Goal: Task Accomplishment & Management: Complete application form

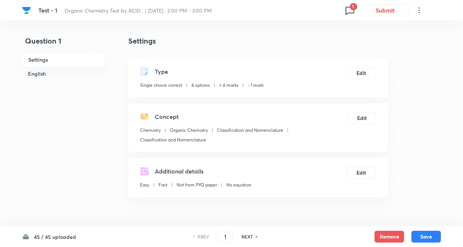
click at [250, 237] on h6 "NEXT" at bounding box center [246, 236] width 11 height 7
type input "2"
checkbox input "false"
checkbox input "true"
click at [249, 237] on h6 "NEXT" at bounding box center [246, 236] width 11 height 7
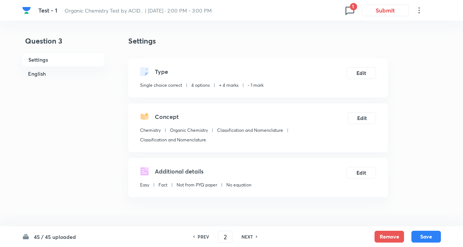
type input "3"
click at [249, 237] on h6 "NEXT" at bounding box center [246, 236] width 11 height 7
checkbox input "true"
type input "4"
checkbox input "false"
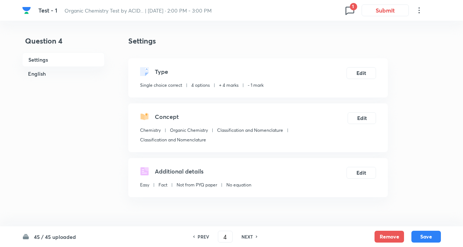
checkbox input "true"
click at [249, 238] on h6 "NEXT" at bounding box center [246, 236] width 11 height 7
type input "5"
checkbox input "false"
checkbox input "true"
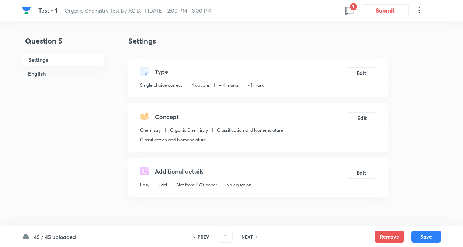
click at [249, 238] on h6 "NEXT" at bounding box center [246, 236] width 11 height 7
type input "6"
checkbox input "false"
checkbox input "true"
click at [53, 234] on h6 "45 / 45 uploaded" at bounding box center [55, 237] width 42 height 8
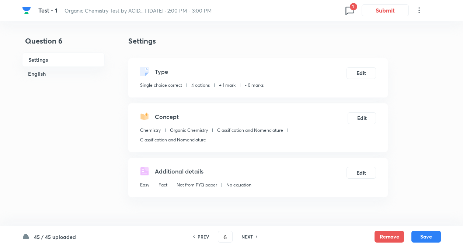
click at [245, 239] on h6 "NEXT" at bounding box center [246, 236] width 11 height 7
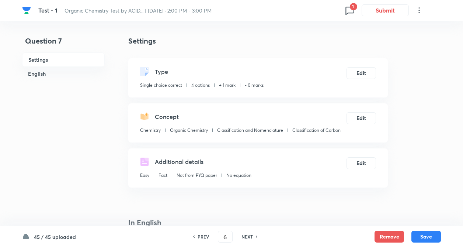
type input "7"
checkbox input "true"
click at [349, 10] on icon at bounding box center [350, 10] width 12 height 12
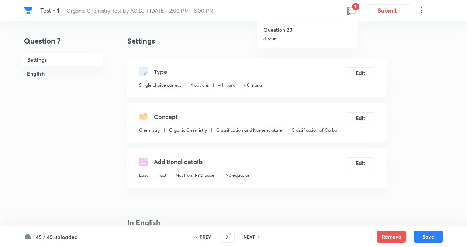
click at [300, 34] on div "Question 20 3 issue" at bounding box center [307, 34] width 88 height 28
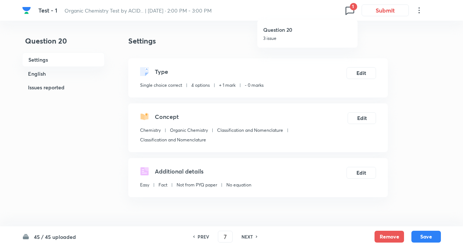
type input "20"
checkbox input "true"
type input "2"
type input "5"
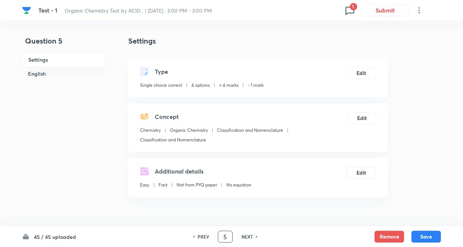
checkbox input "false"
click at [227, 238] on input "5" at bounding box center [225, 236] width 14 height 13
checkbox input "true"
drag, startPoint x: 274, startPoint y: 217, endPoint x: 274, endPoint y: 231, distance: 14.0
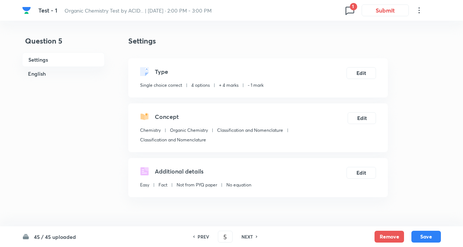
click at [252, 237] on h6 "NEXT" at bounding box center [246, 236] width 11 height 7
type input "6"
checkbox input "false"
checkbox input "true"
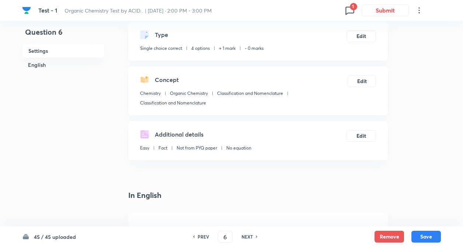
scroll to position [59, 0]
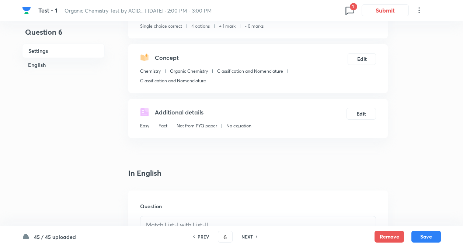
drag, startPoint x: 98, startPoint y: 191, endPoint x: 131, endPoint y: 184, distance: 34.1
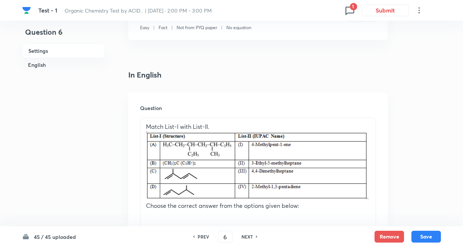
scroll to position [162, 0]
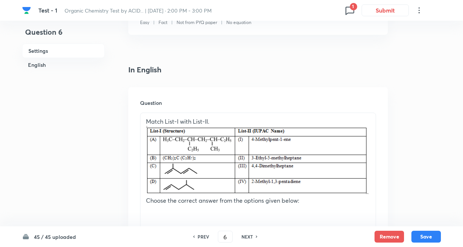
drag, startPoint x: 392, startPoint y: 125, endPoint x: 412, endPoint y: 196, distance: 74.7
click at [393, 233] on button "Remove" at bounding box center [388, 236] width 29 height 12
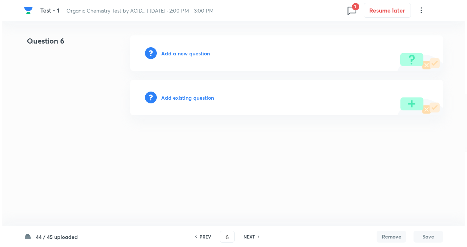
scroll to position [0, 0]
click at [178, 56] on h6 "Add a new question" at bounding box center [185, 53] width 49 height 8
drag, startPoint x: 178, startPoint y: 56, endPoint x: 185, endPoint y: 52, distance: 8.6
click at [185, 52] on h6 "Choose a question type" at bounding box center [189, 53] width 57 height 8
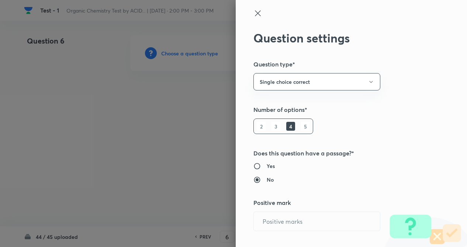
radio input "true"
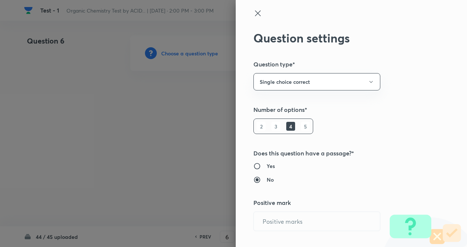
radio input "true"
type input "1"
type input "0"
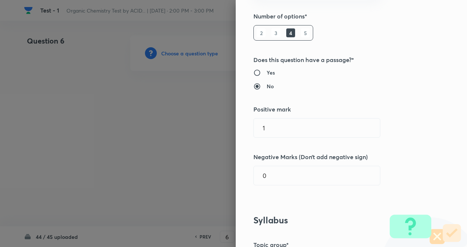
click at [397, 143] on div "Question settings Question type* Single choice correct Number of options* 2 3 4…" at bounding box center [350, 123] width 231 height 247
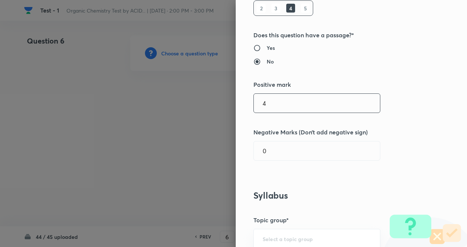
drag, startPoint x: 337, startPoint y: 107, endPoint x: 330, endPoint y: 135, distance: 29.2
click at [336, 107] on input "4" at bounding box center [317, 103] width 126 height 19
type input "4"
click at [322, 150] on input "1" at bounding box center [317, 150] width 126 height 19
type input "1"
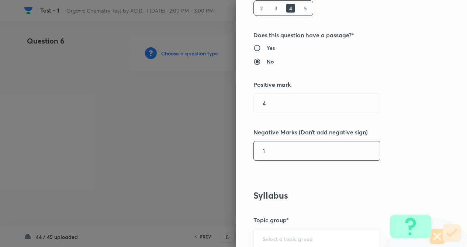
click at [398, 153] on div "Question settings Question type* Single choice correct Number of options* 2 3 4…" at bounding box center [350, 123] width 231 height 247
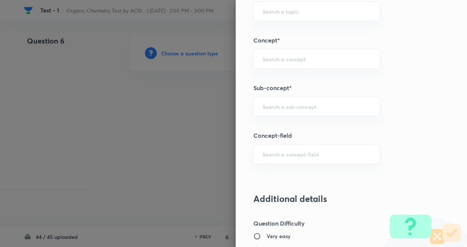
scroll to position [389, 0]
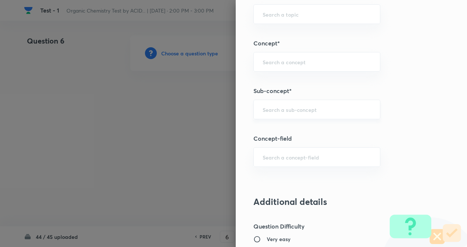
click at [270, 115] on div "​" at bounding box center [316, 109] width 127 height 20
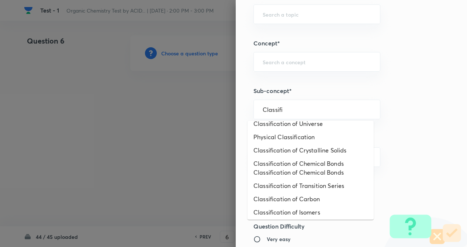
scroll to position [159, 0]
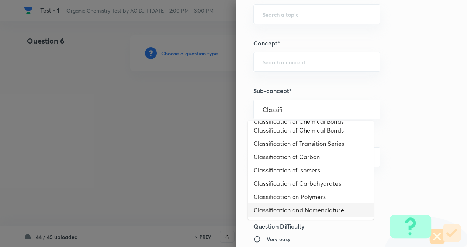
click at [328, 209] on li "Classification and Nomenclature" at bounding box center [310, 209] width 126 height 13
type input "Classification and Nomenclature"
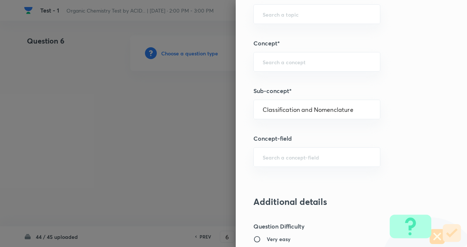
type input "Chemistry"
type input "Organic Chemistry"
type input "Classification and Nomenclature"
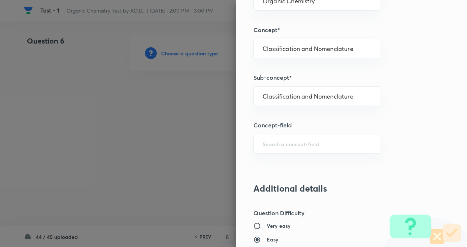
click at [377, 187] on div "Question settings Question type* Single choice correct Number of options* 2 3 4…" at bounding box center [350, 123] width 231 height 247
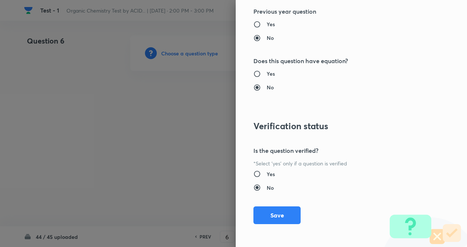
scroll to position [758, 0]
drag, startPoint x: 266, startPoint y: 217, endPoint x: 50, endPoint y: 153, distance: 224.9
click at [262, 216] on button "Save" at bounding box center [276, 214] width 47 height 18
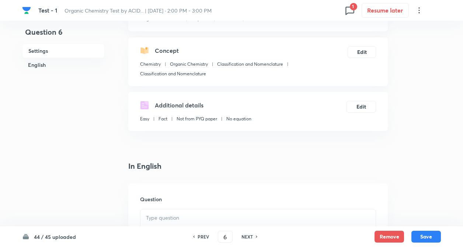
drag, startPoint x: 50, startPoint y: 153, endPoint x: 59, endPoint y: 150, distance: 9.4
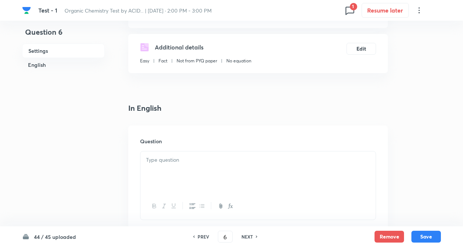
scroll to position [177, 0]
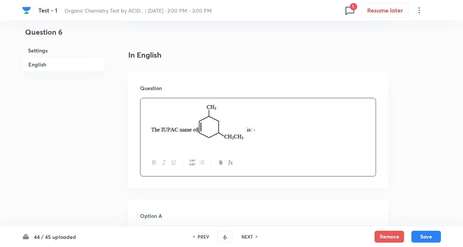
scroll to position [192, 0]
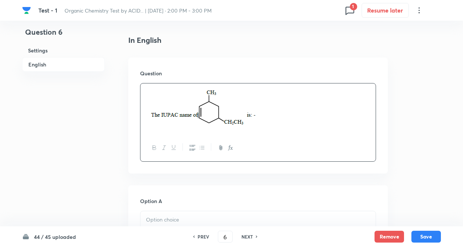
drag, startPoint x: 122, startPoint y: 175, endPoint x: 146, endPoint y: 149, distance: 35.2
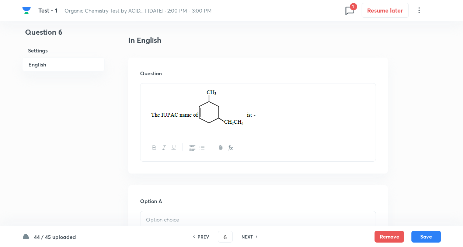
click at [196, 115] on img at bounding box center [202, 108] width 113 height 40
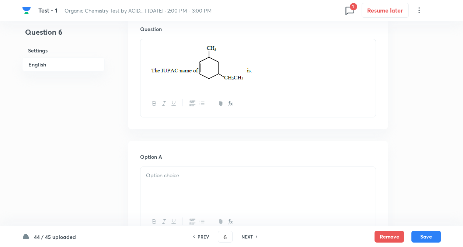
scroll to position [251, 0]
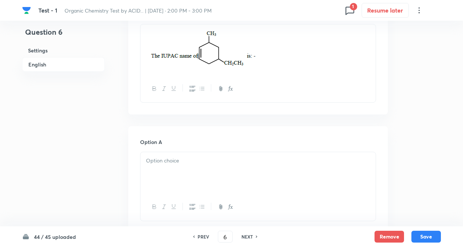
drag, startPoint x: 55, startPoint y: 126, endPoint x: 133, endPoint y: 165, distance: 86.8
click at [156, 165] on div at bounding box center [257, 172] width 235 height 41
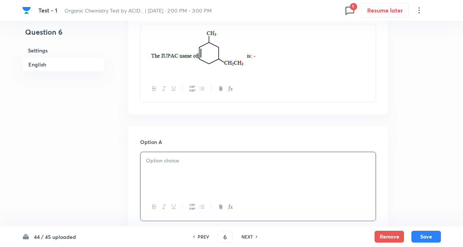
drag, startPoint x: 153, startPoint y: 161, endPoint x: 287, endPoint y: 167, distance: 133.5
click at [164, 161] on p at bounding box center [258, 160] width 224 height 8
drag, startPoint x: 154, startPoint y: 170, endPoint x: 239, endPoint y: 193, distance: 88.1
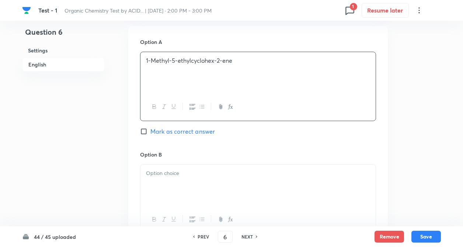
drag, startPoint x: 112, startPoint y: 184, endPoint x: 164, endPoint y: 162, distance: 56.3
click at [112, 183] on div "Question 6 Settings English Settings Type Single choice correct 4 options + 4 m…" at bounding box center [231, 158] width 419 height 946
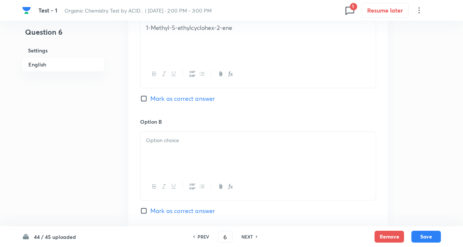
paste div
click at [203, 146] on div at bounding box center [257, 152] width 235 height 41
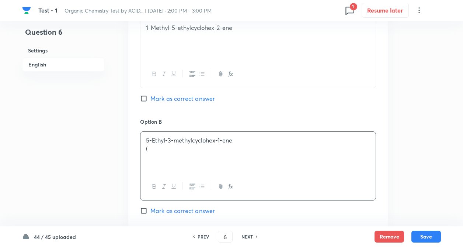
drag, startPoint x: 155, startPoint y: 146, endPoint x: 304, endPoint y: 168, distance: 150.5
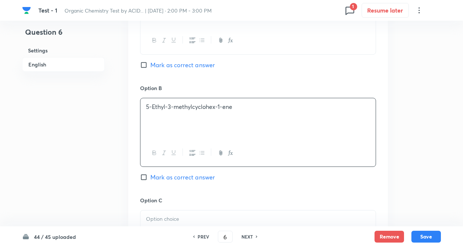
click at [73, 184] on div "Question 6 Settings English" at bounding box center [63, 92] width 83 height 946
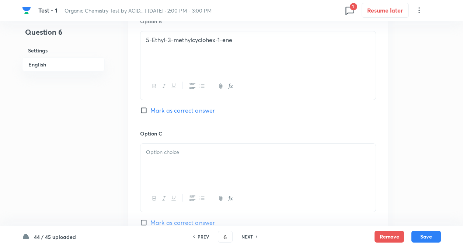
scroll to position [516, 0]
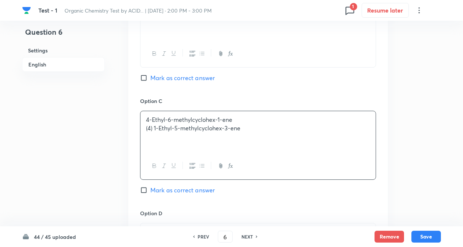
drag, startPoint x: 186, startPoint y: 135, endPoint x: 176, endPoint y: 138, distance: 10.0
click at [185, 135] on div "4-Ethyl-6-methylcyclohex-1-ene (4) 1-Ethyl-5-methylcyclohex-3-ene" at bounding box center [257, 131] width 235 height 41
drag, startPoint x: 155, startPoint y: 125, endPoint x: 155, endPoint y: 130, distance: 5.2
click at [155, 130] on p "(4) 1-Ethyl-5-methylcyclohex-3-ene" at bounding box center [258, 128] width 224 height 8
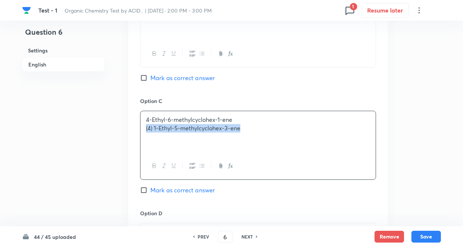
click at [155, 130] on p "(4) 1-Ethyl-5-methylcyclohex-3-ene" at bounding box center [258, 128] width 224 height 8
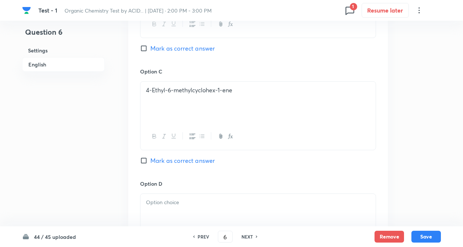
scroll to position [604, 0]
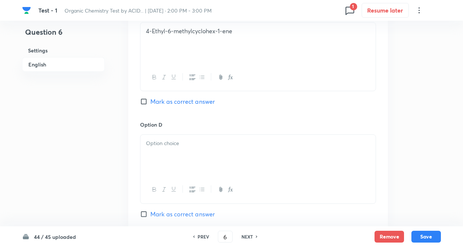
paste div
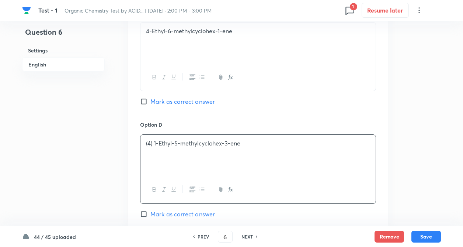
click at [166, 163] on div "(4) 1-Ethyl-5-methylcyclohex-3-ene" at bounding box center [257, 155] width 235 height 41
drag, startPoint x: 153, startPoint y: 142, endPoint x: 123, endPoint y: 161, distance: 35.5
click at [151, 143] on p "( 1-Ethyl-5-methylcyclohex-3-ene" at bounding box center [258, 143] width 224 height 8
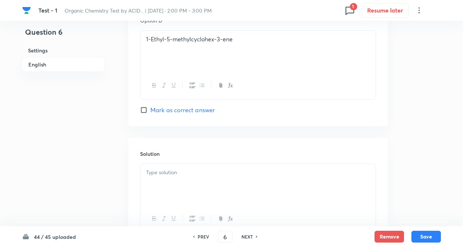
scroll to position [766, 0]
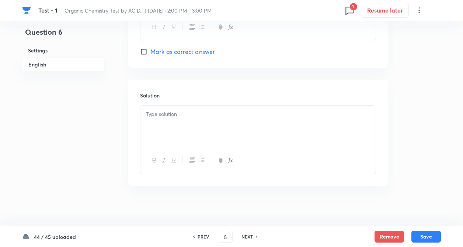
click at [196, 147] on div at bounding box center [257, 160] width 235 height 27
drag, startPoint x: 195, startPoint y: 129, endPoint x: 145, endPoint y: 137, distance: 50.0
click at [193, 129] on div at bounding box center [257, 125] width 235 height 41
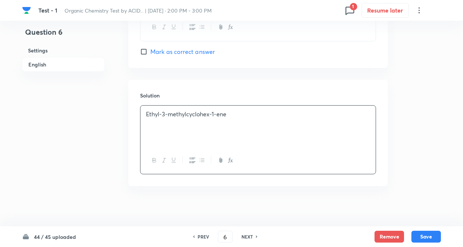
click at [147, 114] on p "Ethyl-3-methylcyclohex-1-ene" at bounding box center [258, 114] width 224 height 8
drag, startPoint x: 121, startPoint y: 130, endPoint x: 133, endPoint y: 155, distance: 27.0
click at [143, 111] on div "5-Ethyl-3-methylcyclohex-1-ene" at bounding box center [257, 125] width 235 height 41
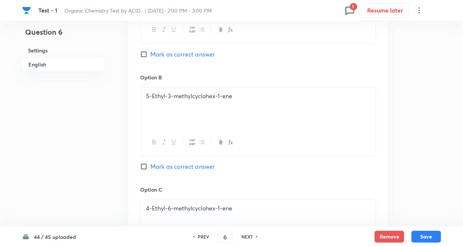
click at [130, 118] on div "In English Question Option A 1-Methyl-5-ethylcyclohex-2-ene Mark as correct ans…" at bounding box center [257, 162] width 259 height 726
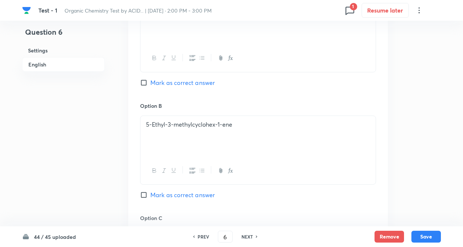
scroll to position [398, 0]
click at [144, 196] on input "Mark as correct answer" at bounding box center [145, 195] width 10 height 7
checkbox input "true"
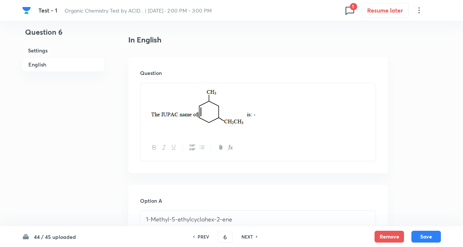
scroll to position [192, 0]
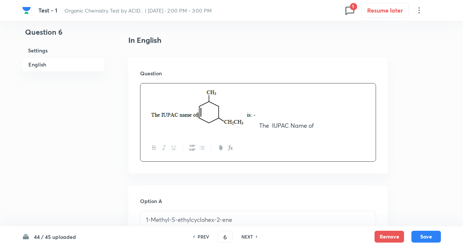
drag, startPoint x: 111, startPoint y: 116, endPoint x: 187, endPoint y: 129, distance: 77.7
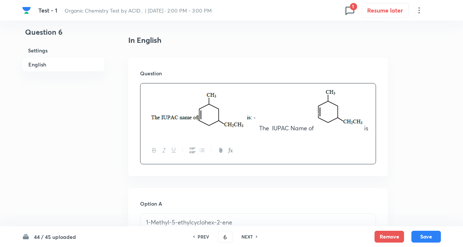
drag, startPoint x: 347, startPoint y: 126, endPoint x: 212, endPoint y: 109, distance: 136.0
click at [344, 125] on p "The IUPAC Name of is" at bounding box center [258, 110] width 224 height 45
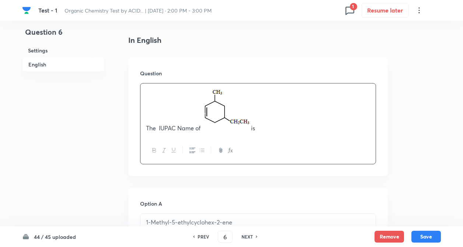
drag, startPoint x: 146, startPoint y: 114, endPoint x: 195, endPoint y: 115, distance: 48.6
drag, startPoint x: 436, startPoint y: 236, endPoint x: 127, endPoint y: 154, distance: 319.1
click at [434, 236] on button "Save" at bounding box center [425, 236] width 29 height 12
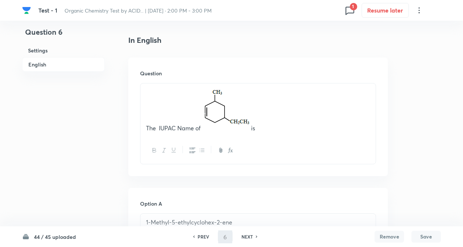
type input "7"
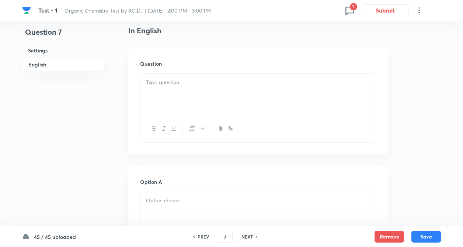
checkbox input "false"
checkbox input "true"
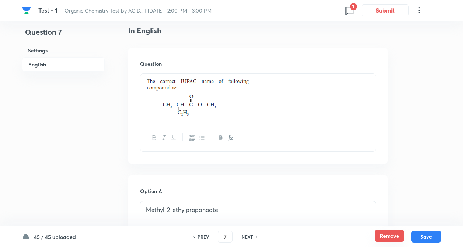
click at [391, 236] on button "Remove" at bounding box center [388, 236] width 29 height 12
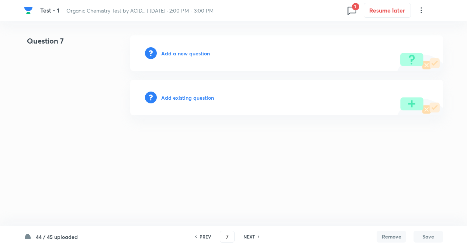
click at [197, 55] on h6 "Add a new question" at bounding box center [185, 53] width 49 height 8
click at [194, 54] on h6 "Choose a question type" at bounding box center [189, 53] width 57 height 8
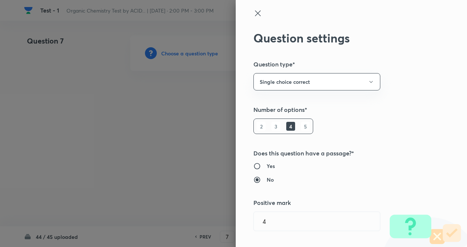
type input "Chemistry"
type input "Organic Chemistry"
type input "Classification and Nomenclature"
type input "1"
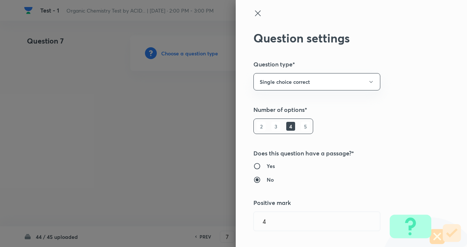
type input "0"
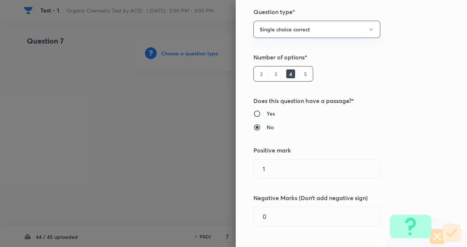
drag, startPoint x: 428, startPoint y: 132, endPoint x: 403, endPoint y: 135, distance: 25.2
click at [427, 132] on div "Question settings Question type* Single choice correct Number of options* 2 3 4…" at bounding box center [350, 123] width 231 height 247
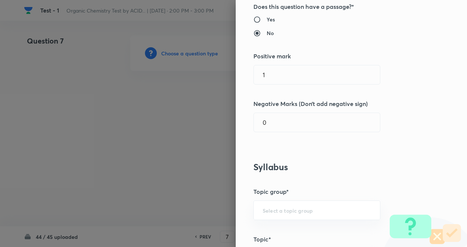
scroll to position [162, 0]
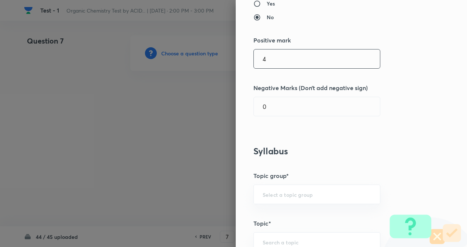
click at [307, 64] on input "4" at bounding box center [317, 58] width 126 height 19
type input "4"
drag, startPoint x: 303, startPoint y: 112, endPoint x: 313, endPoint y: 153, distance: 42.3
click at [303, 116] on div "Question settings Question type* Single choice correct Number of options* 2 3 4…" at bounding box center [350, 123] width 231 height 247
type input "1"
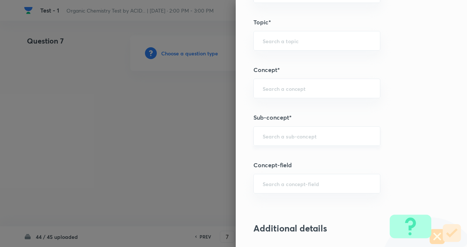
drag, startPoint x: 316, startPoint y: 152, endPoint x: 312, endPoint y: 136, distance: 15.9
click at [317, 151] on div "Question settings Question type* Single choice correct Number of options* 2 3 4…" at bounding box center [350, 123] width 231 height 247
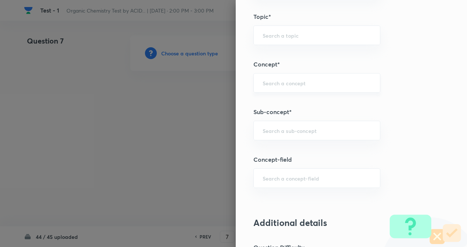
click at [303, 87] on div "​" at bounding box center [316, 83] width 127 height 20
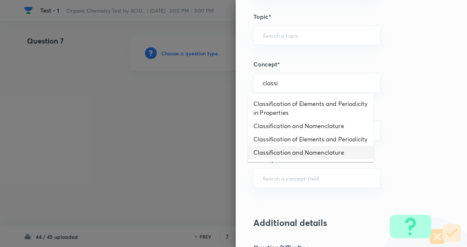
click at [278, 158] on li "Classification and Nomenclature" at bounding box center [310, 152] width 126 height 13
type input "Classification and Nomenclature"
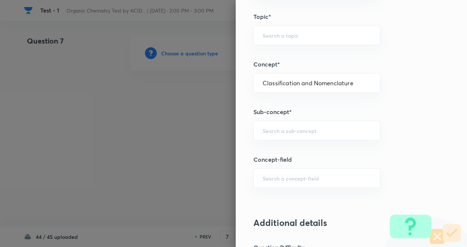
type input "Chemistry"
type input "Organic Chemistry"
click at [290, 132] on input "cl" at bounding box center [316, 130] width 108 height 7
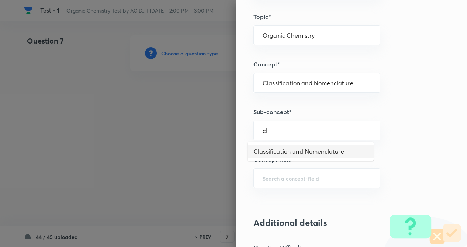
drag, startPoint x: 294, startPoint y: 149, endPoint x: 380, endPoint y: 145, distance: 85.9
click at [296, 149] on li "Classification and Nomenclature" at bounding box center [310, 150] width 126 height 13
type input "Classification and Nomenclature"
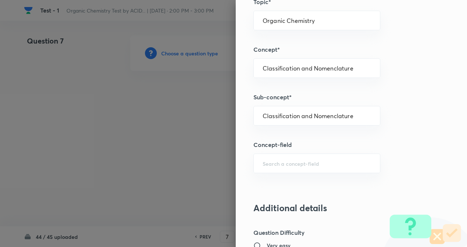
click at [380, 143] on div "Question settings Question type* Single choice correct Number of options* 2 3 4…" at bounding box center [350, 123] width 231 height 247
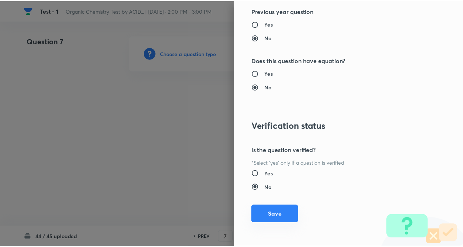
scroll to position [758, 0]
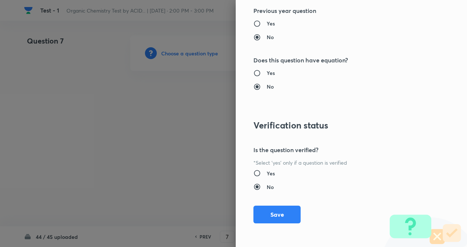
drag, startPoint x: 293, startPoint y: 210, endPoint x: 152, endPoint y: 173, distance: 145.3
click at [290, 210] on button "Save" at bounding box center [276, 214] width 47 height 18
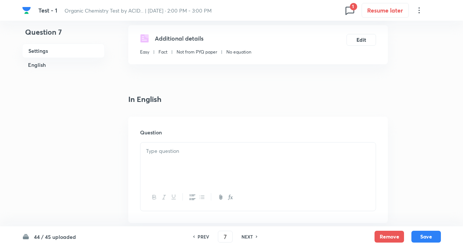
drag, startPoint x: 147, startPoint y: 170, endPoint x: 110, endPoint y: 158, distance: 39.0
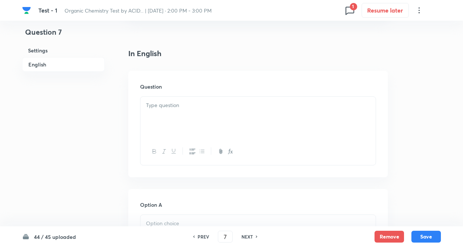
scroll to position [192, 0]
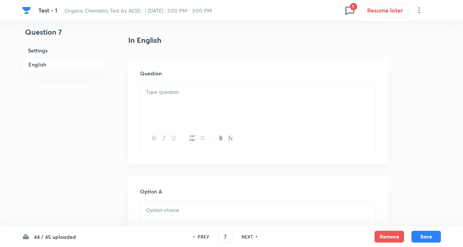
drag, startPoint x: 117, startPoint y: 154, endPoint x: 264, endPoint y: 253, distance: 176.8
drag, startPoint x: 421, startPoint y: 137, endPoint x: 201, endPoint y: 253, distance: 248.6
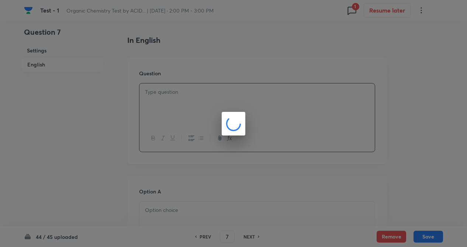
drag, startPoint x: 189, startPoint y: 108, endPoint x: 205, endPoint y: 161, distance: 54.9
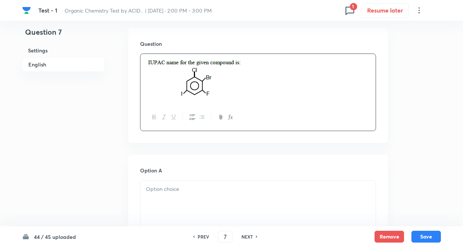
drag, startPoint x: 128, startPoint y: 164, endPoint x: 168, endPoint y: 195, distance: 50.0
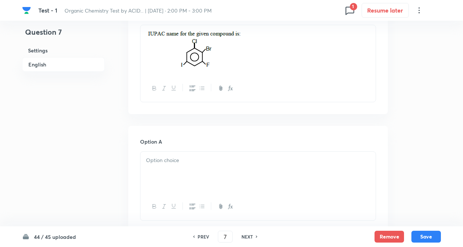
scroll to position [251, 0]
click at [171, 166] on div at bounding box center [257, 171] width 235 height 41
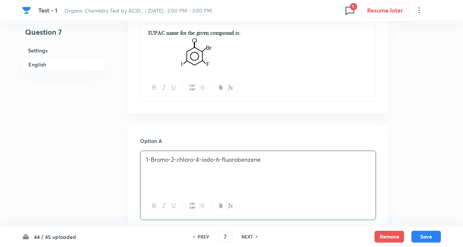
drag, startPoint x: 154, startPoint y: 167, endPoint x: 278, endPoint y: 187, distance: 125.7
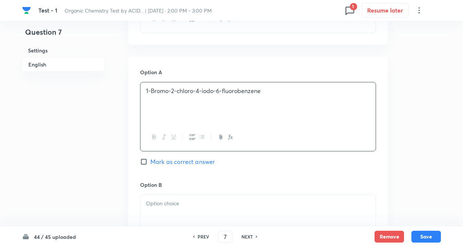
drag, startPoint x: 78, startPoint y: 179, endPoint x: 118, endPoint y: 143, distance: 53.7
click at [78, 177] on div "Question 7 Settings English" at bounding box center [63, 188] width 83 height 945
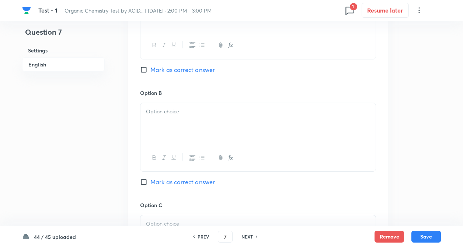
scroll to position [413, 0]
click at [143, 119] on div at bounding box center [257, 121] width 235 height 41
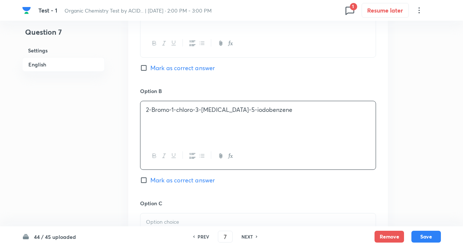
drag, startPoint x: 154, startPoint y: 118, endPoint x: 272, endPoint y: 139, distance: 120.1
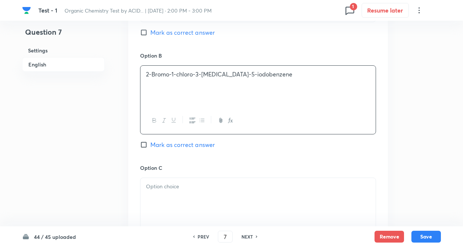
click at [86, 166] on div "Question 7 Settings English" at bounding box center [63, 59] width 83 height 945
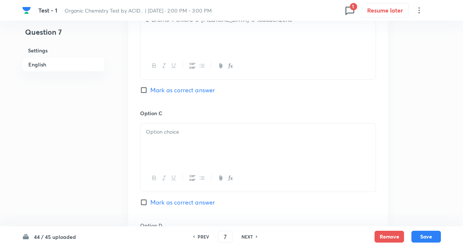
scroll to position [531, 0]
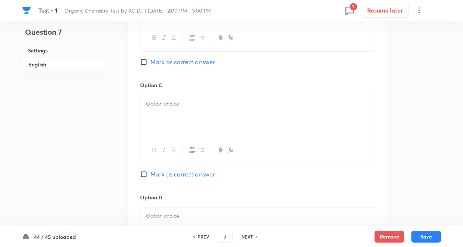
paste div
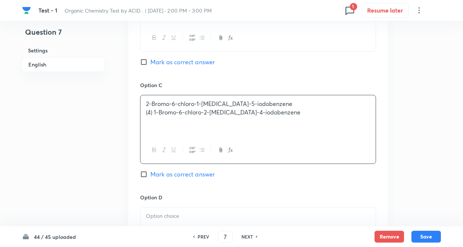
click at [170, 119] on div "2-Bromo-6-chloro-1-[MEDICAL_DATA]-5-iodobenzene (4) 1-Bromo-6-chloro-2-[MEDICAL…" at bounding box center [257, 115] width 235 height 41
drag, startPoint x: 155, startPoint y: 111, endPoint x: 296, endPoint y: 108, distance: 141.2
click at [296, 108] on p "(" at bounding box center [258, 112] width 224 height 8
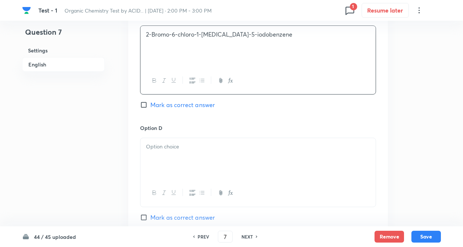
click at [128, 147] on div "Option A 1-Bromo-2-chloro-4-iodo-6-fluorobenzene Mark as correct answer Option …" at bounding box center [257, 5] width 259 height 458
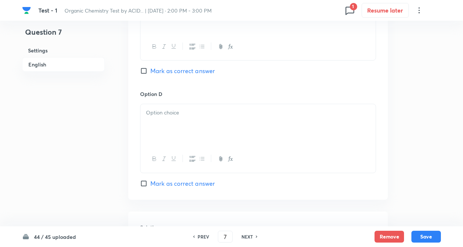
click at [194, 122] on div at bounding box center [257, 124] width 235 height 41
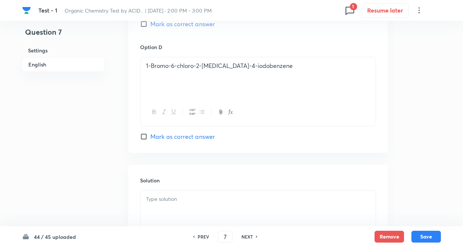
scroll to position [693, 0]
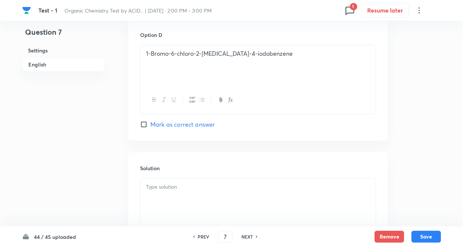
click at [152, 189] on p at bounding box center [258, 186] width 224 height 8
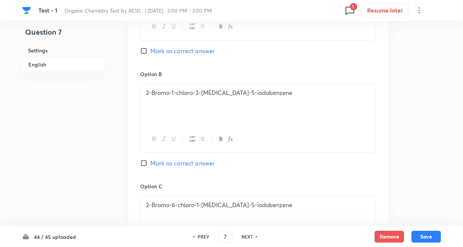
scroll to position [413, 0]
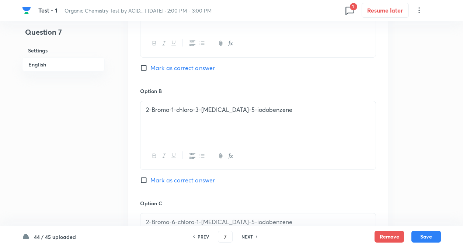
drag, startPoint x: 145, startPoint y: 181, endPoint x: 175, endPoint y: 180, distance: 29.5
click at [147, 180] on input "Mark as correct answer" at bounding box center [145, 179] width 10 height 7
checkbox input "true"
drag, startPoint x: 434, startPoint y: 231, endPoint x: 421, endPoint y: 234, distance: 13.5
click at [434, 231] on button "Save" at bounding box center [425, 236] width 29 height 12
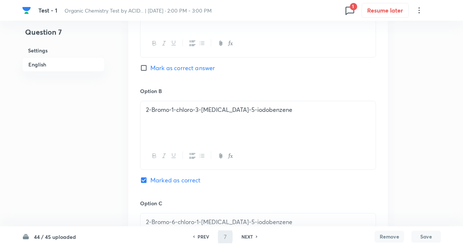
drag, startPoint x: 421, startPoint y: 234, endPoint x: 395, endPoint y: 169, distance: 70.4
click at [420, 234] on button "Save" at bounding box center [425, 236] width 29 height 12
type input "8"
checkbox input "false"
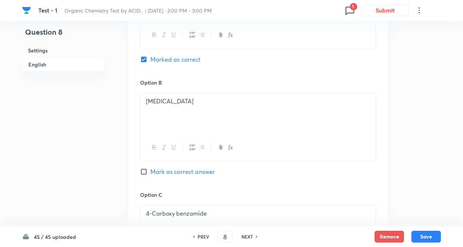
checkbox input "true"
click at [391, 235] on button "Remove" at bounding box center [388, 236] width 29 height 12
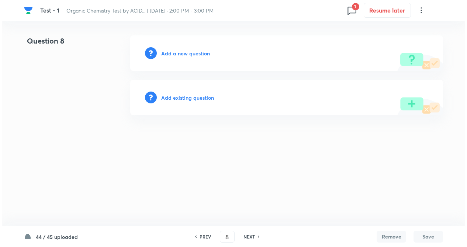
scroll to position [0, 0]
click at [190, 55] on h6 "Add a new question" at bounding box center [185, 53] width 49 height 8
click at [189, 54] on h6 "Choose a question type" at bounding box center [189, 53] width 57 height 8
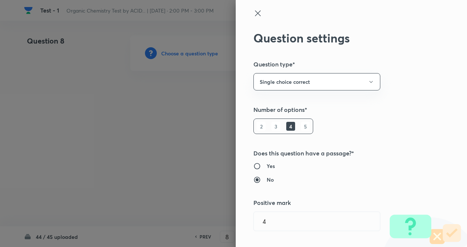
type input "1"
type input "0"
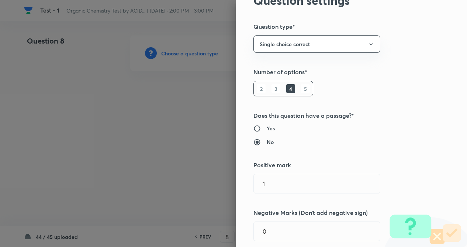
click at [389, 107] on div "Question settings Question type* Single choice correct Number of options* 2 3 4…" at bounding box center [350, 123] width 231 height 247
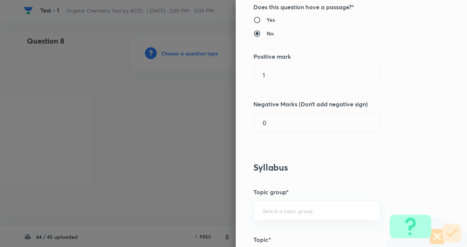
scroll to position [147, 0]
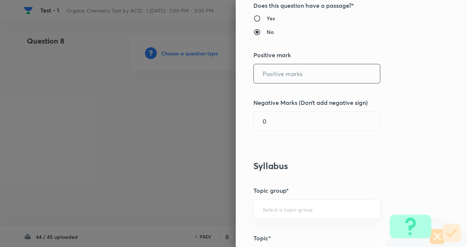
drag, startPoint x: 310, startPoint y: 69, endPoint x: 300, endPoint y: 97, distance: 29.5
click at [308, 70] on input "text" at bounding box center [317, 73] width 126 height 19
type input "4"
drag, startPoint x: 291, startPoint y: 122, endPoint x: 293, endPoint y: 161, distance: 39.1
click at [291, 123] on input "1" at bounding box center [317, 121] width 126 height 19
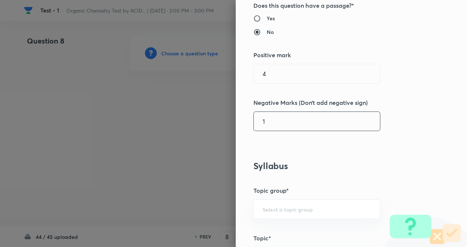
type input "1"
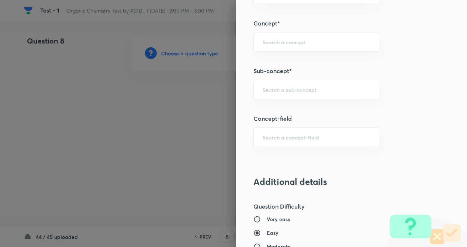
scroll to position [413, 0]
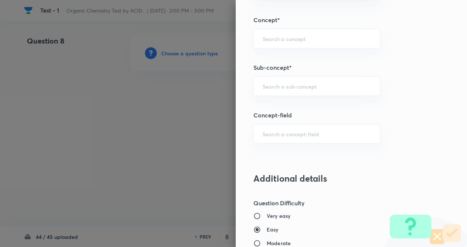
click at [296, 165] on div "Question settings Question type* Single choice correct Number of options* 2 3 4…" at bounding box center [350, 123] width 231 height 247
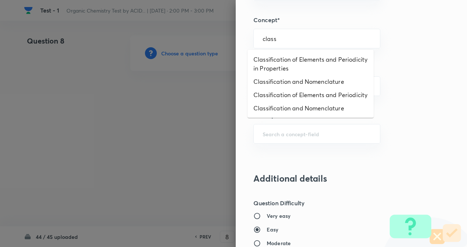
drag, startPoint x: 285, startPoint y: 38, endPoint x: 293, endPoint y: 99, distance: 61.4
click at [286, 49] on body "Test - 1 Organic Chemistry Test by ACID... | [DATE] · 2:00 PM - 3:00 PM 1 Resum…" at bounding box center [233, 52] width 467 height 35
click at [293, 113] on li "Classification and Nomenclature" at bounding box center [310, 107] width 126 height 13
type input "Classification and Nomenclature"
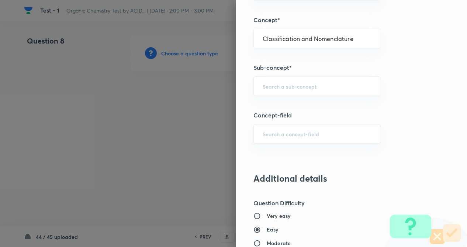
type input "Chemistry"
type input "Organic Chemistry"
drag, startPoint x: 298, startPoint y: 89, endPoint x: 300, endPoint y: 93, distance: 4.8
click at [298, 88] on input "class" at bounding box center [316, 86] width 108 height 7
drag, startPoint x: 304, startPoint y: 108, endPoint x: 372, endPoint y: 107, distance: 67.8
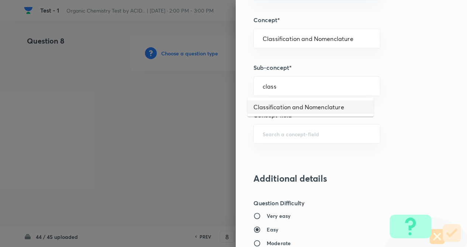
click at [306, 108] on li "Classification and Nomenclature" at bounding box center [310, 106] width 126 height 13
type input "Classification and Nomenclature"
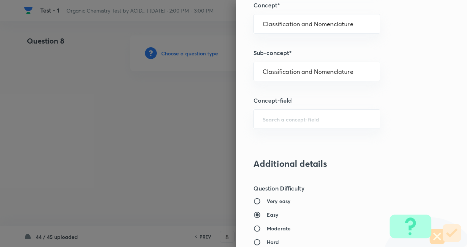
click at [386, 106] on div "Question settings Question type* Single choice correct Number of options* 2 3 4…" at bounding box center [350, 123] width 231 height 247
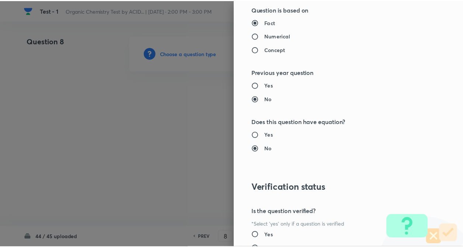
scroll to position [758, 0]
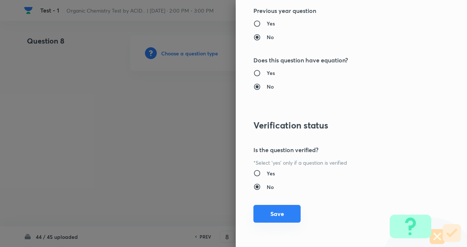
click at [262, 214] on button "Save" at bounding box center [276, 214] width 47 height 18
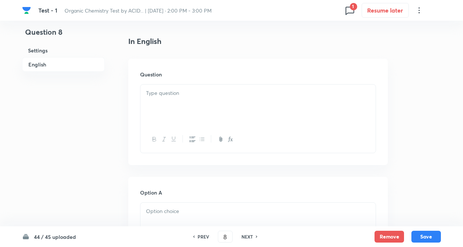
scroll to position [192, 0]
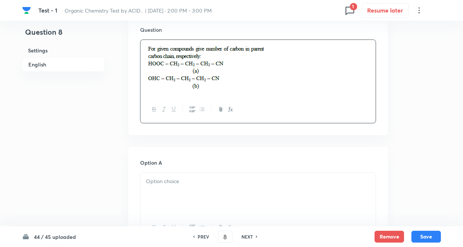
drag, startPoint x: 117, startPoint y: 167, endPoint x: 121, endPoint y: 168, distance: 3.8
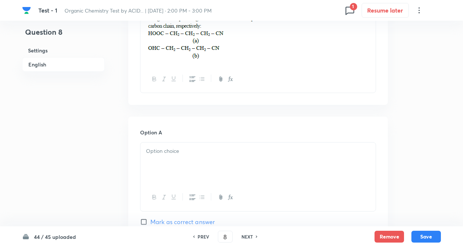
click at [176, 154] on p at bounding box center [258, 151] width 224 height 8
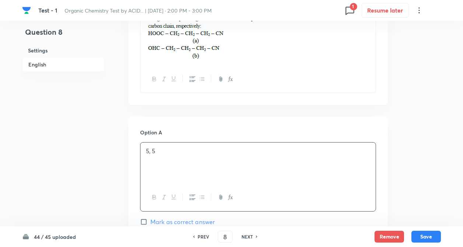
drag, startPoint x: 163, startPoint y: 150, endPoint x: 195, endPoint y: 167, distance: 35.3
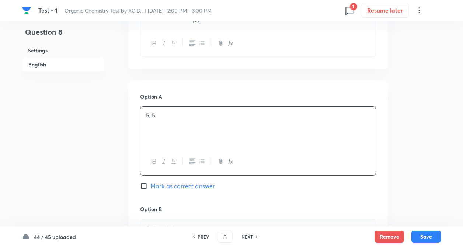
drag, startPoint x: 102, startPoint y: 178, endPoint x: 161, endPoint y: 150, distance: 64.8
click at [106, 175] on div "Question 8 Settings English Settings Type Single choice correct 4 options + 4 m…" at bounding box center [231, 209] width 419 height 951
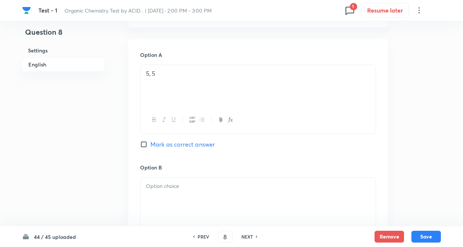
scroll to position [383, 0]
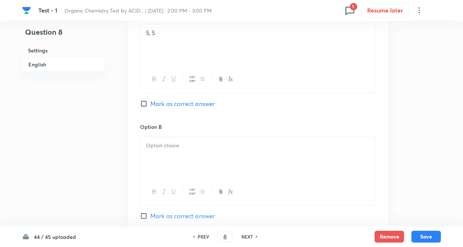
click at [168, 145] on p at bounding box center [258, 145] width 224 height 8
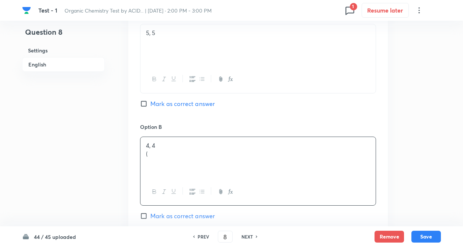
drag, startPoint x: 155, startPoint y: 156, endPoint x: 217, endPoint y: 158, distance: 62.3
click at [217, 158] on div "4, 4 (" at bounding box center [257, 157] width 235 height 41
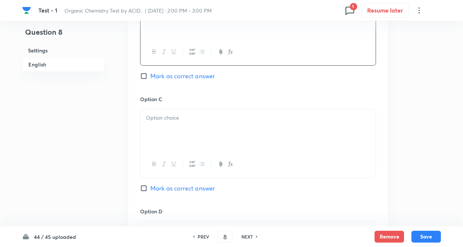
drag, startPoint x: 123, startPoint y: 188, endPoint x: 146, endPoint y: 164, distance: 33.1
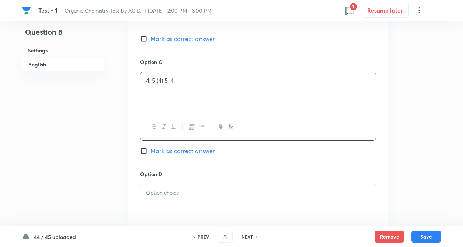
click at [178, 106] on div "4, 5 (4) 5, 4" at bounding box center [257, 92] width 235 height 41
drag, startPoint x: 166, startPoint y: 80, endPoint x: 187, endPoint y: 94, distance: 25.2
click at [187, 94] on div "4, 5 (4" at bounding box center [257, 92] width 235 height 41
drag, startPoint x: 147, startPoint y: 152, endPoint x: 123, endPoint y: 150, distance: 24.1
click at [147, 152] on input "Mark as correct answer" at bounding box center [145, 150] width 10 height 7
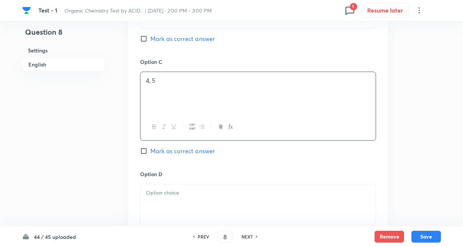
checkbox input "true"
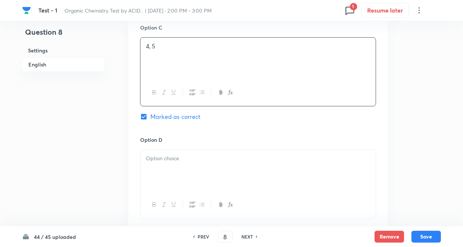
drag, startPoint x: 109, startPoint y: 149, endPoint x: 200, endPoint y: 146, distance: 91.8
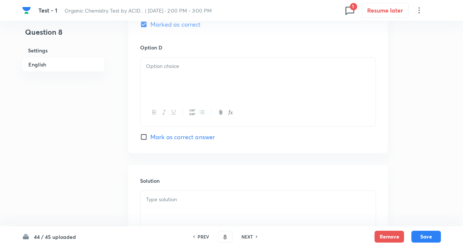
scroll to position [693, 0]
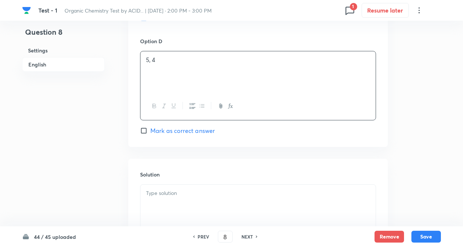
click at [227, 64] on div "5, 4" at bounding box center [257, 71] width 235 height 41
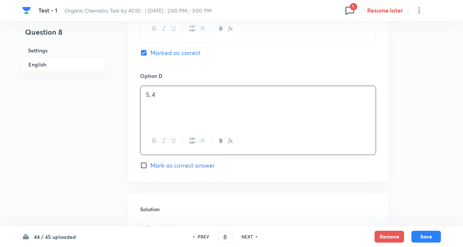
scroll to position [604, 0]
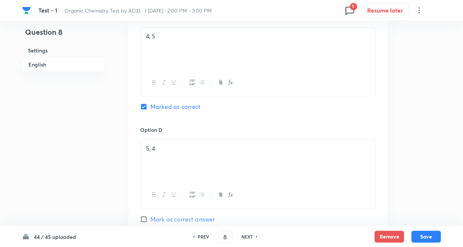
copy p "4, 5"
drag, startPoint x: 145, startPoint y: 36, endPoint x: 179, endPoint y: 42, distance: 34.8
click at [179, 42] on div "4, 5" at bounding box center [257, 48] width 235 height 41
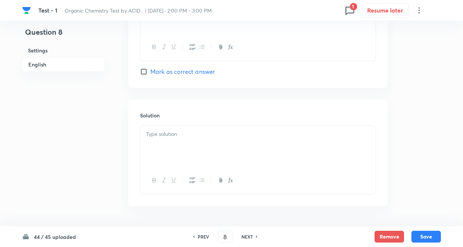
click at [171, 123] on div "Solution" at bounding box center [257, 152] width 259 height 106
click at [170, 132] on p "4, 5" at bounding box center [258, 134] width 224 height 8
drag, startPoint x: 421, startPoint y: 234, endPoint x: 136, endPoint y: 114, distance: 309.3
click at [421, 234] on button "Save" at bounding box center [425, 236] width 29 height 12
type input "9"
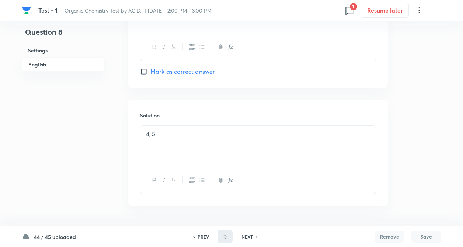
checkbox input "false"
checkbox input "true"
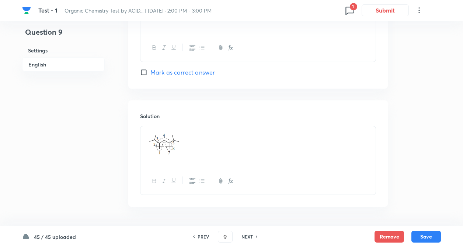
drag, startPoint x: 203, startPoint y: 233, endPoint x: 197, endPoint y: 234, distance: 6.3
click at [203, 234] on h6 "PREV" at bounding box center [203, 236] width 11 height 7
type input "8"
checkbox input "false"
checkbox input "true"
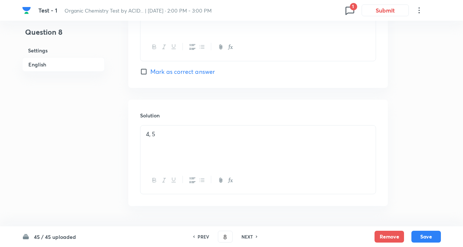
click at [196, 234] on div "PREV" at bounding box center [202, 236] width 20 height 7
type input "7"
checkbox input "false"
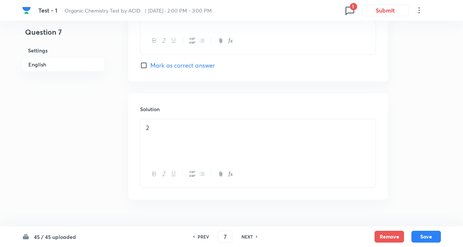
checkbox input "true"
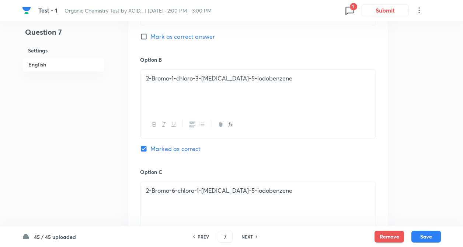
scroll to position [442, 0]
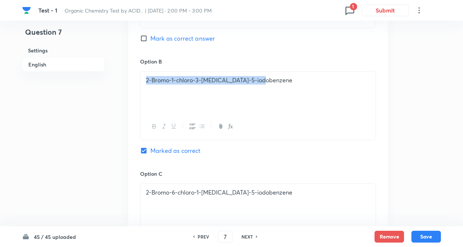
drag, startPoint x: 142, startPoint y: 80, endPoint x: 283, endPoint y: 85, distance: 140.9
click at [283, 85] on div "2-Bromo-1-chloro-3-[MEDICAL_DATA]-5-iodobenzene" at bounding box center [257, 91] width 235 height 41
copy p "2-Bromo-1-chloro-3-[MEDICAL_DATA]-5-iodobenzene"
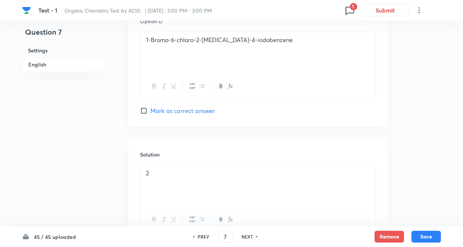
scroll to position [708, 0]
drag, startPoint x: 172, startPoint y: 162, endPoint x: 169, endPoint y: 168, distance: 7.1
click at [172, 162] on div "Solution 2" at bounding box center [257, 190] width 259 height 106
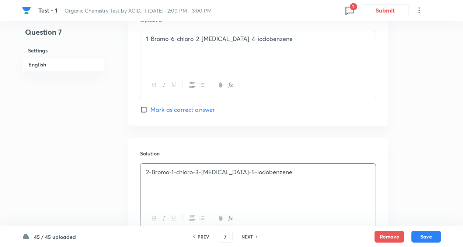
drag, startPoint x: 168, startPoint y: 169, endPoint x: 195, endPoint y: 178, distance: 27.6
click at [420, 230] on div "45 / 45 uploaded PREV 7 ​ NEXT Remove Save" at bounding box center [231, 236] width 419 height 21
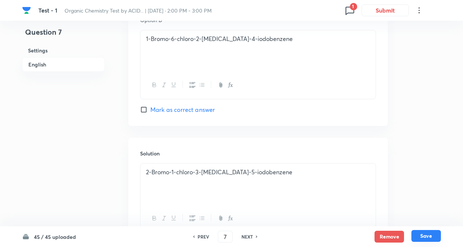
click at [421, 231] on button "Save" at bounding box center [425, 236] width 29 height 12
type input "8"
checkbox input "false"
checkbox input "true"
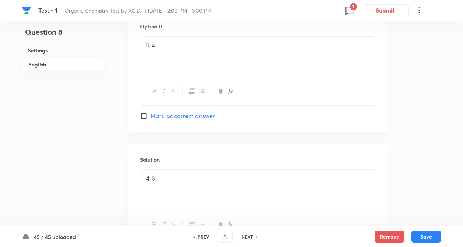
click at [428, 231] on button "Save" at bounding box center [425, 236] width 29 height 12
type input "9"
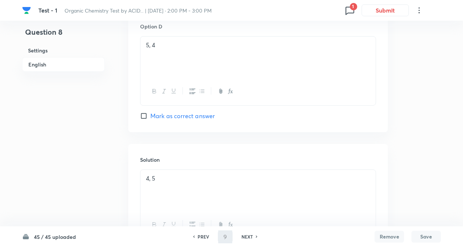
checkbox input "false"
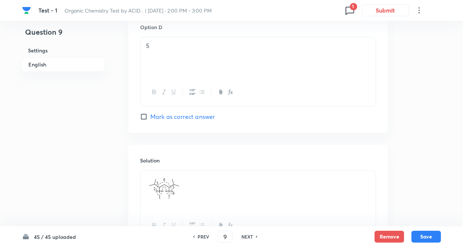
checkbox input "true"
click at [393, 238] on button "Remove" at bounding box center [388, 236] width 29 height 12
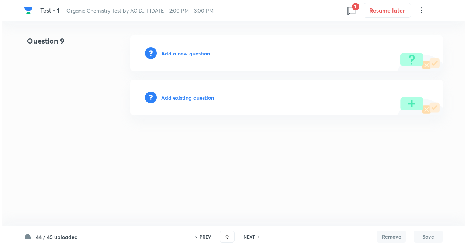
scroll to position [0, 0]
click at [175, 52] on h6 "Add a new question" at bounding box center [185, 53] width 49 height 8
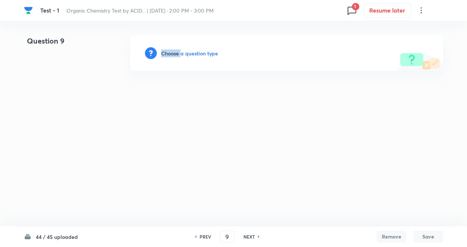
click at [175, 52] on h6 "Choose a question type" at bounding box center [189, 53] width 57 height 8
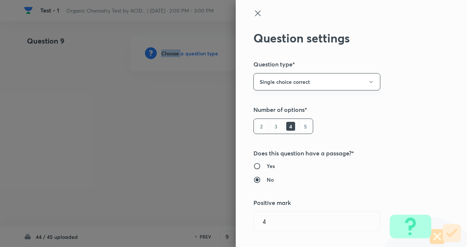
radio input "true"
radio input "false"
radio input "true"
radio input "false"
type input "1"
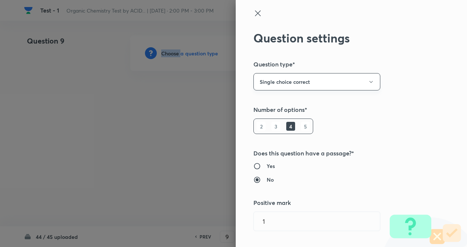
type input "0"
type input "NEET (UG)"
click at [439, 131] on div "Question settings Question type* Single choice correct Number of options* 2 3 4…" at bounding box center [350, 123] width 231 height 247
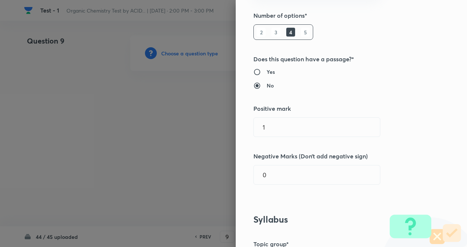
scroll to position [118, 0]
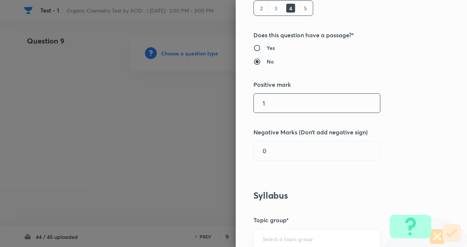
click at [272, 102] on input "1" at bounding box center [317, 103] width 126 height 19
type input "4"
click at [266, 147] on input "text" at bounding box center [317, 150] width 126 height 19
type input "1"
click at [419, 93] on div "Question settings Question type* Single choice correct Number of options* 2 3 4…" at bounding box center [350, 123] width 231 height 247
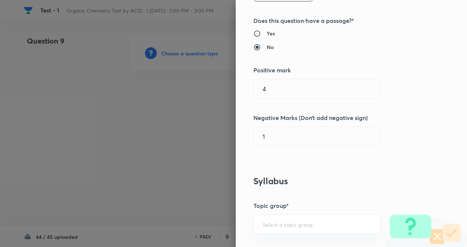
scroll to position [133, 0]
click at [419, 93] on div "Question settings Question type* Single choice correct Number of options* 2 3 4…" at bounding box center [350, 123] width 231 height 247
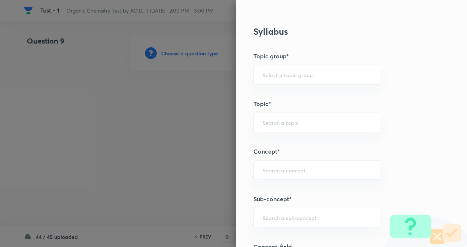
scroll to position [295, 0]
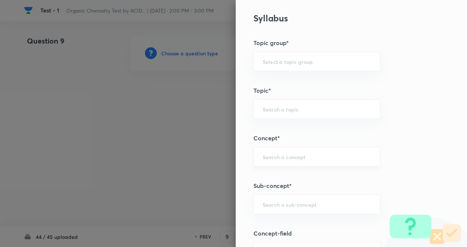
click at [270, 155] on input "text" at bounding box center [316, 156] width 108 height 7
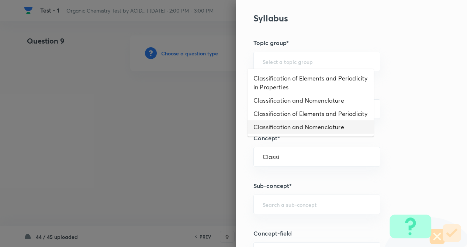
click at [365, 133] on li "Classification and Nomenclature" at bounding box center [310, 126] width 126 height 13
type input "Classification and Nomenclature"
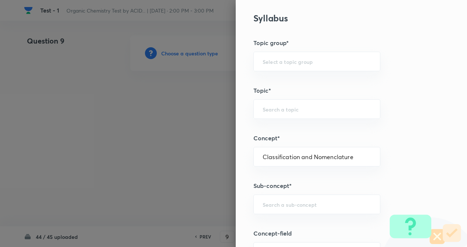
type input "Chemistry"
type input "Organic Chemistry"
click at [392, 160] on div "Question settings Question type* Single choice correct Number of options* 2 3 4…" at bounding box center [350, 123] width 231 height 247
click at [305, 198] on div "​" at bounding box center [316, 204] width 127 height 20
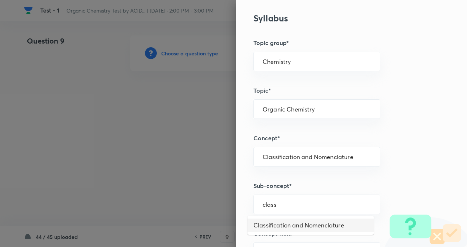
click at [309, 225] on li "Classification and Nomenclature" at bounding box center [310, 224] width 126 height 13
type input "Classification and Nomenclature"
click at [425, 163] on div "Question settings Question type* Single choice correct Number of options* 2 3 4…" at bounding box center [350, 123] width 231 height 247
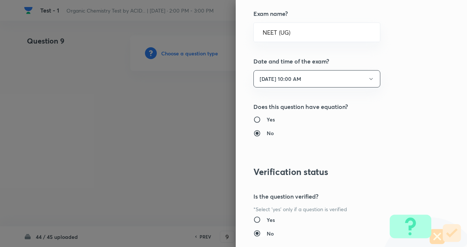
scroll to position [851, 0]
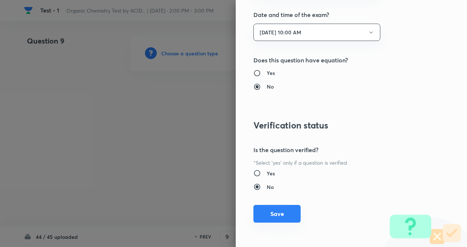
click at [270, 214] on button "Save" at bounding box center [276, 214] width 47 height 18
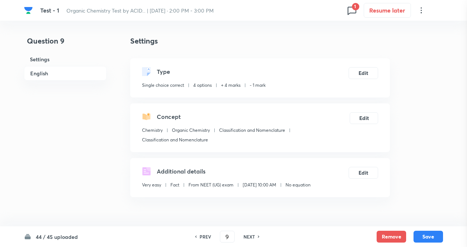
click at [436, 170] on div at bounding box center [233, 123] width 467 height 247
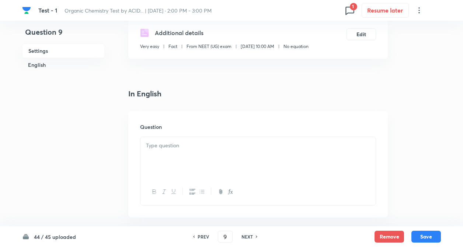
scroll to position [177, 0]
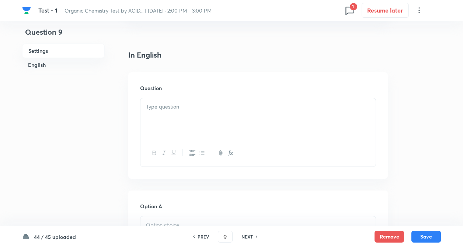
click at [181, 104] on p at bounding box center [258, 106] width 224 height 8
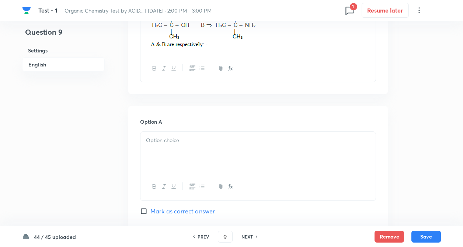
scroll to position [324, 0]
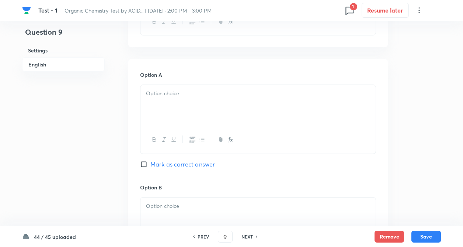
click at [169, 111] on div at bounding box center [257, 105] width 235 height 41
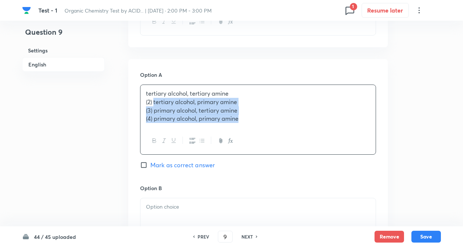
drag, startPoint x: 154, startPoint y: 101, endPoint x: 294, endPoint y: 163, distance: 152.8
click at [294, 163] on div "Option A tertiary alcohol, tertiary amine (2) tertiary alcohol, primary amine (…" at bounding box center [258, 127] width 236 height 113
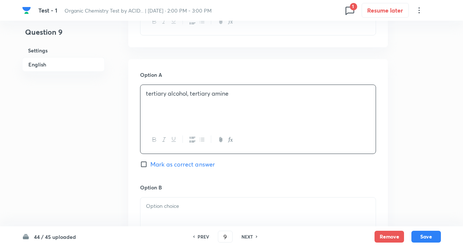
click at [110, 136] on div "Question 9 Settings English Settings Type Single choice correct 4 options + 4 m…" at bounding box center [231, 187] width 419 height 953
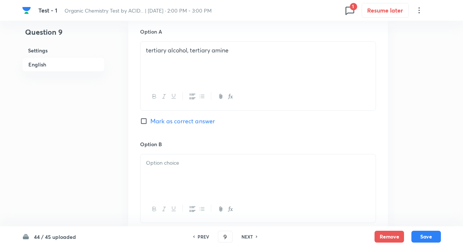
scroll to position [368, 0]
click at [169, 162] on p at bounding box center [258, 161] width 224 height 8
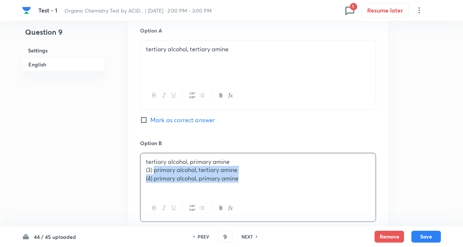
drag, startPoint x: 154, startPoint y: 168, endPoint x: 321, endPoint y: 212, distance: 172.4
click at [321, 212] on div "tertiary alcohol, primary amine (3) primary alcohol, tertiary amine (4) primary…" at bounding box center [258, 187] width 236 height 69
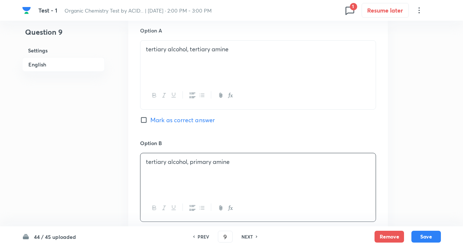
click at [82, 129] on div "Question 9 Settings English" at bounding box center [63, 143] width 83 height 953
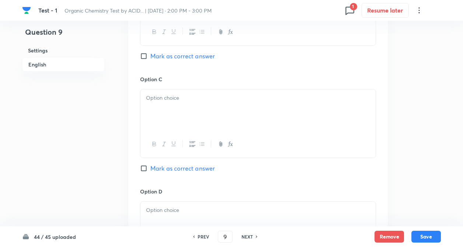
scroll to position [560, 0]
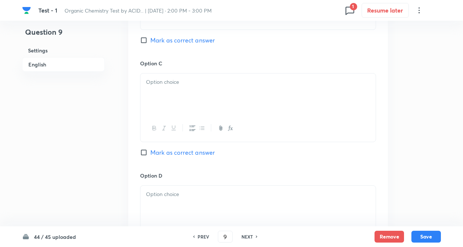
click at [159, 94] on div at bounding box center [257, 93] width 235 height 41
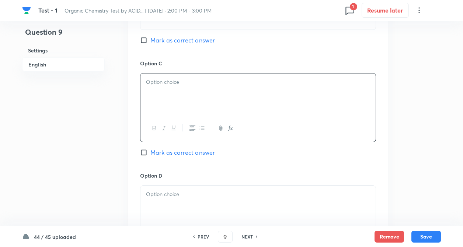
paste div
drag, startPoint x: 156, startPoint y: 92, endPoint x: 332, endPoint y: 158, distance: 188.6
click at [332, 158] on div "Option C primary alcohol, tertiary amine (4) primary alcohol, primary amine Mar…" at bounding box center [258, 115] width 236 height 112
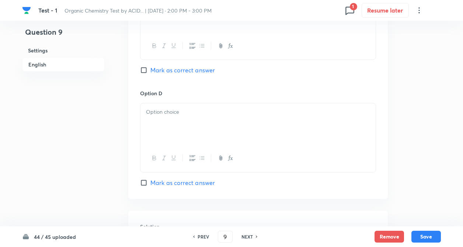
scroll to position [663, 0]
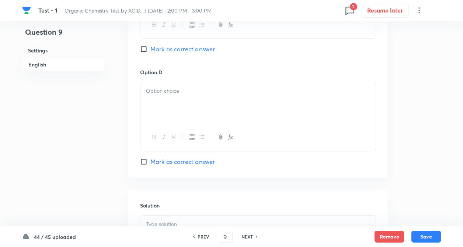
click at [170, 97] on div at bounding box center [257, 102] width 235 height 41
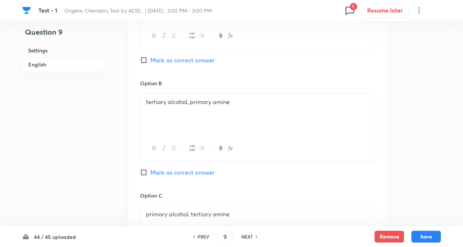
scroll to position [427, 0]
drag, startPoint x: 145, startPoint y: 100, endPoint x: 267, endPoint y: 132, distance: 126.2
click at [267, 132] on div "tertiary alcohol, primary amine" at bounding box center [257, 114] width 235 height 41
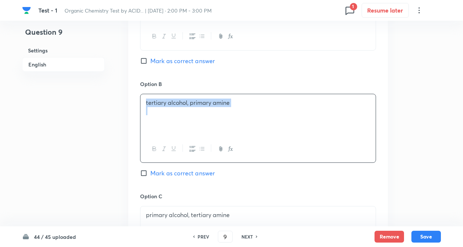
copy p "tertiary alcohol, primary amine"
click at [143, 171] on input "Mark as correct answer" at bounding box center [145, 172] width 10 height 7
checkbox input "true"
click at [100, 152] on div "Question 9 Settings English" at bounding box center [63, 84] width 83 height 953
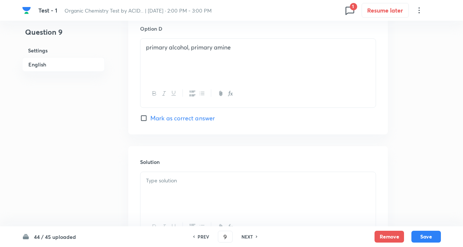
scroll to position [708, 0]
click at [164, 175] on p at bounding box center [258, 179] width 224 height 8
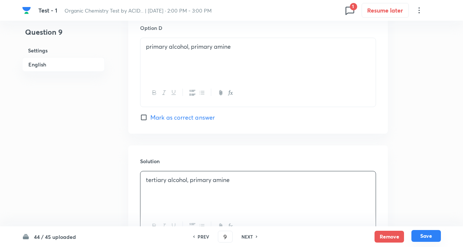
click at [418, 233] on button "Save" at bounding box center [425, 236] width 29 height 12
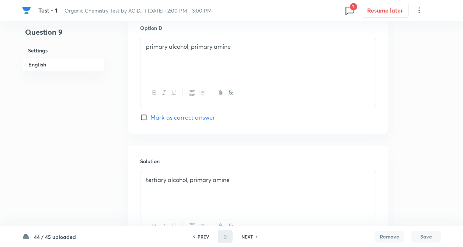
type input "10"
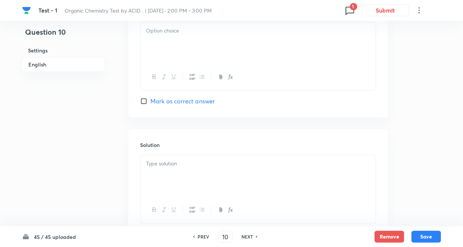
checkbox input "false"
checkbox input "true"
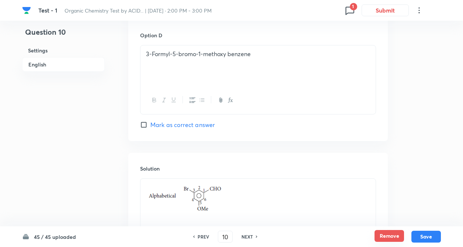
click at [389, 238] on button "Remove" at bounding box center [388, 236] width 29 height 12
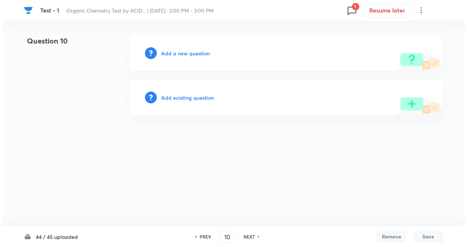
scroll to position [0, 0]
click at [183, 50] on h6 "Add a new question" at bounding box center [185, 53] width 49 height 8
click at [183, 50] on h6 "Choose a question type" at bounding box center [189, 53] width 57 height 8
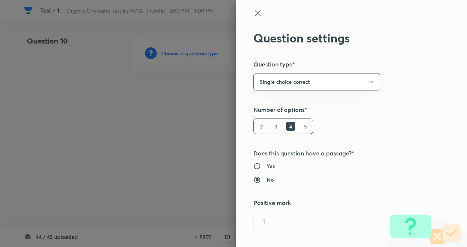
type input "1"
type input "0"
click at [421, 113] on div "Question settings Question type* Single choice correct Number of options* 2 3 4…" at bounding box center [350, 123] width 231 height 247
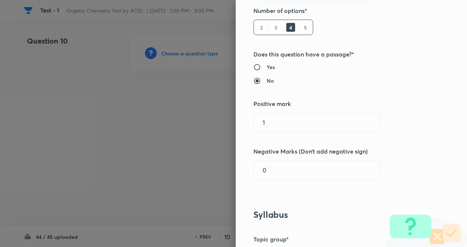
scroll to position [133, 0]
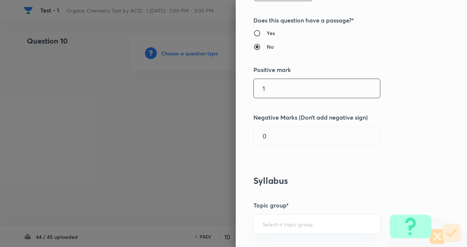
click at [284, 89] on input "1" at bounding box center [317, 88] width 126 height 19
type input "4"
click at [274, 132] on input "0" at bounding box center [317, 135] width 126 height 19
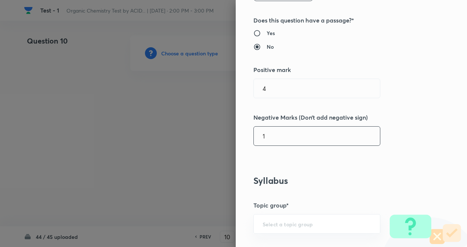
type input "1"
click at [433, 159] on div "Question settings Question type* Single choice correct Number of options* 2 3 4…" at bounding box center [350, 123] width 231 height 247
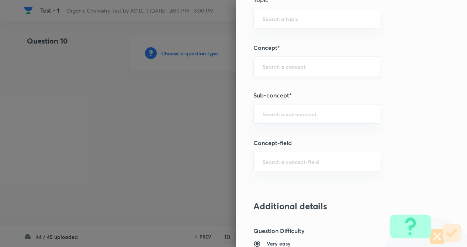
scroll to position [398, 0]
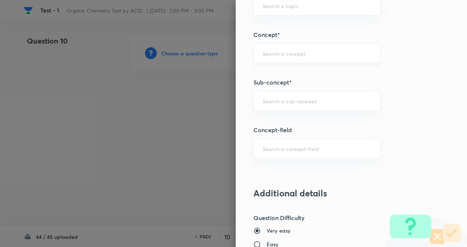
click at [279, 55] on input "text" at bounding box center [316, 53] width 108 height 7
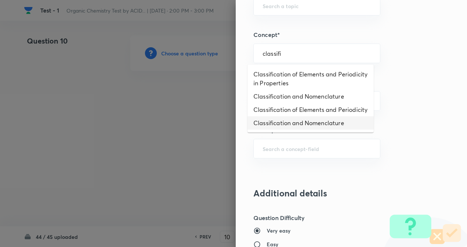
click at [303, 127] on li "Classification and Nomenclature" at bounding box center [310, 122] width 126 height 13
type input "Classification and Nomenclature"
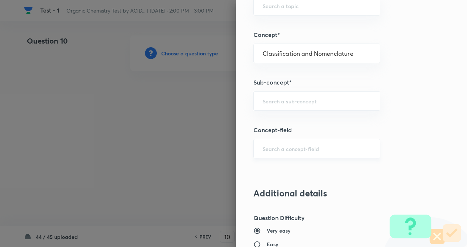
type input "Chemistry"
type input "Organic Chemistry"
click at [295, 104] on input "text" at bounding box center [316, 100] width 108 height 7
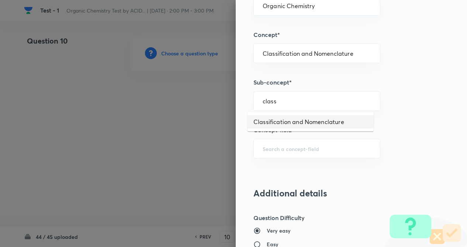
click at [299, 121] on li "Classification and Nomenclature" at bounding box center [310, 121] width 126 height 13
type input "Classification and Nomenclature"
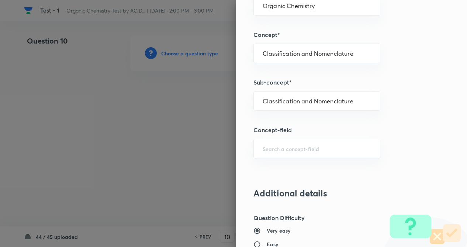
click at [414, 124] on div "Question settings Question type* Single choice correct Number of options* 2 3 4…" at bounding box center [350, 123] width 231 height 247
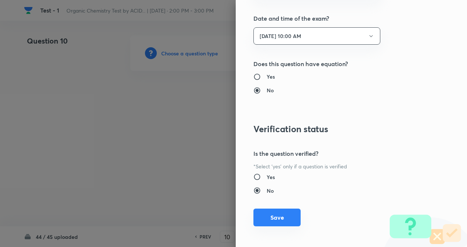
scroll to position [851, 0]
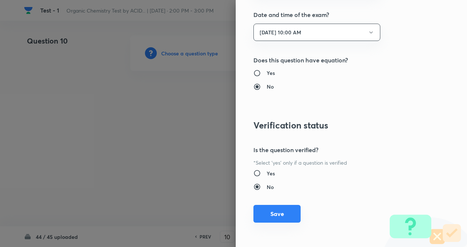
click at [273, 212] on button "Save" at bounding box center [276, 214] width 47 height 18
click at [134, 130] on div at bounding box center [233, 123] width 467 height 247
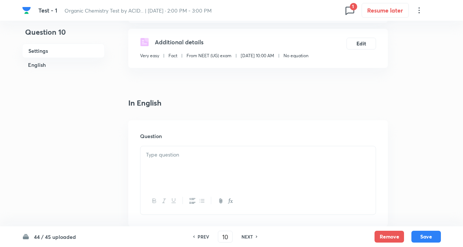
scroll to position [206, 0]
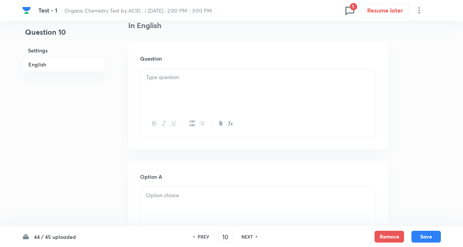
click at [161, 100] on div at bounding box center [257, 89] width 235 height 41
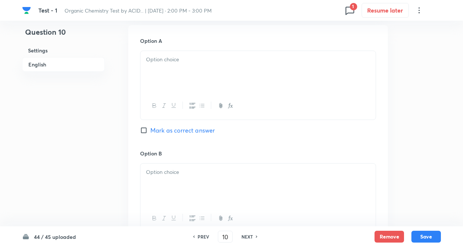
scroll to position [354, 0]
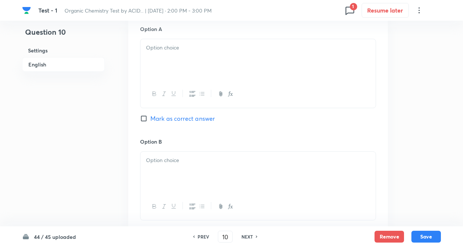
click at [194, 70] on div at bounding box center [257, 59] width 235 height 41
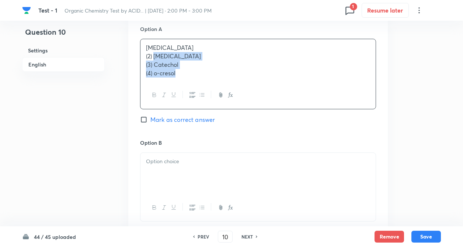
drag, startPoint x: 154, startPoint y: 53, endPoint x: 223, endPoint y: 97, distance: 81.1
click at [223, 97] on div "[MEDICAL_DATA] (2) [MEDICAL_DATA] (3) Catechol (4) o-cresol" at bounding box center [258, 74] width 236 height 70
click at [77, 105] on div "Question 10 Settings English" at bounding box center [63, 150] width 83 height 937
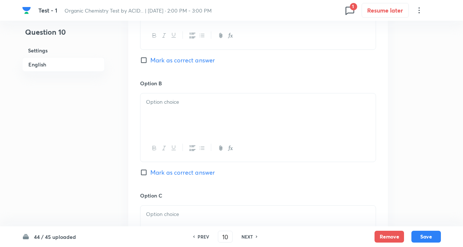
scroll to position [413, 0]
click at [183, 107] on div at bounding box center [257, 112] width 235 height 41
drag, startPoint x: 156, startPoint y: 110, endPoint x: 183, endPoint y: 129, distance: 32.8
click at [183, 129] on div "[MEDICAL_DATA] (3) Catechol (4) o-cresol" at bounding box center [257, 112] width 235 height 41
click at [99, 140] on div "Question 10 Settings English" at bounding box center [63, 91] width 83 height 937
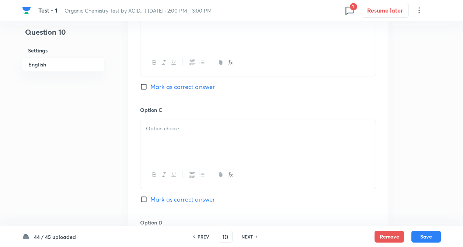
scroll to position [501, 0]
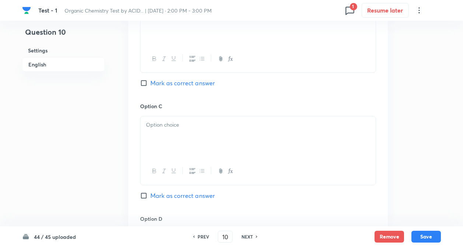
click at [161, 126] on p at bounding box center [258, 124] width 224 height 8
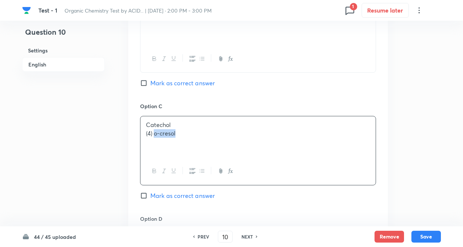
drag, startPoint x: 154, startPoint y: 132, endPoint x: 241, endPoint y: 166, distance: 92.5
click at [241, 166] on div "Catechol (4) o-cresol" at bounding box center [258, 150] width 236 height 69
click at [102, 194] on div "Question 10 Settings English" at bounding box center [63, 2] width 83 height 937
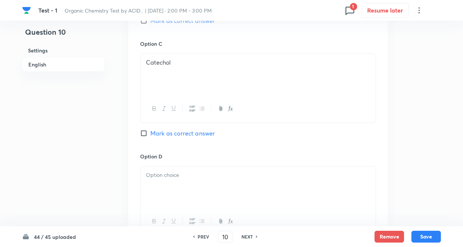
scroll to position [575, 0]
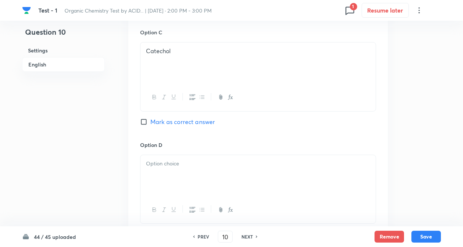
click at [173, 155] on div at bounding box center [257, 175] width 235 height 41
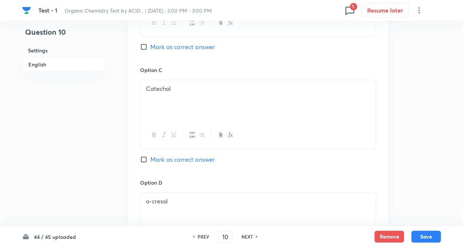
scroll to position [531, 0]
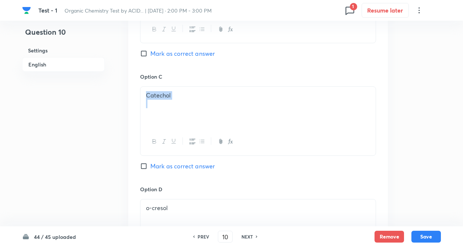
drag, startPoint x: 184, startPoint y: 99, endPoint x: 146, endPoint y: 96, distance: 38.8
click at [146, 96] on div "Catechol" at bounding box center [257, 107] width 235 height 41
copy p "Catechol"
click at [143, 165] on input "Mark as correct answer" at bounding box center [145, 165] width 10 height 7
checkbox input "true"
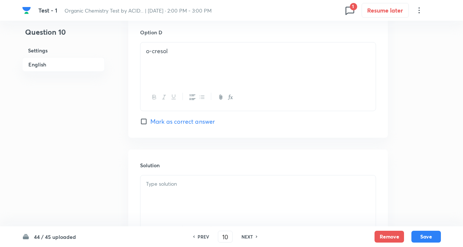
scroll to position [752, 0]
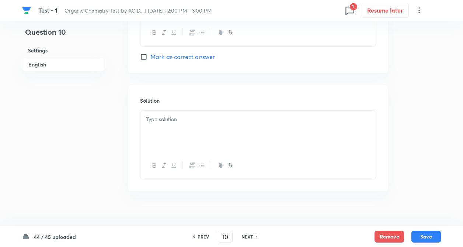
click at [149, 125] on div at bounding box center [257, 131] width 235 height 41
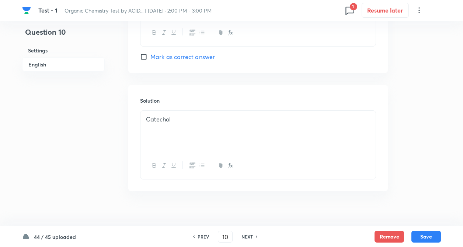
scroll to position [761, 0]
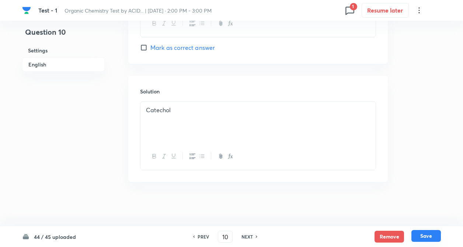
click at [427, 232] on button "Save" at bounding box center [425, 236] width 29 height 12
type input "11"
checkbox input "false"
checkbox input "true"
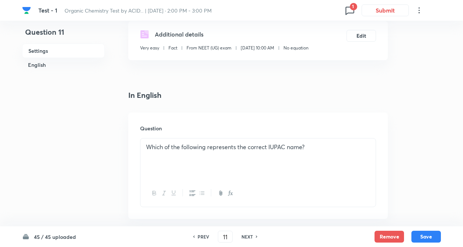
scroll to position [98, 0]
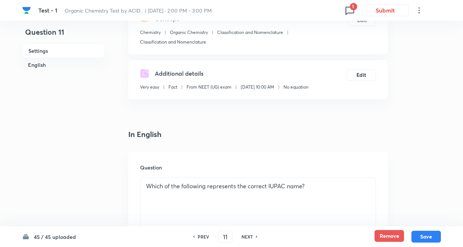
click at [385, 236] on button "Remove" at bounding box center [388, 236] width 29 height 12
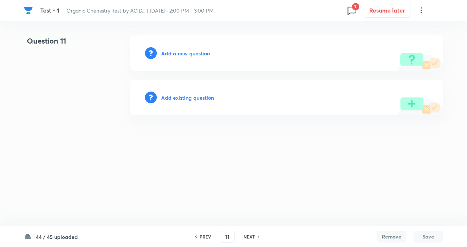
click at [178, 54] on h6 "Add a new question" at bounding box center [185, 53] width 49 height 8
click at [178, 54] on h6 "Choose a question type" at bounding box center [189, 53] width 57 height 8
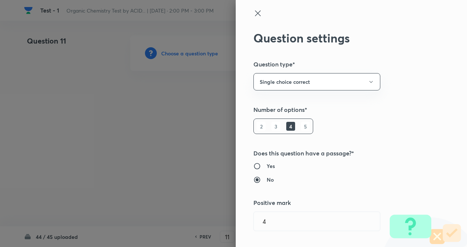
type input "1"
type input "0"
click at [132, 90] on div at bounding box center [233, 123] width 467 height 247
click at [371, 110] on h5 "Number of options*" at bounding box center [338, 109] width 171 height 9
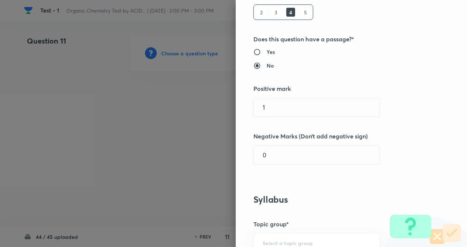
scroll to position [118, 0]
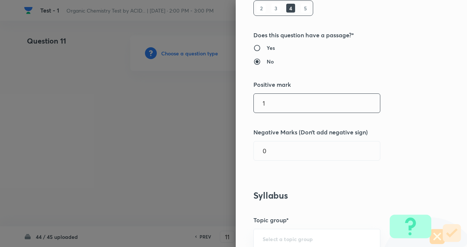
click at [279, 96] on input "1" at bounding box center [317, 103] width 126 height 19
type input "4"
click at [278, 142] on input "0" at bounding box center [317, 150] width 126 height 19
click at [274, 160] on input "0" at bounding box center [317, 150] width 126 height 19
type input "1"
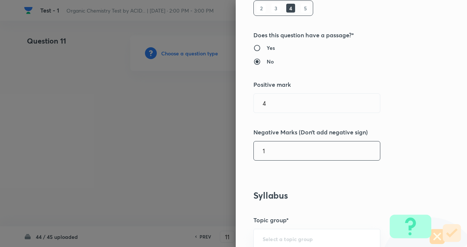
click at [146, 116] on div at bounding box center [233, 123] width 467 height 247
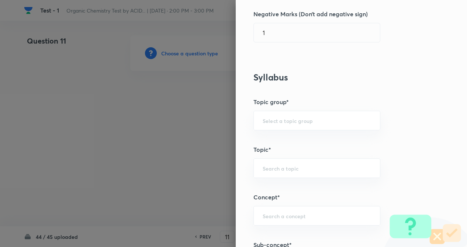
click at [416, 155] on div "Question settings Question type* Single choice correct Number of options* 2 3 4…" at bounding box center [350, 123] width 231 height 247
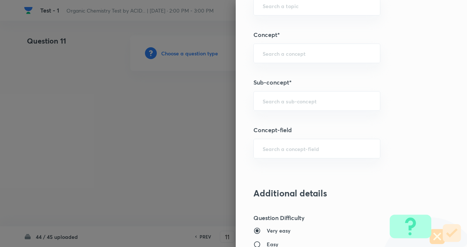
scroll to position [383, 0]
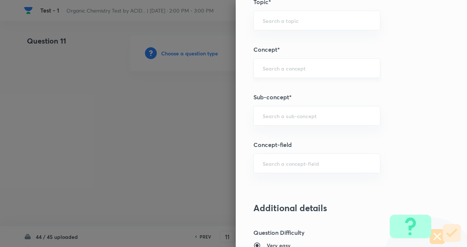
click at [281, 66] on input "text" at bounding box center [316, 67] width 108 height 7
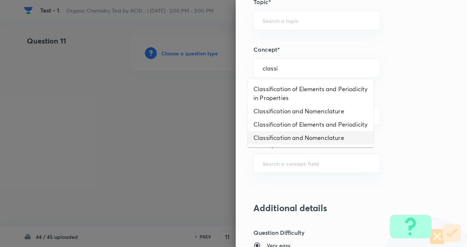
click at [273, 144] on li "Classification and Nomenclature" at bounding box center [310, 137] width 126 height 13
type input "Classification and Nomenclature"
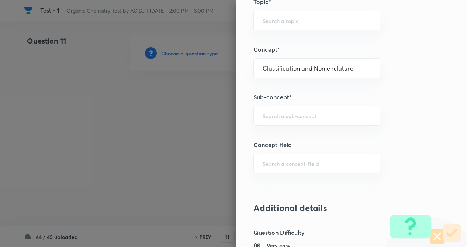
type input "Chemistry"
type input "Organic Chemistry"
click at [262, 117] on input "text" at bounding box center [316, 115] width 108 height 7
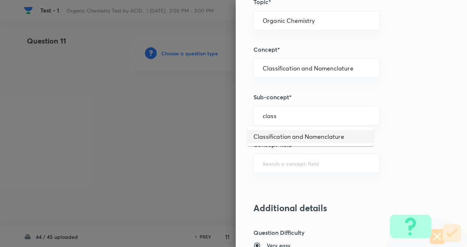
click at [282, 133] on li "Classification and Nomenclature" at bounding box center [310, 136] width 126 height 13
type input "Classification and Nomenclature"
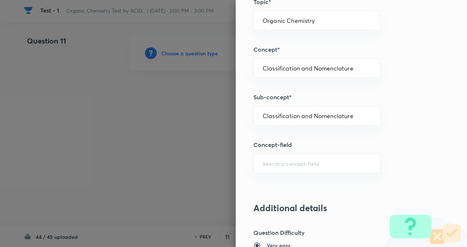
click at [157, 101] on div at bounding box center [233, 123] width 467 height 247
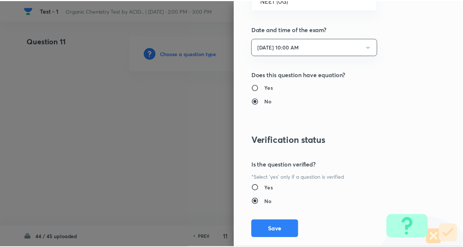
scroll to position [851, 0]
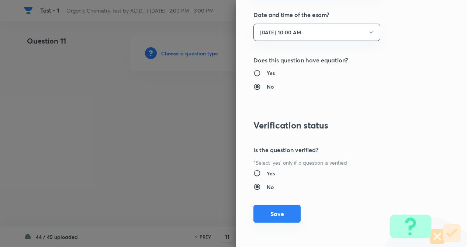
click at [270, 207] on button "Save" at bounding box center [276, 214] width 47 height 18
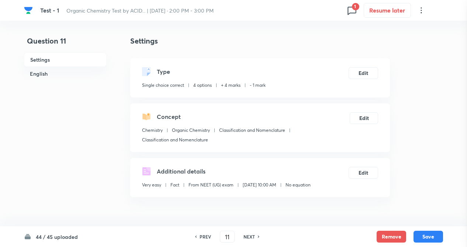
click at [136, 165] on div at bounding box center [233, 123] width 467 height 247
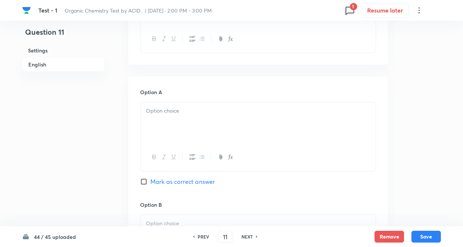
scroll to position [295, 0]
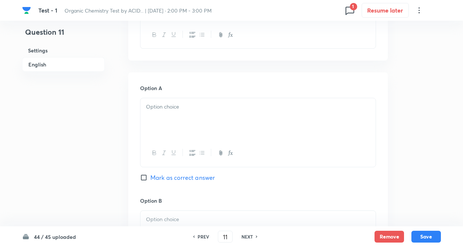
click at [85, 119] on div "Question 11 Settings English" at bounding box center [63, 209] width 83 height 937
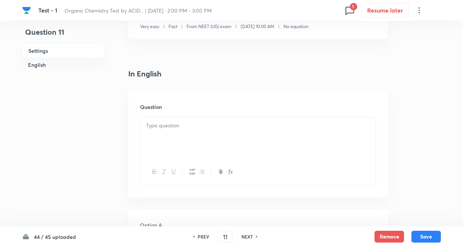
scroll to position [147, 0]
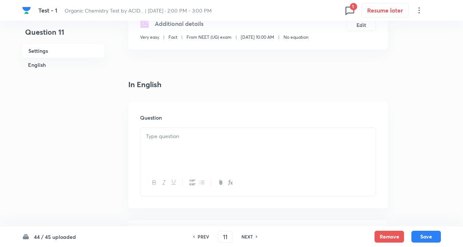
click at [159, 144] on div at bounding box center [257, 147] width 235 height 41
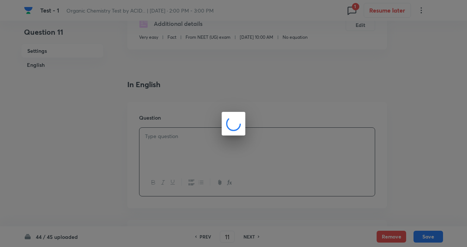
click at [109, 147] on div at bounding box center [233, 123] width 467 height 247
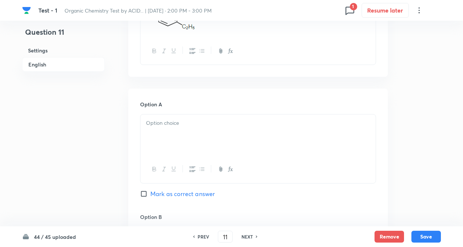
scroll to position [295, 0]
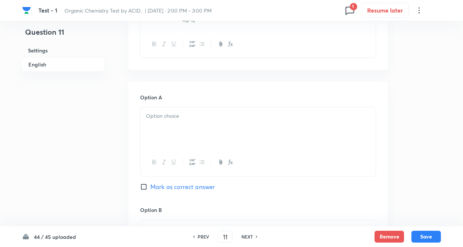
click at [163, 121] on div at bounding box center [257, 127] width 235 height 41
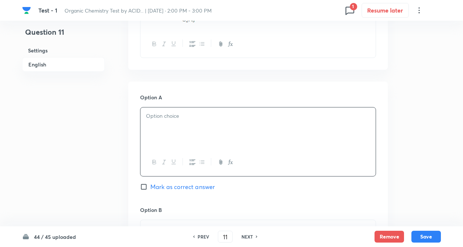
paste div
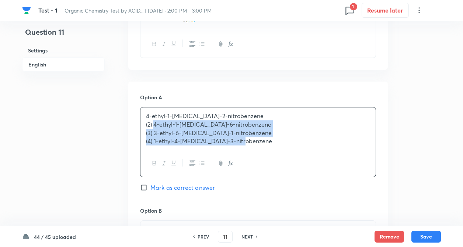
drag, startPoint x: 154, startPoint y: 122, endPoint x: 281, endPoint y: 149, distance: 129.9
click at [281, 149] on div "4-ethyl-1-[MEDICAL_DATA]-2-nitrobenzene (2) 4-ethyl-1-[MEDICAL_DATA]-6-nitroben…" at bounding box center [257, 128] width 235 height 42
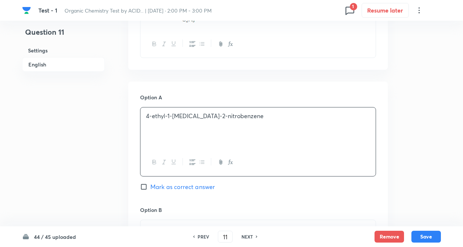
click at [125, 150] on div "Question 11 Settings English Settings Type Single choice correct 4 options + 4 …" at bounding box center [231, 214] width 419 height 946
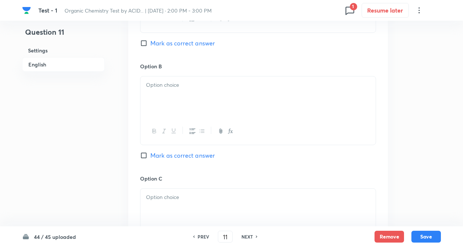
scroll to position [486, 0]
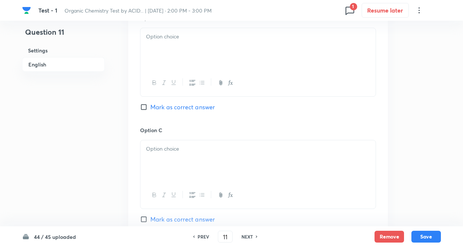
click at [164, 48] on div at bounding box center [257, 48] width 235 height 41
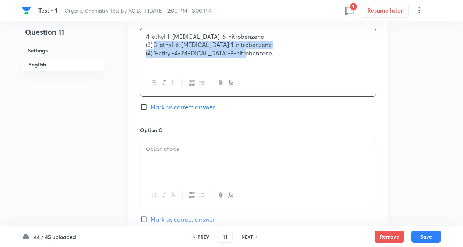
drag, startPoint x: 153, startPoint y: 43, endPoint x: 266, endPoint y: 71, distance: 116.0
click at [266, 71] on div "4-ethyl-1-[MEDICAL_DATA]-6-nitrobenzene (3) 3-ethyl-6-[MEDICAL_DATA]-1-nitroben…" at bounding box center [258, 62] width 236 height 69
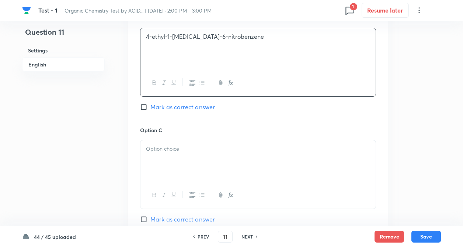
click at [258, 147] on p at bounding box center [258, 148] width 224 height 8
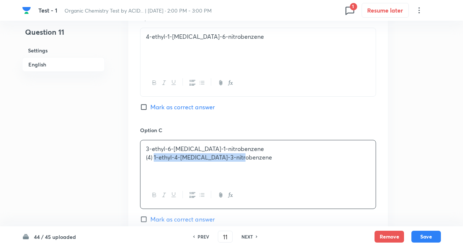
drag, startPoint x: 155, startPoint y: 157, endPoint x: 336, endPoint y: 199, distance: 186.6
click at [336, 199] on div "3-ethyl-6-[MEDICAL_DATA]-1-nitrobenzene (4) 1-ethyl-4-[MEDICAL_DATA]-3-nitroben…" at bounding box center [258, 174] width 236 height 69
click at [97, 179] on div "Question 11 Settings English" at bounding box center [63, 22] width 83 height 946
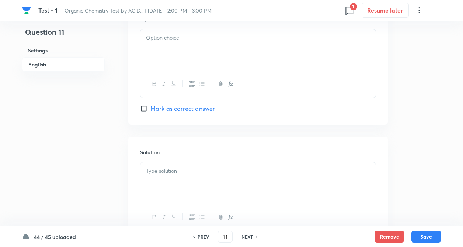
scroll to position [708, 0]
click at [170, 49] on div at bounding box center [257, 51] width 235 height 41
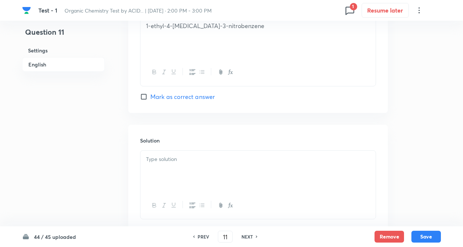
scroll to position [722, 0]
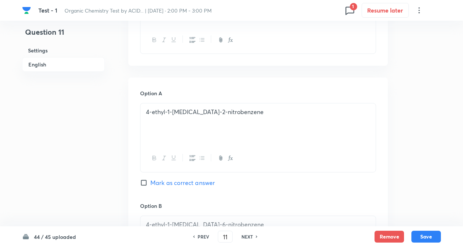
scroll to position [280, 0]
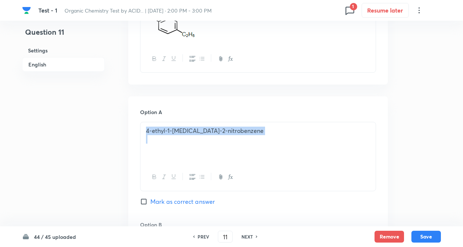
drag, startPoint x: 143, startPoint y: 130, endPoint x: 240, endPoint y: 144, distance: 97.6
click at [240, 144] on div "4-ethyl-1-[MEDICAL_DATA]-2-nitrobenzene" at bounding box center [257, 142] width 235 height 41
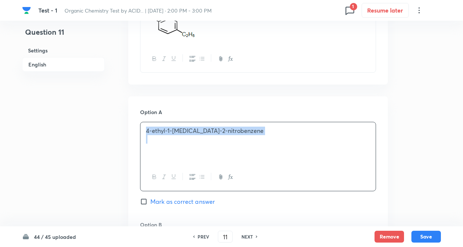
copy p "4-ethyl-1-[MEDICAL_DATA]-2-nitrobenzene"
click at [90, 173] on div "Question 11 Settings English" at bounding box center [63, 228] width 83 height 946
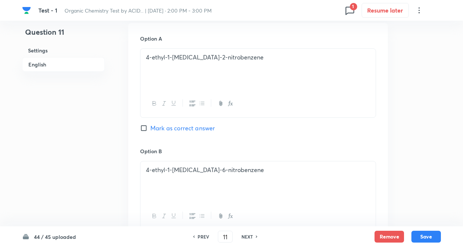
scroll to position [354, 0]
click at [140, 125] on input "Mark as correct answer" at bounding box center [145, 127] width 10 height 7
checkbox input "true"
click at [79, 106] on div "Question 11 Settings English" at bounding box center [63, 155] width 83 height 946
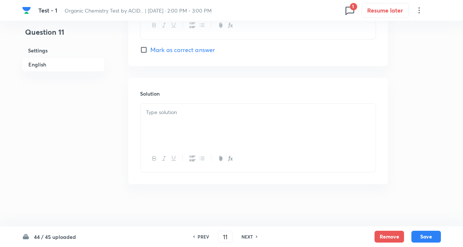
scroll to position [770, 0]
click at [157, 108] on p at bounding box center [258, 110] width 224 height 8
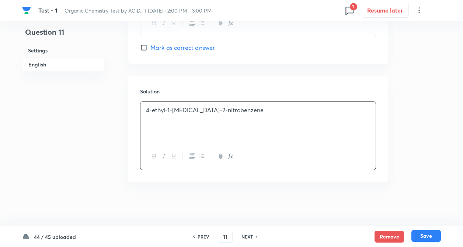
click at [427, 233] on button "Save" at bounding box center [425, 236] width 29 height 12
type input "12"
checkbox input "false"
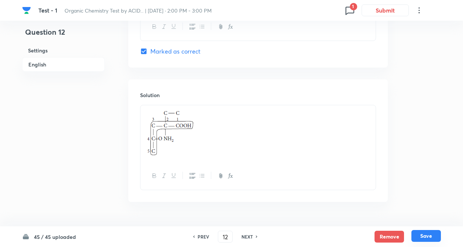
checkbox input "true"
click at [381, 234] on button "Remove" at bounding box center [388, 236] width 29 height 12
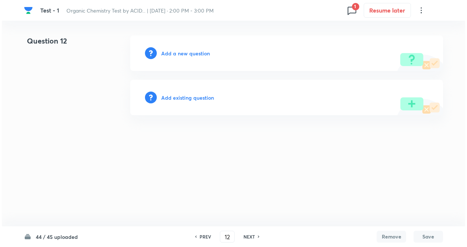
scroll to position [0, 0]
click at [193, 53] on h6 "Add a new question" at bounding box center [185, 53] width 49 height 8
click at [193, 53] on h6 "Choose a question type" at bounding box center [189, 53] width 57 height 8
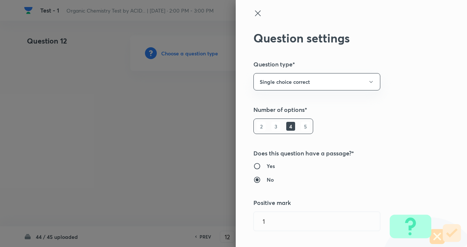
type input "1"
type input "0"
click at [375, 92] on div "Question settings Question type* Single choice correct Number of options* 2 3 4…" at bounding box center [350, 123] width 231 height 247
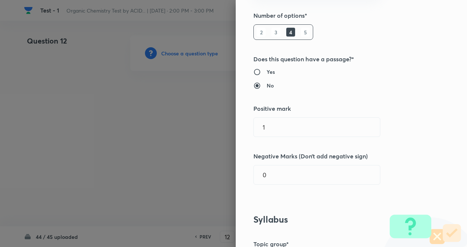
scroll to position [118, 0]
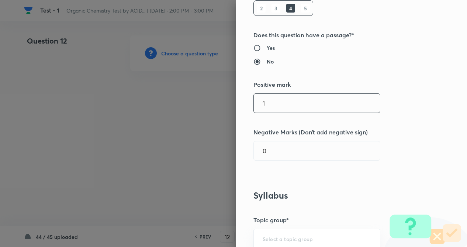
click at [270, 101] on input "1" at bounding box center [317, 103] width 126 height 19
type input "4"
click at [263, 152] on input "0" at bounding box center [317, 150] width 126 height 19
type input "1"
click at [425, 130] on div "Question settings Question type* Single choice correct Number of options* 2 3 4…" at bounding box center [350, 123] width 231 height 247
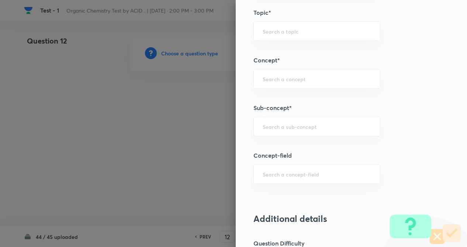
scroll to position [427, 0]
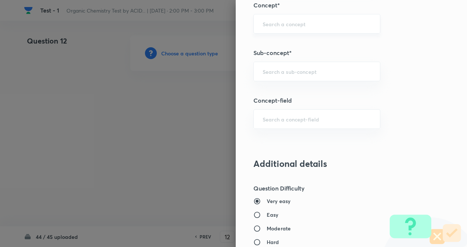
click at [274, 19] on div "​" at bounding box center [316, 24] width 127 height 20
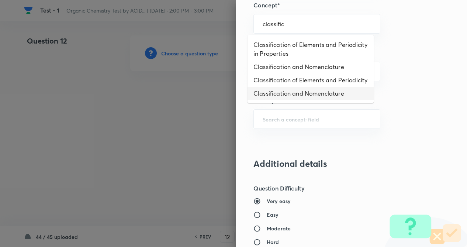
click at [283, 99] on li "Classification and Nomenclature" at bounding box center [310, 93] width 126 height 13
type input "Classification and Nomenclature"
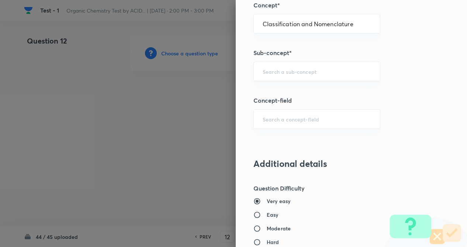
type input "Chemistry"
type input "Organic Chemistry"
click at [297, 76] on div "​" at bounding box center [316, 72] width 127 height 20
click at [301, 90] on li "Classification and Nomenclature" at bounding box center [310, 91] width 126 height 13
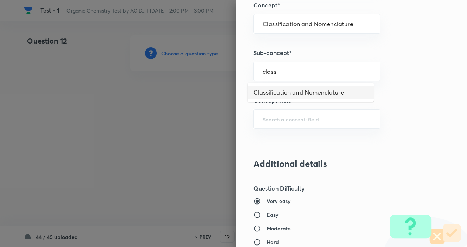
type input "Classification and Nomenclature"
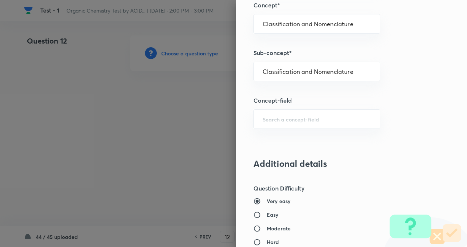
click at [415, 88] on div "Question settings Question type* Single choice correct Number of options* 2 3 4…" at bounding box center [350, 123] width 231 height 247
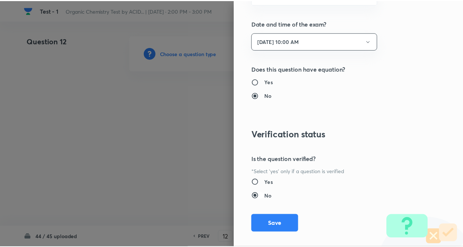
scroll to position [851, 0]
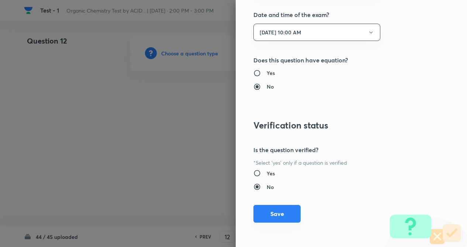
click at [277, 212] on button "Save" at bounding box center [276, 214] width 47 height 18
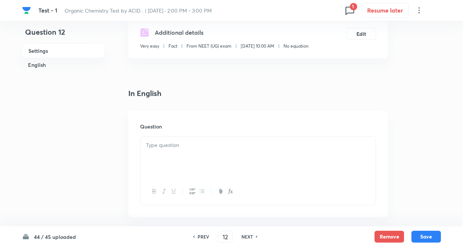
scroll to position [192, 0]
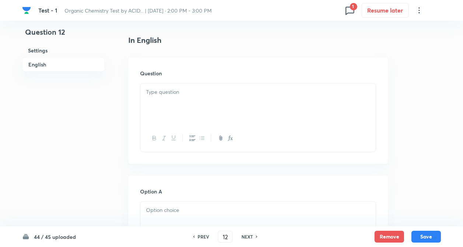
click at [163, 106] on div at bounding box center [257, 103] width 235 height 41
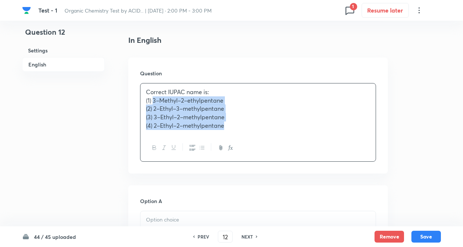
drag, startPoint x: 153, startPoint y: 101, endPoint x: 259, endPoint y: 146, distance: 115.6
click at [259, 146] on div "Correct IUPAC name is: (1) 3–Methyl–2–ethylpentane (2) 2–Ethyl–3–methylpentane …" at bounding box center [258, 122] width 236 height 78
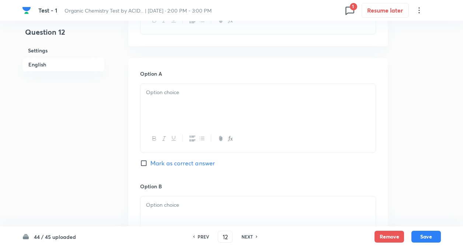
scroll to position [310, 0]
click at [155, 99] on div at bounding box center [257, 103] width 235 height 41
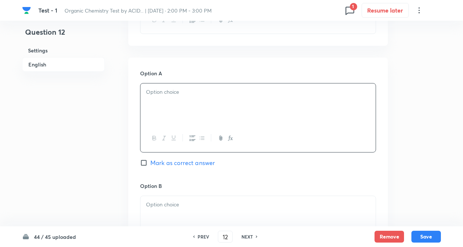
paste div
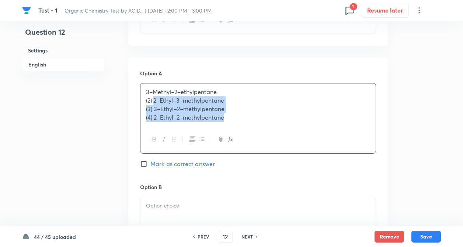
drag, startPoint x: 154, startPoint y: 99, endPoint x: 283, endPoint y: 177, distance: 151.3
click at [283, 177] on div "Option A 3–Methyl–2–ethylpentane (2) 2–Ethyl–3–methylpentane (3) 3–Ethyl–2–meth…" at bounding box center [258, 125] width 236 height 113
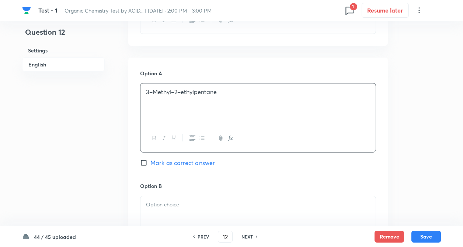
click at [226, 207] on p at bounding box center [258, 204] width 224 height 8
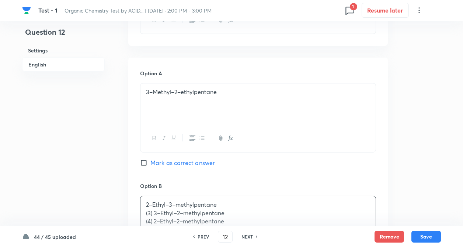
click at [12, 148] on div "Test - 1 Organic Chemistry Test by ACID... | [DATE] · 2:00 PM - 3:00 PM 1 Resum…" at bounding box center [231, 194] width 463 height 937
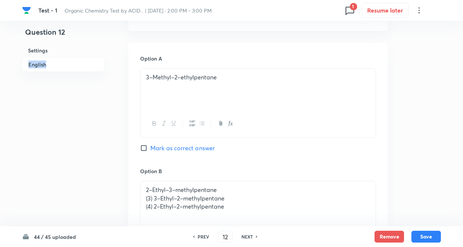
drag, startPoint x: 12, startPoint y: 148, endPoint x: 46, endPoint y: 133, distance: 37.5
click at [46, 133] on div "Test - 1 Organic Chemistry Test by ACID... | [DATE] · 2:00 PM - 3:00 PM 1 Resum…" at bounding box center [231, 179] width 463 height 937
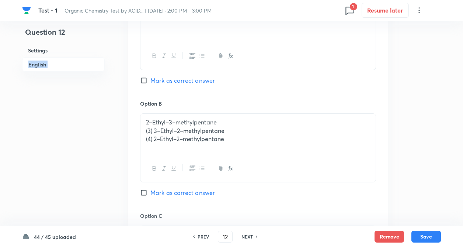
scroll to position [442, 0]
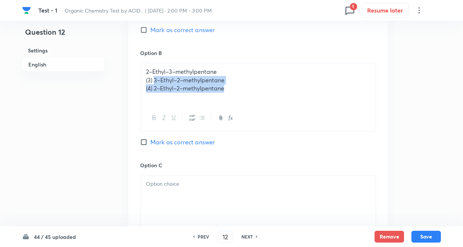
drag, startPoint x: 154, startPoint y: 80, endPoint x: 287, endPoint y: 118, distance: 138.1
click at [287, 118] on div "2–Ethyl–3–methylpentane (3) 3–Ethyl–2–methylpentane (4) 2–Ethyl–2–methylpentane" at bounding box center [258, 97] width 236 height 69
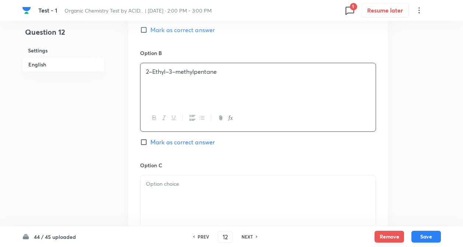
click at [235, 194] on div at bounding box center [257, 195] width 235 height 41
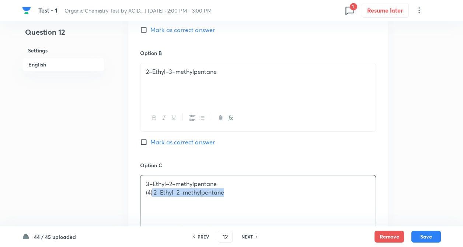
drag, startPoint x: 153, startPoint y: 191, endPoint x: 279, endPoint y: 205, distance: 126.1
click at [279, 205] on div "3–Ethyl–2–methylpentane (4) 2–Ethyl–2–methylpentane" at bounding box center [257, 195] width 235 height 41
click at [100, 158] on div "Question 12 Settings English" at bounding box center [63, 61] width 83 height 937
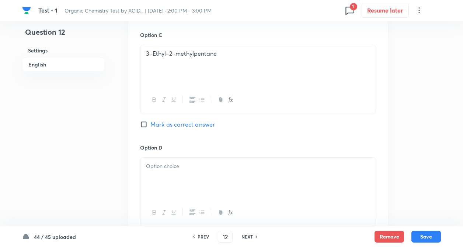
scroll to position [619, 0]
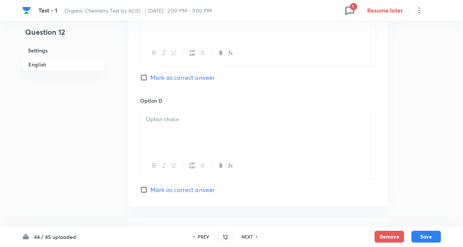
click at [167, 125] on div at bounding box center [257, 131] width 235 height 41
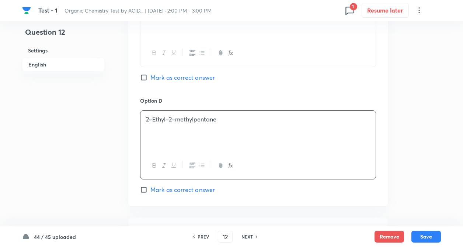
click at [145, 79] on input "Mark as correct answer" at bounding box center [145, 77] width 10 height 7
checkbox input "true"
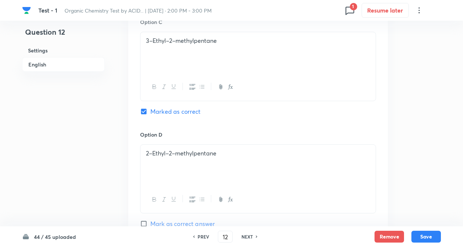
scroll to position [575, 0]
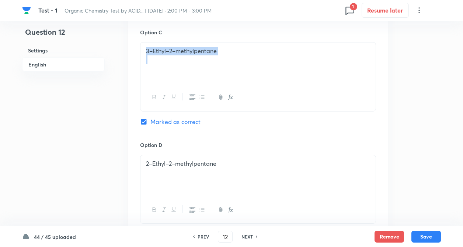
drag, startPoint x: 143, startPoint y: 53, endPoint x: 266, endPoint y: 71, distance: 125.1
click at [266, 71] on div "3–Ethyl–2–methylpentane" at bounding box center [257, 62] width 235 height 41
copy p "3–Ethyl–2–methylpentane"
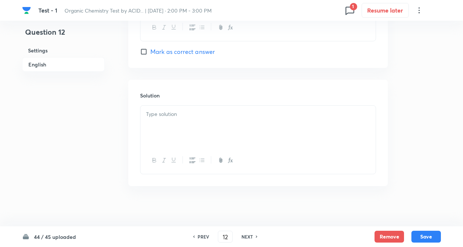
scroll to position [761, 0]
click at [162, 130] on div at bounding box center [257, 121] width 235 height 41
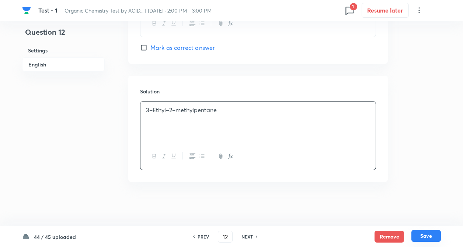
click at [421, 234] on button "Save" at bounding box center [425, 236] width 29 height 12
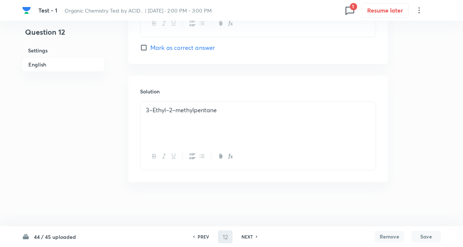
type input "13"
checkbox input "false"
checkbox input "true"
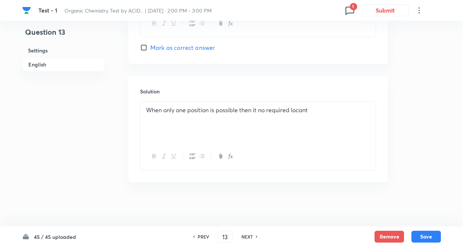
scroll to position [751, 0]
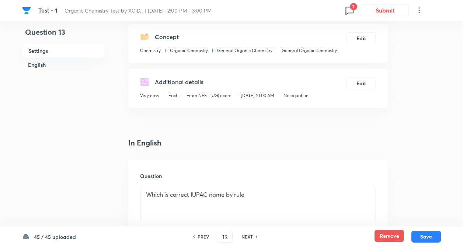
scroll to position [73, 0]
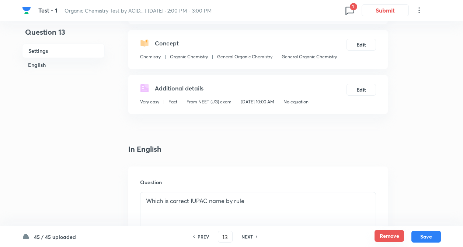
click at [392, 233] on button "Remove" at bounding box center [388, 236] width 29 height 12
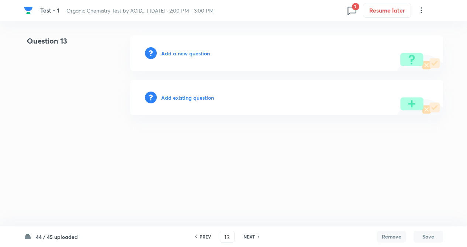
click at [174, 55] on h6 "Add a new question" at bounding box center [185, 53] width 49 height 8
click at [208, 237] on h6 "PREV" at bounding box center [204, 236] width 11 height 7
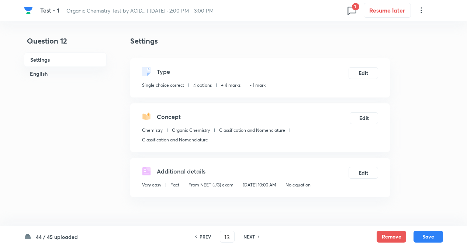
type input "12"
checkbox input "true"
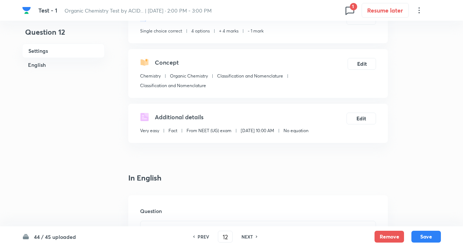
scroll to position [53, 0]
click at [206, 235] on h6 "PREV" at bounding box center [203, 236] width 11 height 7
type input "11"
checkbox input "false"
checkbox input "true"
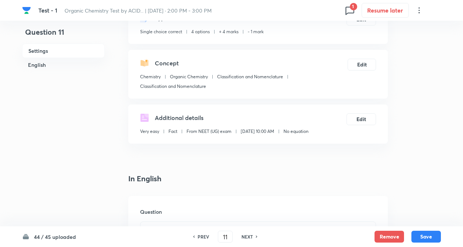
click at [199, 235] on h6 "PREV" at bounding box center [203, 236] width 11 height 7
type input "10"
checkbox input "false"
checkbox input "true"
click at [249, 235] on h6 "NEXT" at bounding box center [246, 236] width 11 height 7
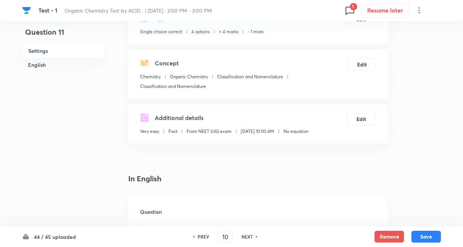
type input "11"
checkbox input "false"
checkbox input "true"
click at [249, 235] on h6 "NEXT" at bounding box center [246, 236] width 11 height 7
type input "12"
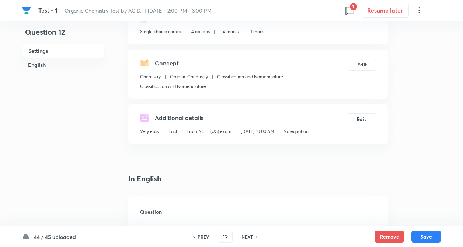
checkbox input "false"
checkbox input "true"
click at [249, 235] on h6 "NEXT" at bounding box center [246, 236] width 11 height 7
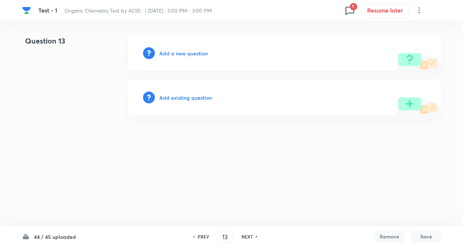
scroll to position [0, 0]
click at [200, 233] on h6 "PREV" at bounding box center [204, 236] width 11 height 7
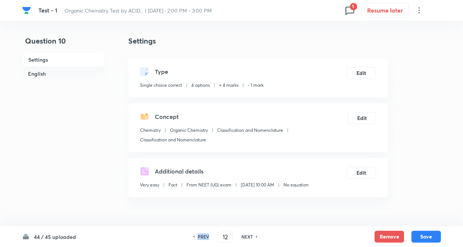
type input "10"
click at [200, 233] on h6 "PREV" at bounding box center [203, 236] width 11 height 7
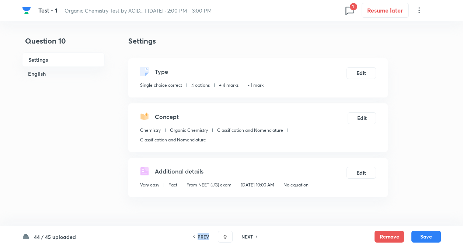
click at [200, 233] on h6 "PREV" at bounding box center [203, 236] width 11 height 7
click at [245, 235] on h6 "NEXT" at bounding box center [246, 236] width 11 height 7
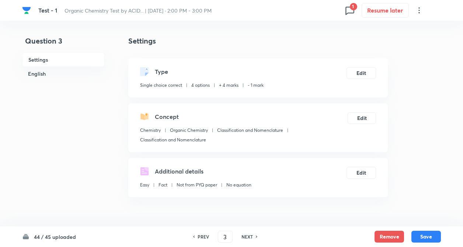
click at [245, 235] on h6 "NEXT" at bounding box center [246, 236] width 11 height 7
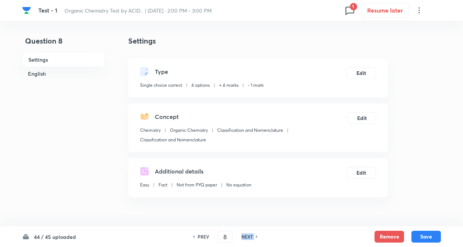
click at [245, 235] on h6 "NEXT" at bounding box center [246, 236] width 11 height 7
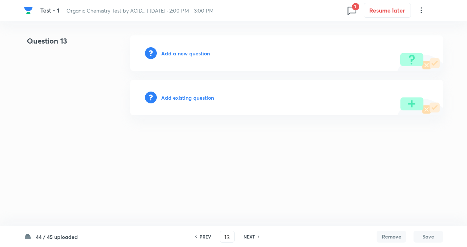
click at [207, 234] on h6 "PREV" at bounding box center [204, 236] width 11 height 7
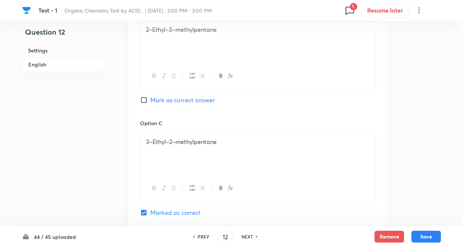
scroll to position [486, 0]
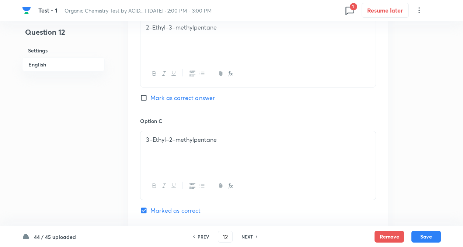
click at [251, 235] on h6 "NEXT" at bounding box center [246, 236] width 11 height 7
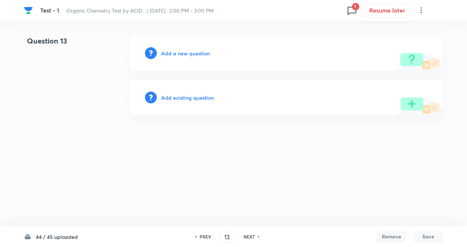
click at [78, 150] on html "Test - 1 Organic Chemistry Test by ACID... | [DATE] · 2:00 PM - 3:00 PM 1 Resum…" at bounding box center [233, 75] width 467 height 150
click at [182, 50] on h6 "Add a new question" at bounding box center [185, 53] width 49 height 8
click at [182, 50] on h6 "Choose a question type" at bounding box center [189, 53] width 57 height 8
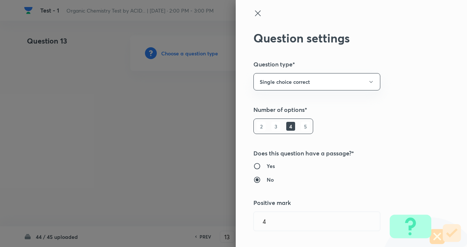
click at [415, 110] on h5 "Number of options*" at bounding box center [338, 109] width 171 height 9
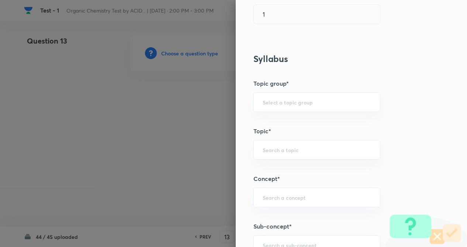
scroll to position [295, 0]
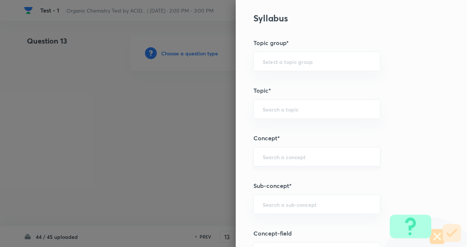
click at [265, 155] on input "text" at bounding box center [316, 156] width 108 height 7
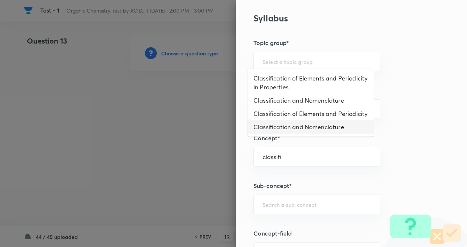
click at [297, 133] on li "Classification and Nomenclature" at bounding box center [310, 126] width 126 height 13
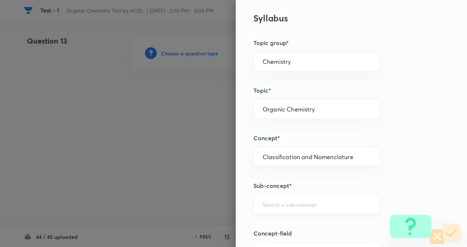
click at [293, 199] on div "​" at bounding box center [316, 204] width 127 height 20
click at [307, 226] on li "Classification and Nomenclature" at bounding box center [310, 224] width 126 height 13
click at [386, 171] on div "Question settings Question type* Single choice correct Number of options* 2 3 4…" at bounding box center [350, 123] width 231 height 247
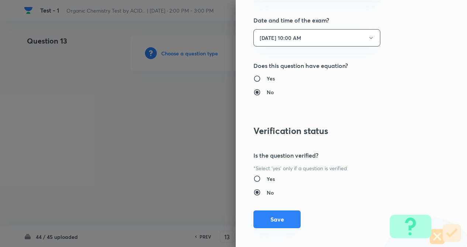
scroll to position [851, 0]
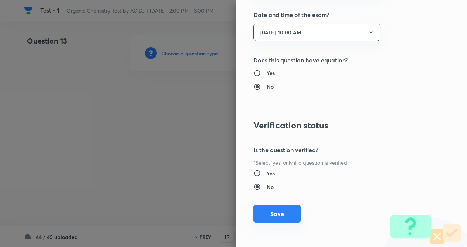
click at [276, 209] on button "Save" at bounding box center [276, 214] width 47 height 18
click at [97, 111] on div at bounding box center [233, 123] width 467 height 247
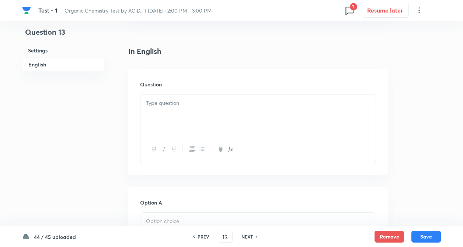
scroll to position [192, 0]
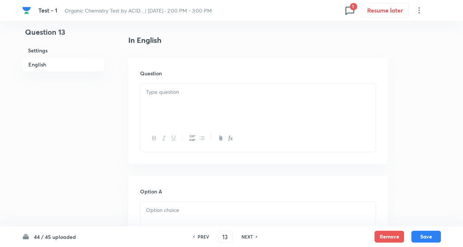
click at [171, 104] on div at bounding box center [257, 103] width 235 height 41
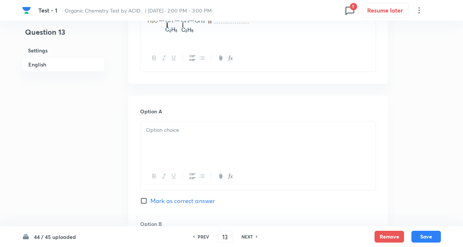
scroll to position [324, 0]
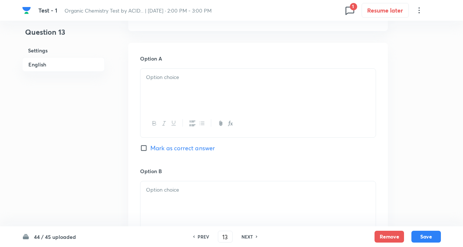
click at [161, 88] on div at bounding box center [257, 89] width 235 height 41
paste div
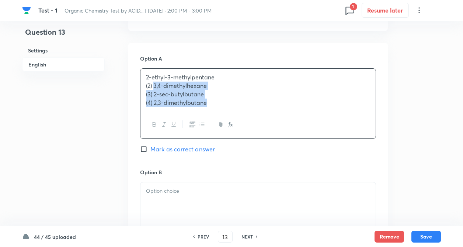
drag, startPoint x: 154, startPoint y: 86, endPoint x: 278, endPoint y: 148, distance: 138.1
click at [278, 148] on div "Option A 2-ethyl-3-methylpentane (2) 3,4-dimethylhexane (3) 2-sec-butylbutane (…" at bounding box center [258, 111] width 236 height 113
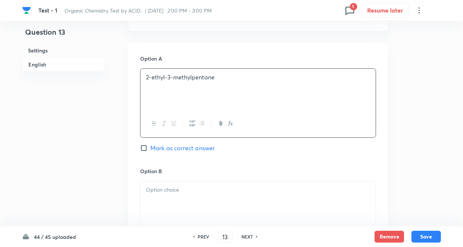
click at [261, 195] on div at bounding box center [257, 201] width 235 height 41
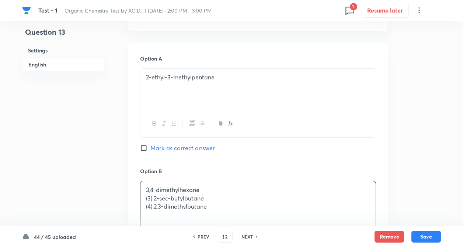
click at [119, 148] on div "Question 13 Settings English Settings Type Single choice correct 4 options + 4 …" at bounding box center [231, 179] width 419 height 937
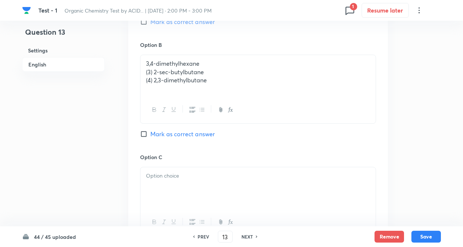
scroll to position [457, 0]
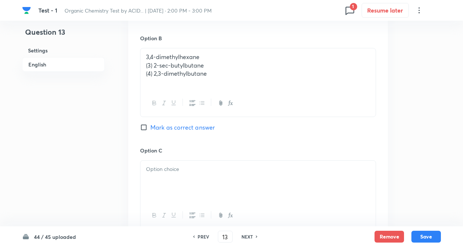
click at [141, 127] on input "Mark as correct answer" at bounding box center [145, 126] width 10 height 7
drag, startPoint x: 154, startPoint y: 62, endPoint x: 322, endPoint y: 123, distance: 178.7
click at [322, 123] on div "Option B 3,4-dimethylhexane (3) 2-sec-butylbutane (4) 2,3-dimethylbutane Marked…" at bounding box center [258, 90] width 236 height 112
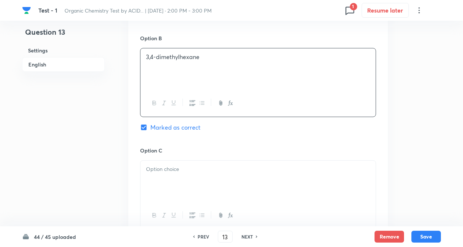
click at [293, 176] on div at bounding box center [257, 180] width 235 height 41
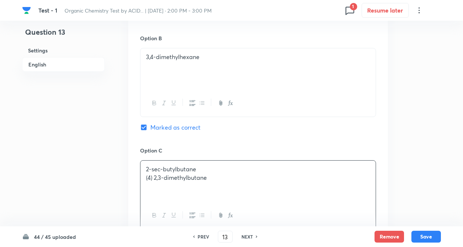
click at [121, 169] on div "Question 13 Settings English Settings Type Single choice correct 4 options + 4 …" at bounding box center [231, 46] width 419 height 937
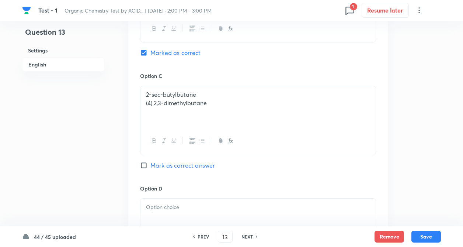
scroll to position [545, 0]
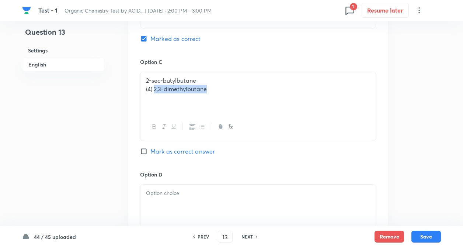
drag, startPoint x: 154, startPoint y: 88, endPoint x: 266, endPoint y: 123, distance: 117.4
click at [266, 123] on div "2-sec-butylbutane (4) 2,3-dimethylbutane" at bounding box center [258, 105] width 236 height 69
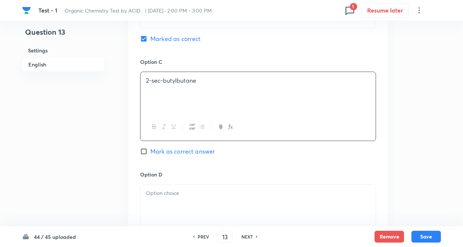
click at [241, 184] on div at bounding box center [257, 204] width 235 height 41
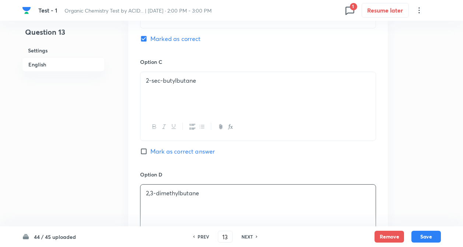
click at [130, 173] on div "Option A 2-ethyl-3-methylpentane Mark as correct answer Option B 3,4-dimethylhe…" at bounding box center [257, 51] width 259 height 458
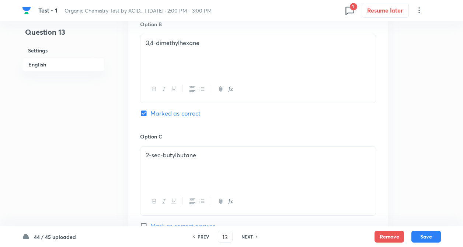
scroll to position [457, 0]
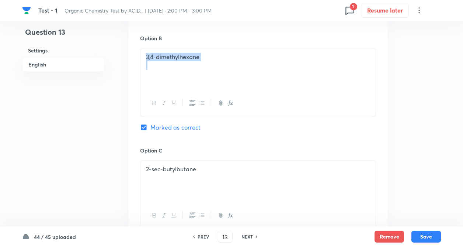
drag, startPoint x: 143, startPoint y: 57, endPoint x: 319, endPoint y: 93, distance: 179.8
click at [319, 93] on div "3,4-dimethylhexane" at bounding box center [258, 82] width 236 height 69
copy p "3,4-dimethylhexane"
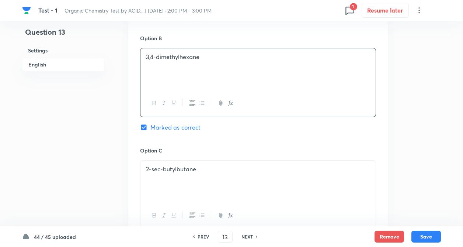
click at [121, 164] on div "Question 13 Settings English Settings Type Single choice correct 4 options + 4 …" at bounding box center [231, 46] width 419 height 937
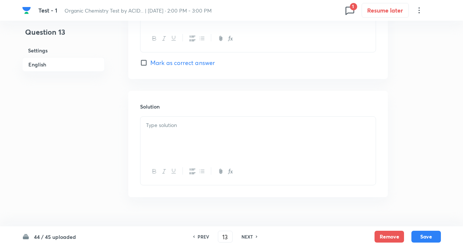
scroll to position [761, 0]
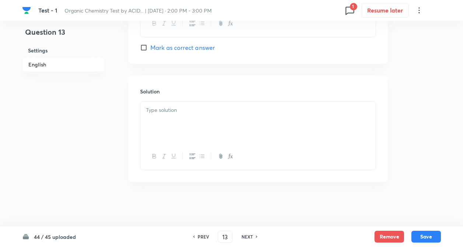
click at [170, 127] on div at bounding box center [257, 121] width 235 height 41
paste div
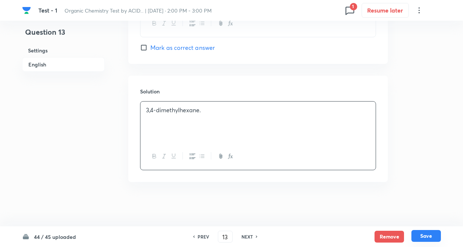
click at [422, 233] on button "Save" at bounding box center [425, 236] width 29 height 12
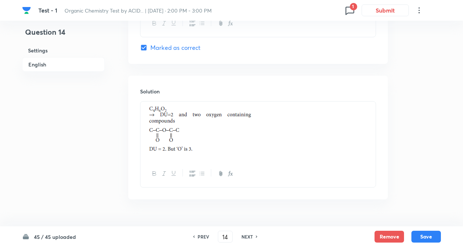
click at [394, 235] on button "Remove" at bounding box center [388, 236] width 29 height 12
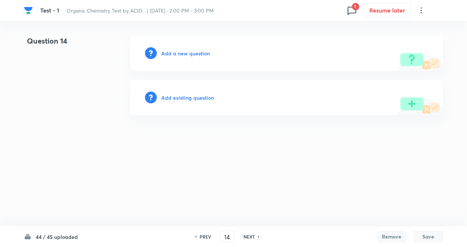
click at [172, 50] on h6 "Add a new question" at bounding box center [185, 53] width 49 height 8
click at [184, 53] on h6 "Choose a question type" at bounding box center [189, 53] width 57 height 8
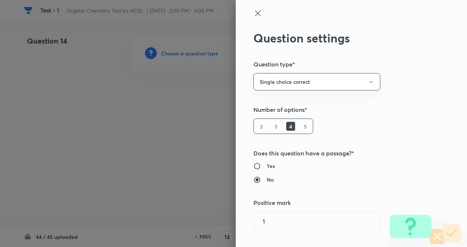
click at [375, 104] on div "Question settings Question type* Single choice correct Number of options* 2 3 4…" at bounding box center [350, 123] width 231 height 247
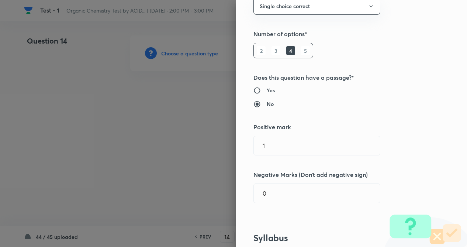
scroll to position [88, 0]
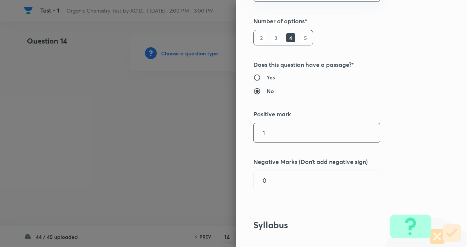
click at [273, 134] on input "1" at bounding box center [317, 132] width 126 height 19
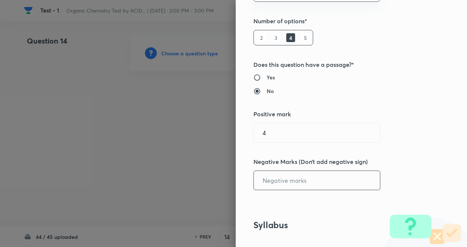
click at [274, 179] on input "text" at bounding box center [317, 180] width 126 height 19
click at [459, 157] on div "Question settings Question type* Single choice correct Number of options* 2 3 4…" at bounding box center [350, 123] width 231 height 247
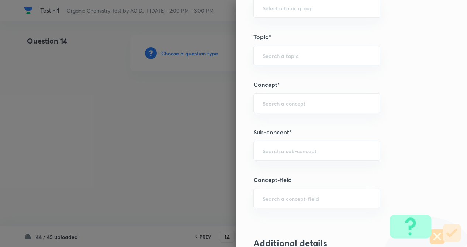
scroll to position [368, 0]
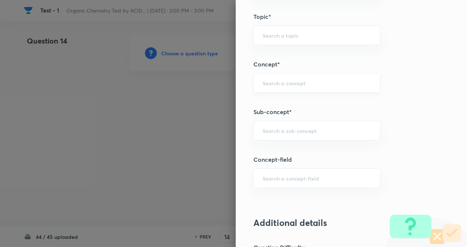
click at [284, 83] on input "text" at bounding box center [316, 82] width 108 height 7
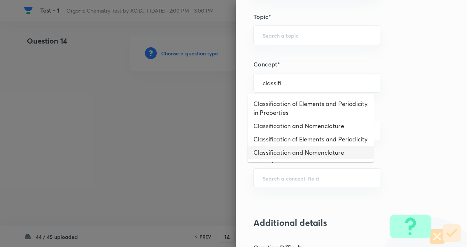
click at [295, 159] on li "Classification and Nomenclature" at bounding box center [310, 152] width 126 height 13
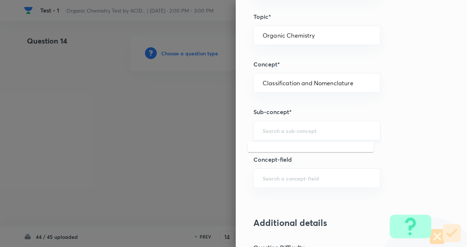
click at [286, 127] on input "text" at bounding box center [316, 130] width 108 height 7
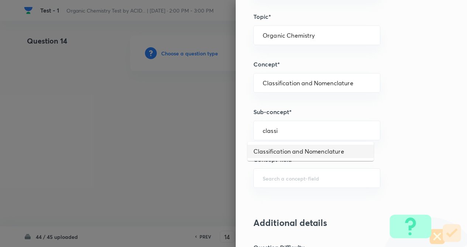
click at [266, 147] on li "Classification and Nomenclature" at bounding box center [310, 150] width 126 height 13
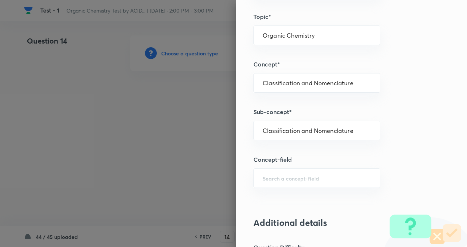
click at [393, 137] on div "Question settings Question type* Single choice correct Number of options* 2 3 4…" at bounding box center [350, 123] width 231 height 247
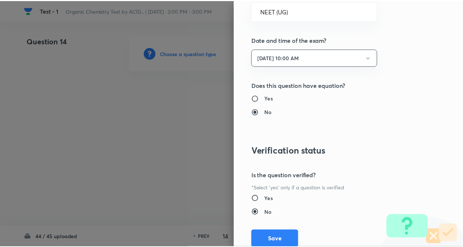
scroll to position [851, 0]
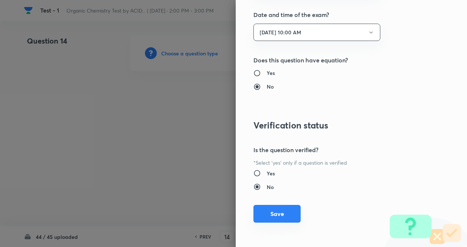
click at [278, 214] on button "Save" at bounding box center [276, 214] width 47 height 18
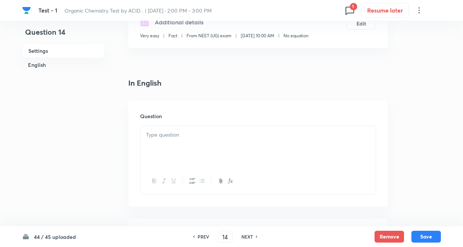
scroll to position [177, 0]
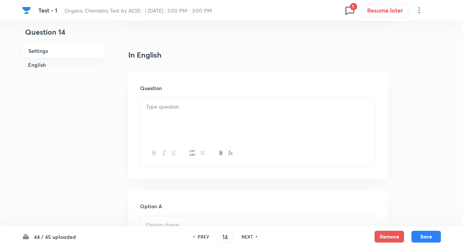
click at [163, 115] on div at bounding box center [257, 118] width 235 height 41
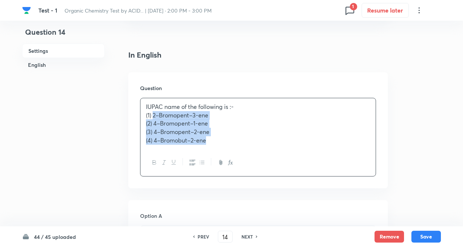
drag, startPoint x: 154, startPoint y: 115, endPoint x: 261, endPoint y: 180, distance: 125.5
click at [261, 180] on div "Question IUPAC name of the following is :- (1) 2–Bromopent–3-ene (2) 4–Bromopen…" at bounding box center [257, 130] width 259 height 116
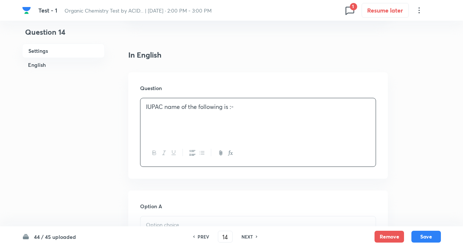
click at [133, 176] on div "Question IUPAC name of the following is :-" at bounding box center [257, 125] width 259 height 106
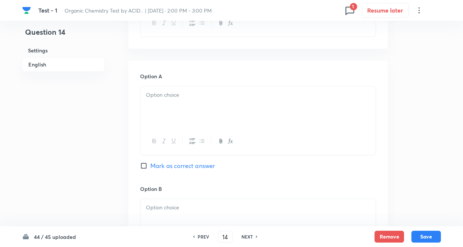
scroll to position [310, 0]
click at [166, 113] on div at bounding box center [257, 103] width 235 height 41
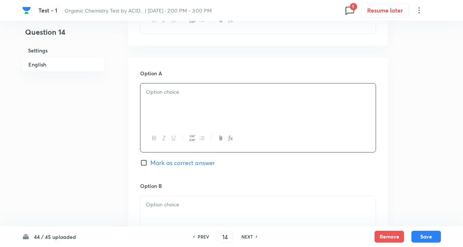
paste div
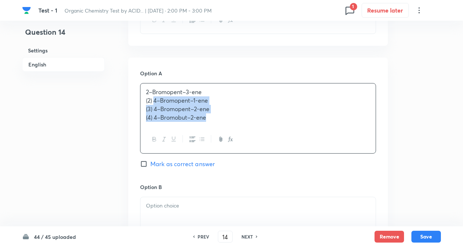
drag, startPoint x: 156, startPoint y: 99, endPoint x: 295, endPoint y: 173, distance: 157.8
click at [295, 173] on div "Option A 2–Bromopent–3-ene (2) 4–Bromopent–1-ene (3) 4–Bromopent–2-ene (4) 4–Br…" at bounding box center [258, 125] width 236 height 113
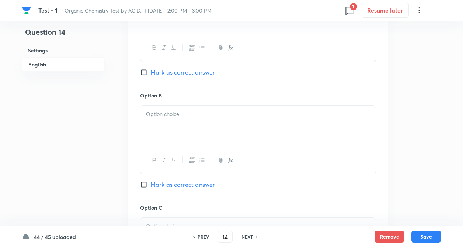
scroll to position [413, 0]
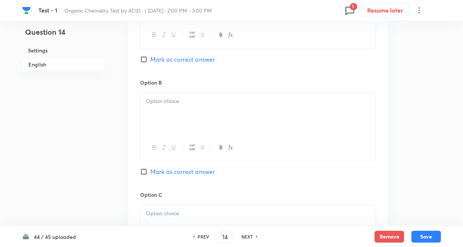
click at [177, 110] on div at bounding box center [257, 112] width 235 height 41
paste div
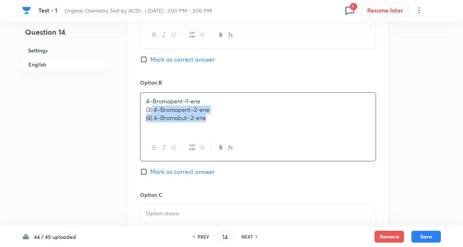
drag, startPoint x: 153, startPoint y: 112, endPoint x: 273, endPoint y: 159, distance: 129.2
click at [273, 159] on div "4–Bromopent–1-ene (3) 4–Bromopent–2-ene (4) 4–Bromobut–2-ene" at bounding box center [258, 126] width 236 height 69
click at [159, 211] on p at bounding box center [258, 213] width 224 height 8
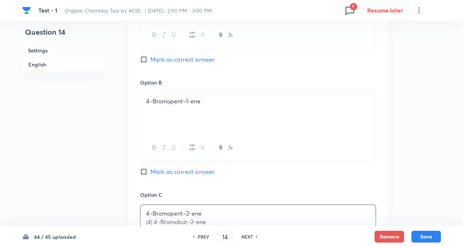
click at [95, 197] on div "Question 14 Settings English" at bounding box center [63, 91] width 83 height 937
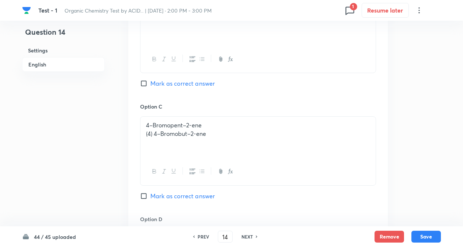
scroll to position [531, 0]
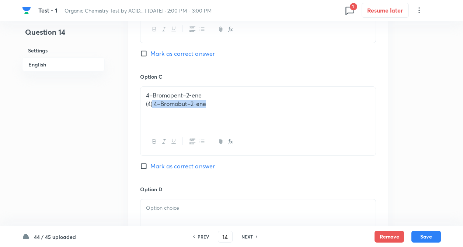
drag, startPoint x: 153, startPoint y: 102, endPoint x: 288, endPoint y: 134, distance: 138.5
click at [288, 134] on div "4–Bromopent–2-ene (4) 4–Bromobut–2-ene" at bounding box center [258, 120] width 236 height 69
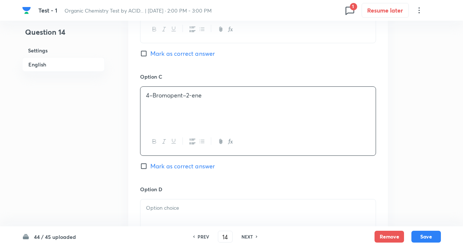
click at [235, 209] on p at bounding box center [258, 207] width 224 height 8
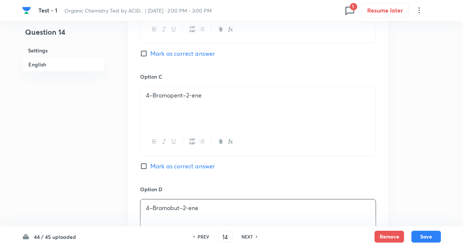
click at [132, 186] on div "Option A 2–Bromopent–3-ene Mark as correct answer Option B 4–Bromopent–1-[PERSO…" at bounding box center [257, 65] width 259 height 458
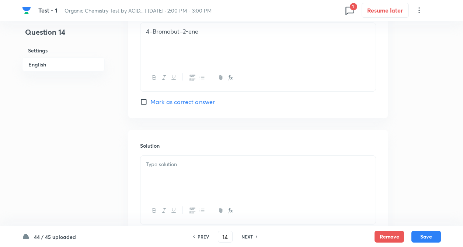
scroll to position [708, 0]
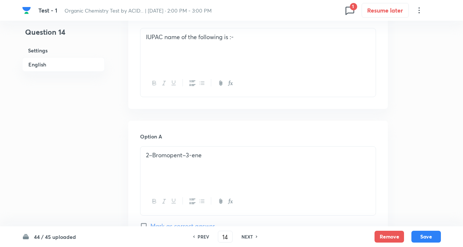
scroll to position [192, 0]
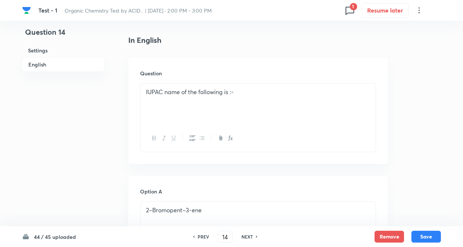
click at [240, 92] on p "IUPAC name of the following is :-" at bounding box center [258, 92] width 224 height 8
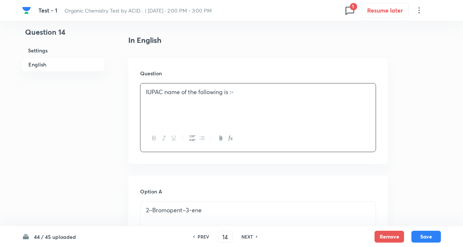
click at [143, 102] on div "IUPAC name of the following is :-" at bounding box center [257, 103] width 235 height 41
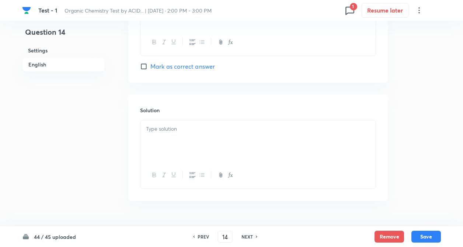
scroll to position [766, 0]
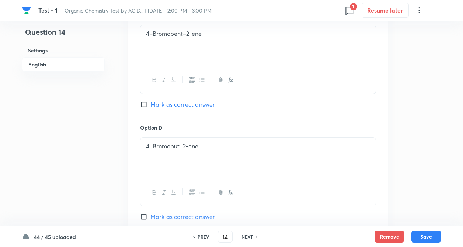
scroll to position [590, 0]
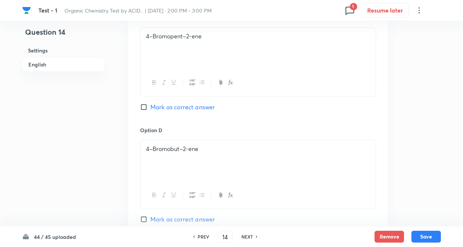
click at [142, 111] on input "Mark as correct answer" at bounding box center [145, 106] width 10 height 7
drag, startPoint x: 204, startPoint y: 48, endPoint x: 142, endPoint y: 42, distance: 62.5
click at [142, 42] on div "4–Bromopent–2-ene" at bounding box center [257, 48] width 235 height 41
copy p "4–Bromopent–2-ene"
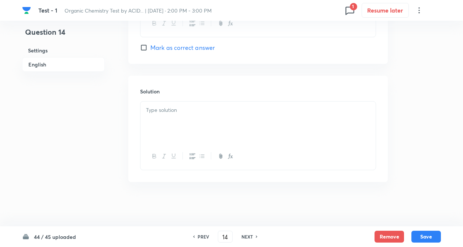
scroll to position [771, 0]
click at [161, 112] on p at bounding box center [258, 110] width 224 height 8
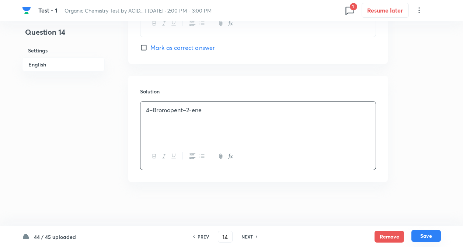
click at [427, 237] on button "Save" at bounding box center [425, 236] width 29 height 12
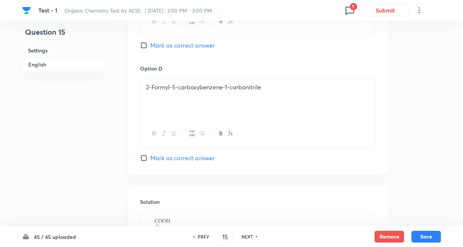
scroll to position [673, 0]
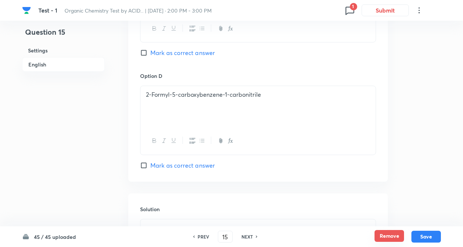
click at [388, 235] on button "Remove" at bounding box center [388, 236] width 29 height 12
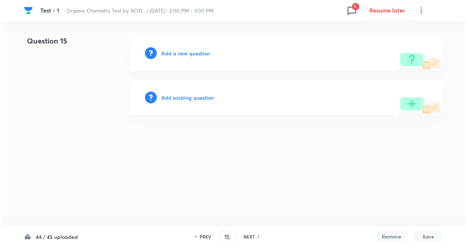
scroll to position [0, 0]
click at [177, 55] on h6 "Add a new question" at bounding box center [185, 53] width 49 height 8
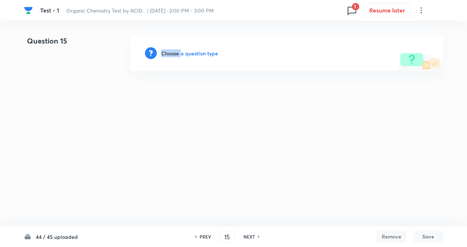
click at [177, 55] on h6 "Choose a question type" at bounding box center [189, 53] width 57 height 8
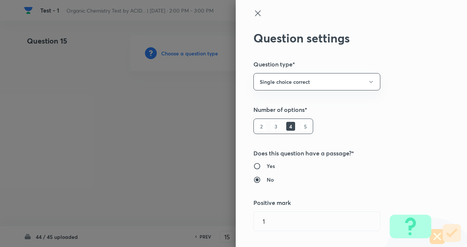
click at [395, 125] on div "Question settings Question type* Single choice correct Number of options* 2 3 4…" at bounding box center [350, 123] width 231 height 247
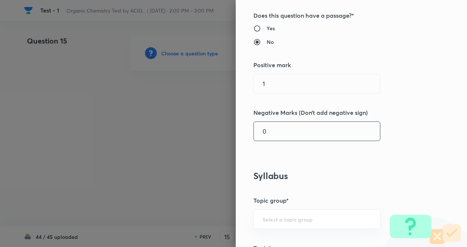
scroll to position [162, 0]
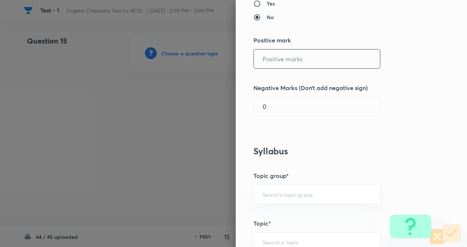
click at [270, 59] on input "text" at bounding box center [317, 58] width 126 height 19
click at [271, 103] on input "text" at bounding box center [317, 106] width 126 height 19
click at [404, 163] on div "Question settings Question type* Single choice correct Number of options* 2 3 4…" at bounding box center [350, 123] width 231 height 247
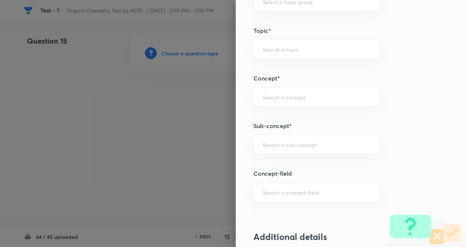
scroll to position [413, 0]
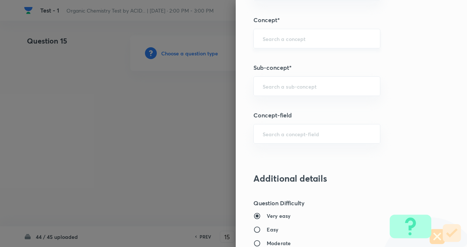
click at [277, 43] on div "​" at bounding box center [316, 39] width 127 height 20
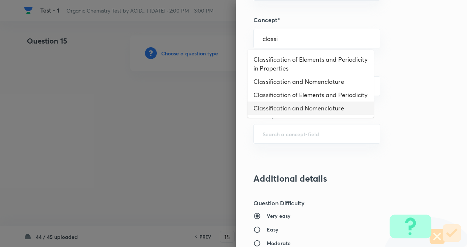
click at [294, 114] on li "Classification and Nomenclature" at bounding box center [310, 107] width 126 height 13
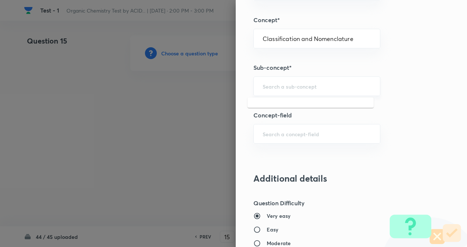
click at [295, 88] on input "text" at bounding box center [316, 86] width 108 height 7
click at [295, 104] on li "Classification and Nomenclature" at bounding box center [310, 106] width 126 height 13
click at [387, 109] on div "Question settings Question type* Single choice correct Number of options* 2 3 4…" at bounding box center [350, 123] width 231 height 247
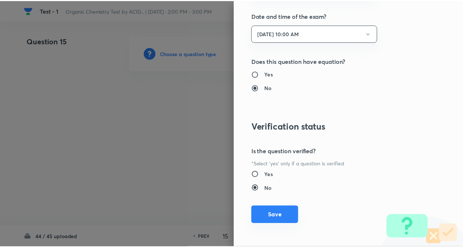
scroll to position [851, 0]
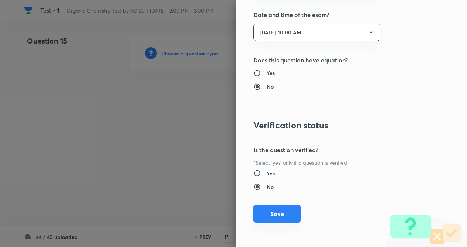
click at [275, 209] on button "Save" at bounding box center [276, 214] width 47 height 18
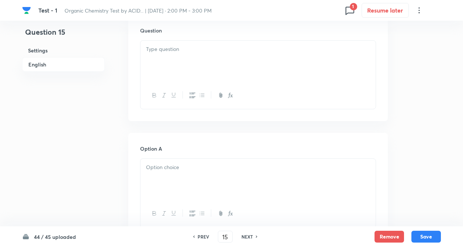
scroll to position [236, 0]
click at [161, 66] on div at bounding box center [257, 59] width 235 height 41
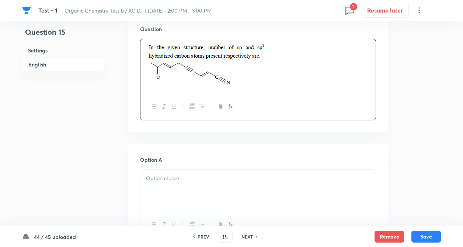
click at [153, 187] on div at bounding box center [257, 190] width 235 height 41
paste div
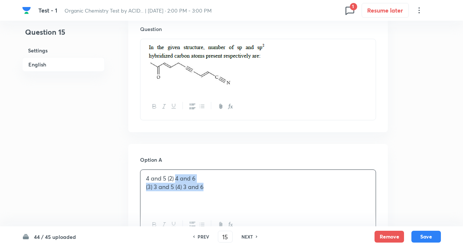
drag, startPoint x: 175, startPoint y: 178, endPoint x: 241, endPoint y: 205, distance: 71.7
click at [241, 205] on div "4 and 5 (2) 4 and 6 (3) 3 and 5 (4) 3 and 6" at bounding box center [257, 190] width 235 height 41
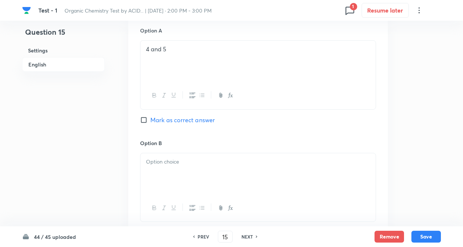
scroll to position [383, 0]
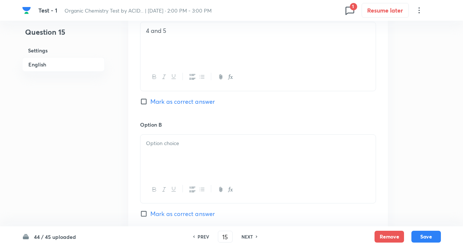
click at [166, 151] on div at bounding box center [257, 155] width 235 height 41
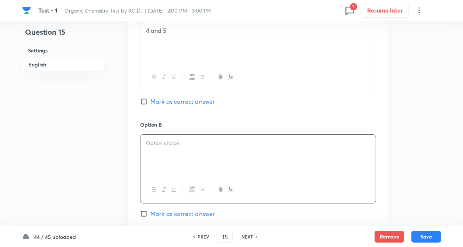
paste div
drag, startPoint x: 154, startPoint y: 151, endPoint x: 272, endPoint y: 182, distance: 121.1
click at [272, 182] on div "4 and 6 (3) 3 and 5 (4) 3 and 6" at bounding box center [258, 168] width 236 height 69
click at [85, 147] on div "Question 15 Settings English" at bounding box center [63, 126] width 83 height 949
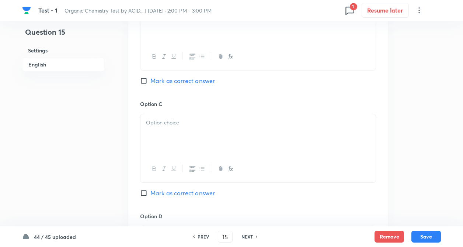
scroll to position [575, 0]
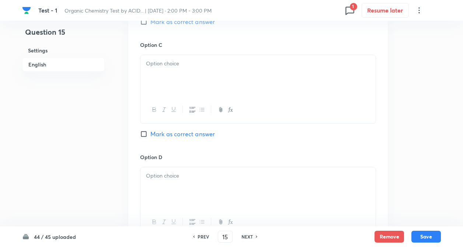
click at [151, 80] on div at bounding box center [257, 75] width 235 height 41
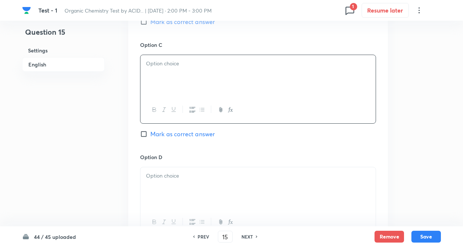
paste div
drag, startPoint x: 175, startPoint y: 62, endPoint x: 264, endPoint y: 98, distance: 95.3
click at [264, 98] on div "3 and 5 (4) 3 and 6" at bounding box center [258, 89] width 236 height 69
click at [140, 136] on input "Mark as correct answer" at bounding box center [145, 133] width 10 height 7
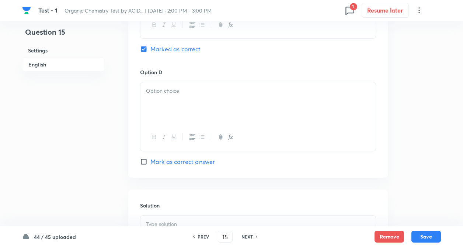
scroll to position [693, 0]
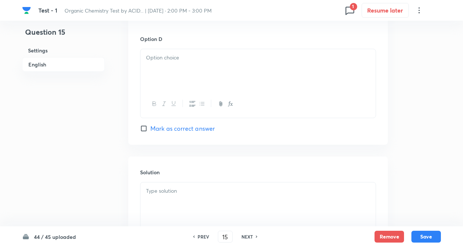
click at [170, 93] on div at bounding box center [257, 103] width 235 height 27
click at [166, 64] on div at bounding box center [257, 69] width 235 height 41
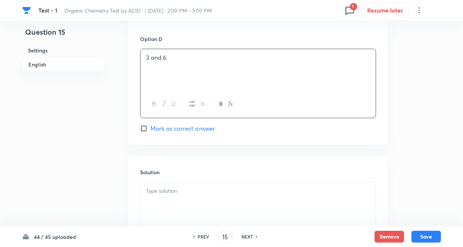
click at [160, 195] on div at bounding box center [257, 202] width 235 height 41
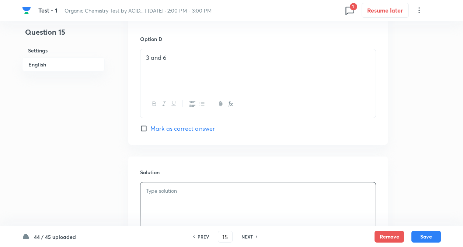
paste div
click at [424, 227] on div "44 / 45 uploaded PREV 15 ​ NEXT Remove Save" at bounding box center [231, 236] width 419 height 21
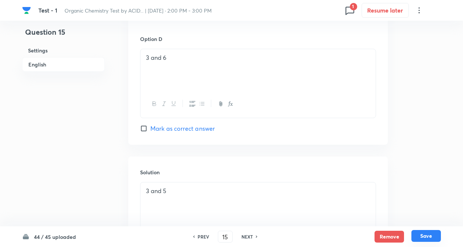
click at [425, 234] on button "Save" at bounding box center [425, 236] width 29 height 12
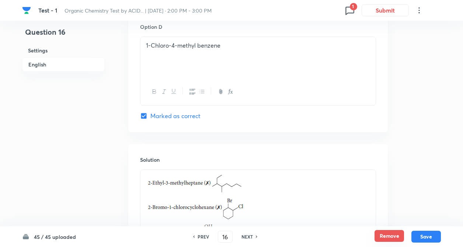
click at [387, 235] on button "Remove" at bounding box center [388, 236] width 29 height 12
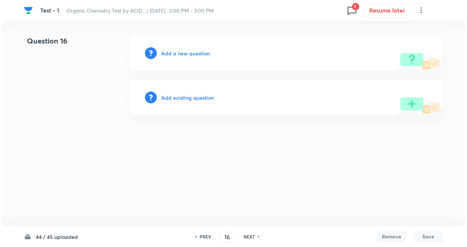
scroll to position [0, 0]
click at [175, 52] on h6 "Add a new question" at bounding box center [185, 53] width 49 height 8
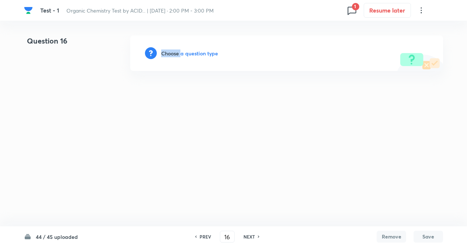
click at [175, 52] on h6 "Choose a question type" at bounding box center [189, 53] width 57 height 8
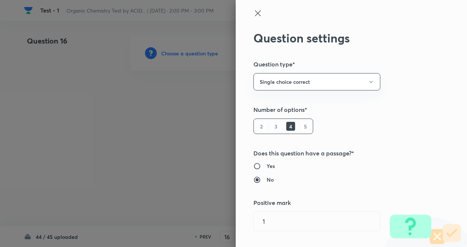
click at [420, 125] on div "Question settings Question type* Single choice correct Number of options* 2 3 4…" at bounding box center [350, 123] width 231 height 247
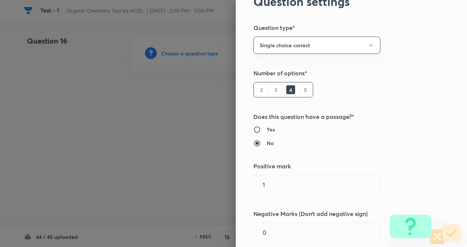
scroll to position [118, 0]
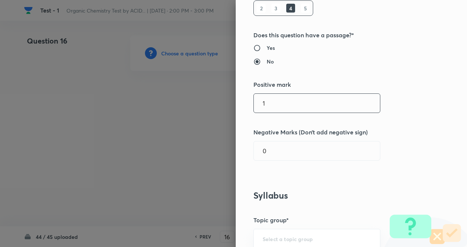
click at [274, 96] on input "1" at bounding box center [317, 103] width 126 height 19
click at [261, 144] on input "0" at bounding box center [317, 150] width 126 height 19
click at [419, 151] on div "Question settings Question type* Single choice correct Number of options* 2 3 4…" at bounding box center [350, 123] width 231 height 247
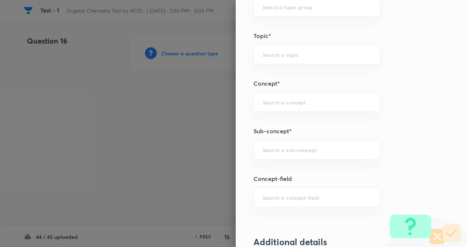
scroll to position [368, 0]
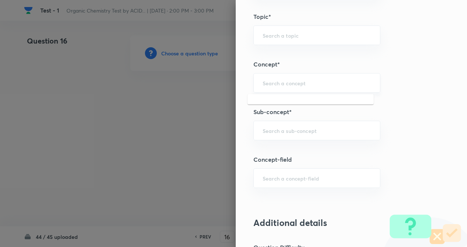
click at [315, 84] on input "text" at bounding box center [316, 82] width 108 height 7
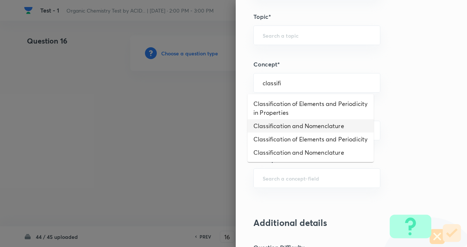
click at [310, 122] on li "Classification and Nomenclature" at bounding box center [310, 125] width 126 height 13
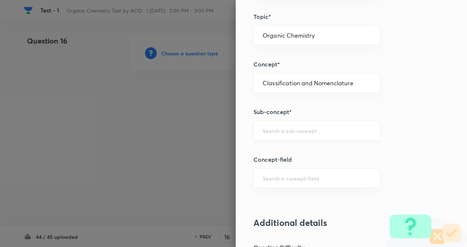
click at [297, 132] on input "text" at bounding box center [316, 130] width 108 height 7
click at [292, 146] on li "Classification of Carbon" at bounding box center [310, 150] width 126 height 13
click at [425, 157] on div "Question settings Question type* Single choice correct Number of options* 2 3 4…" at bounding box center [350, 123] width 231 height 247
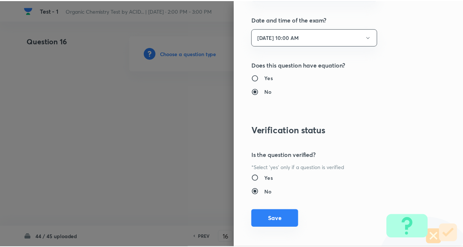
scroll to position [851, 0]
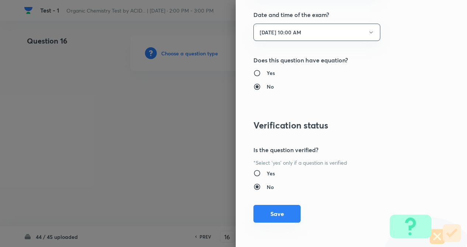
click at [274, 210] on button "Save" at bounding box center [276, 214] width 47 height 18
click at [74, 119] on div at bounding box center [233, 123] width 467 height 247
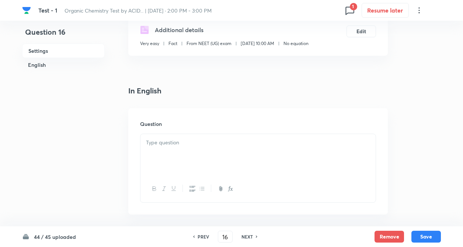
scroll to position [133, 0]
click at [187, 138] on p at bounding box center [258, 141] width 224 height 8
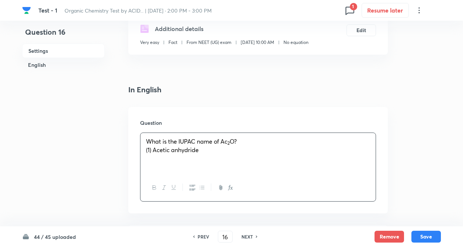
click at [179, 149] on span "(1) Acetic anhydride" at bounding box center [172, 150] width 53 height 8
drag, startPoint x: 177, startPoint y: 149, endPoint x: 290, endPoint y: 176, distance: 116.3
click at [290, 176] on div "What is the IUPAC name of Ac 2 O? (1) Acetic anhydride" at bounding box center [258, 166] width 236 height 69
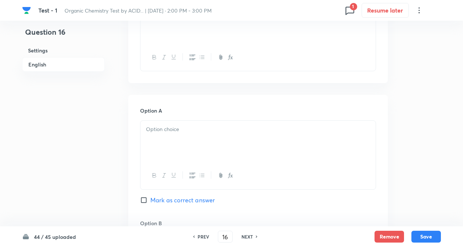
scroll to position [265, 0]
click at [180, 129] on p at bounding box center [258, 126] width 224 height 8
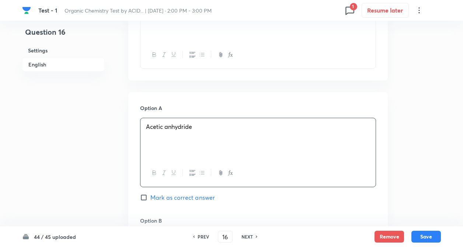
click at [28, 151] on div "Question 16 Settings English" at bounding box center [63, 233] width 83 height 927
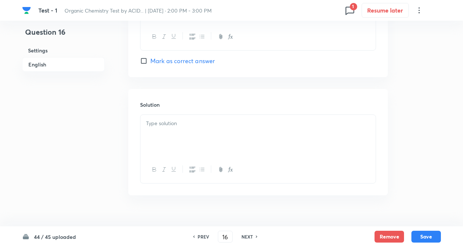
scroll to position [751, 0]
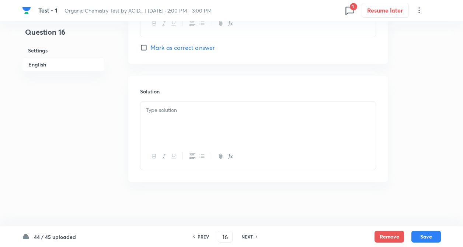
click at [170, 111] on p at bounding box center [258, 110] width 224 height 8
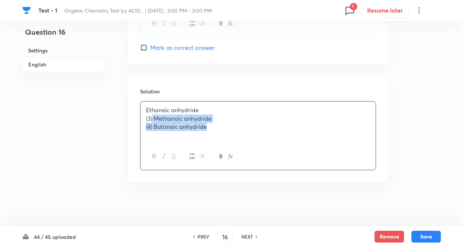
drag, startPoint x: 153, startPoint y: 118, endPoint x: 226, endPoint y: 130, distance: 73.5
click at [226, 130] on div "Ethanoic anhydride (3) Methanoic anhydride (4) Butanoic anhydride" at bounding box center [257, 121] width 235 height 41
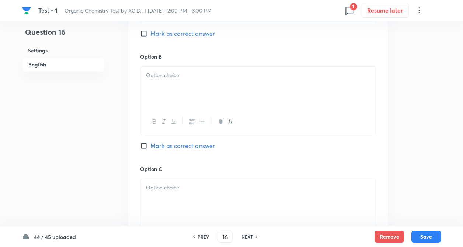
scroll to position [427, 0]
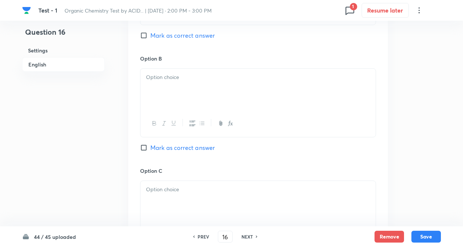
click at [165, 81] on div at bounding box center [257, 89] width 235 height 41
paste div
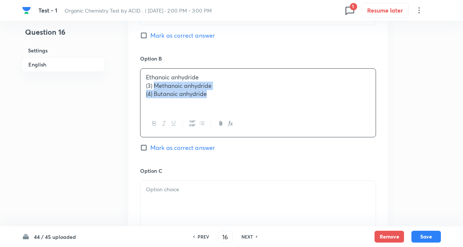
drag, startPoint x: 154, startPoint y: 84, endPoint x: 273, endPoint y: 115, distance: 123.5
click at [273, 115] on div "Ethanoic anhydride (3) Methanoic anhydride (4) Butanoic anhydride" at bounding box center [258, 102] width 236 height 69
click at [170, 187] on p at bounding box center [258, 189] width 224 height 8
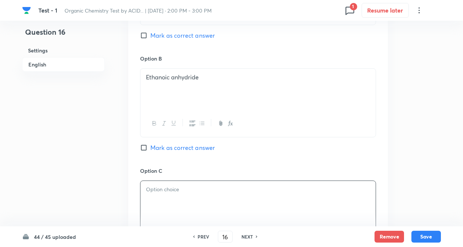
paste div
drag, startPoint x: 153, startPoint y: 195, endPoint x: 291, endPoint y: 234, distance: 143.6
click at [291, 234] on div "Test - 1 Organic Chemistry Test by ACID... | [DATE] · 2:00 PM - 3:00 PM 1 Resum…" at bounding box center [231, 71] width 463 height 927
click at [143, 147] on input "Mark as correct answer" at bounding box center [145, 147] width 10 height 7
click at [120, 141] on div "Question 16 Settings English Settings Type Single choice correct 4 options + 4 …" at bounding box center [231, 71] width 419 height 927
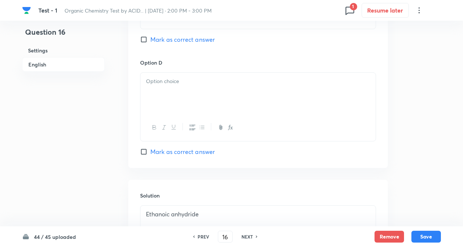
scroll to position [648, 0]
click at [178, 87] on div at bounding box center [257, 92] width 235 height 41
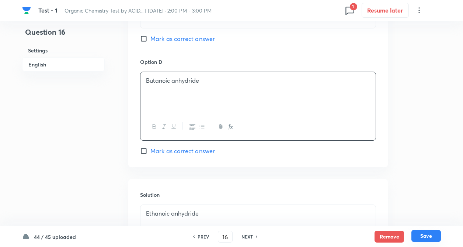
click at [429, 233] on button "Save" at bounding box center [425, 236] width 29 height 12
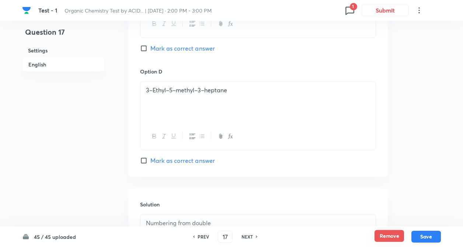
click at [394, 233] on button "Remove" at bounding box center [388, 236] width 29 height 12
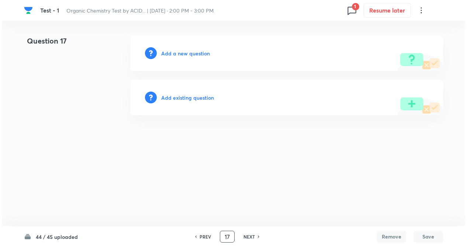
scroll to position [0, 0]
click at [185, 56] on h6 "Add a new question" at bounding box center [185, 53] width 49 height 8
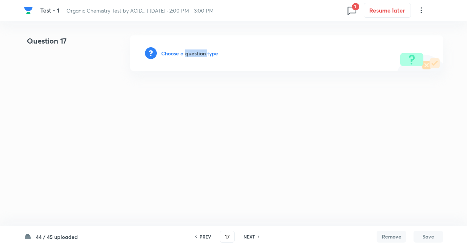
click at [185, 56] on h6 "Choose a question type" at bounding box center [189, 53] width 57 height 8
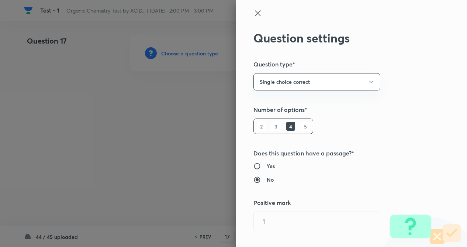
click at [392, 124] on div "Question settings Question type* Single choice correct Number of options* 2 3 4…" at bounding box center [350, 123] width 231 height 247
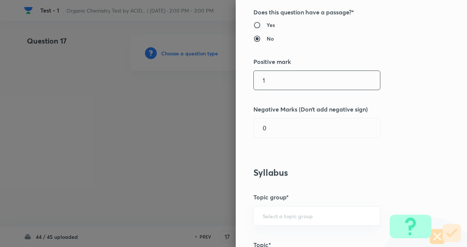
scroll to position [147, 0]
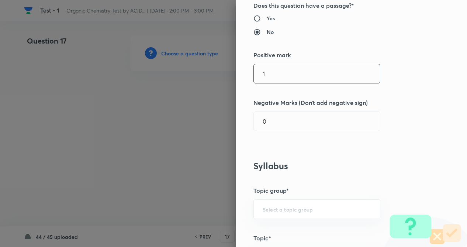
click at [287, 75] on input "1" at bounding box center [317, 73] width 126 height 19
click at [284, 121] on input "0" at bounding box center [317, 121] width 126 height 19
click at [386, 143] on div "Question settings Question type* Single choice correct Number of options* 2 3 4…" at bounding box center [350, 123] width 231 height 247
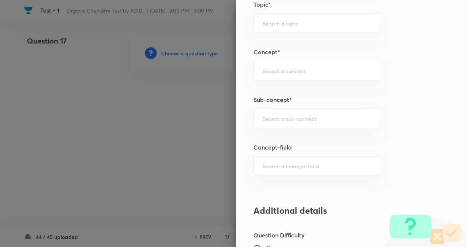
scroll to position [383, 0]
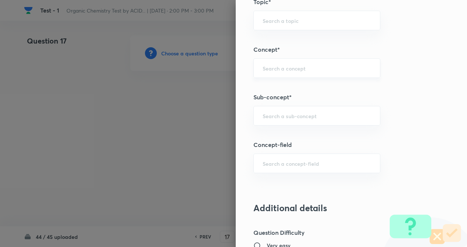
click at [273, 78] on div "​" at bounding box center [316, 68] width 127 height 20
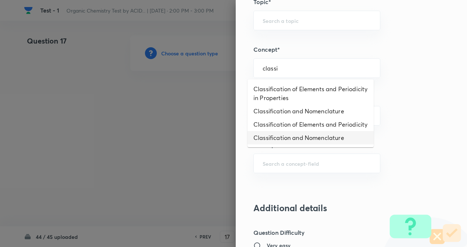
click at [294, 141] on li "Classification and Nomenclature" at bounding box center [310, 137] width 126 height 13
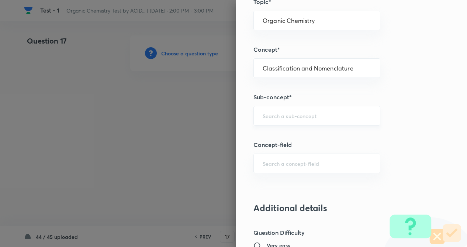
click at [291, 120] on div "​" at bounding box center [316, 116] width 127 height 20
click at [294, 137] on li "Classification and Nomenclature" at bounding box center [310, 136] width 126 height 13
click at [402, 141] on div "Question settings Question type* Single choice correct Number of options* 2 3 4…" at bounding box center [350, 123] width 231 height 247
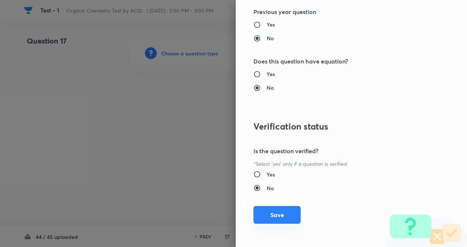
scroll to position [758, 0]
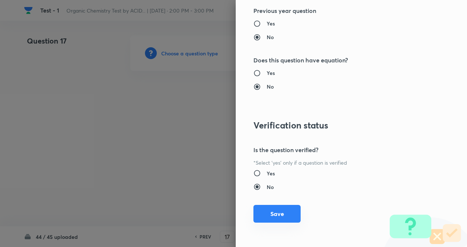
click at [275, 213] on button "Save" at bounding box center [276, 214] width 47 height 18
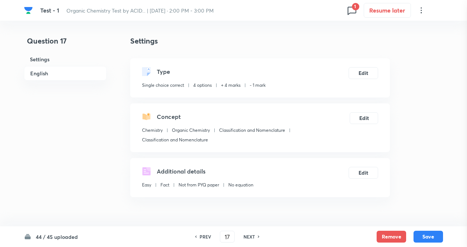
click at [96, 126] on div at bounding box center [233, 123] width 467 height 247
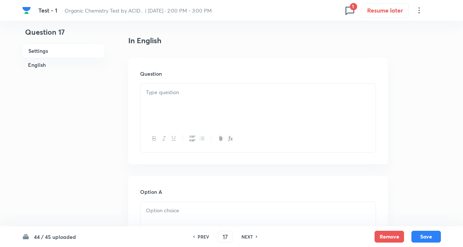
scroll to position [192, 0]
click at [172, 90] on p at bounding box center [258, 92] width 224 height 8
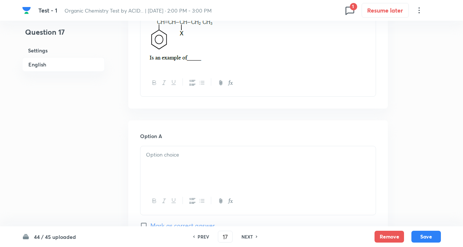
scroll to position [324, 0]
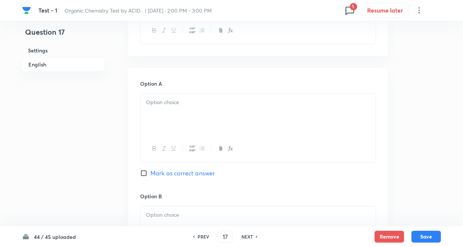
click at [176, 108] on div at bounding box center [257, 114] width 235 height 41
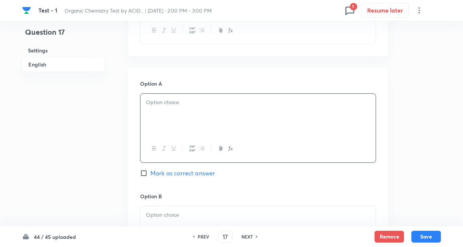
paste div
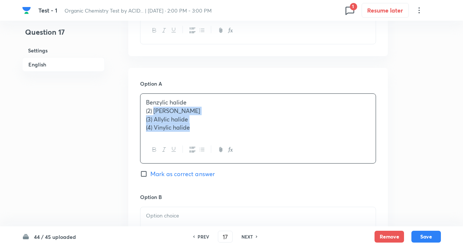
drag, startPoint x: 155, startPoint y: 110, endPoint x: 241, endPoint y: 147, distance: 93.3
click at [241, 147] on div "Benzylic halide (2) [PERSON_NAME] (3) Allylic halide (4) Vinylic halide" at bounding box center [258, 128] width 236 height 70
click at [212, 209] on div at bounding box center [257, 226] width 235 height 41
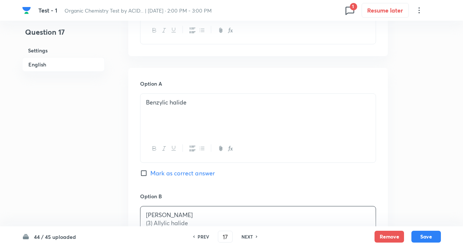
click at [105, 182] on div "Question 17 Settings English Settings Type Single choice correct 4 options + 4 …" at bounding box center [231, 192] width 419 height 962
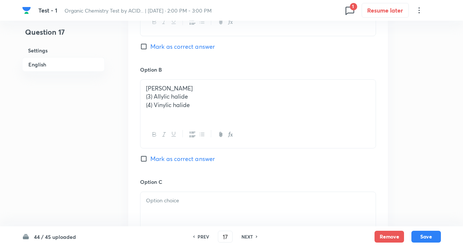
scroll to position [457, 0]
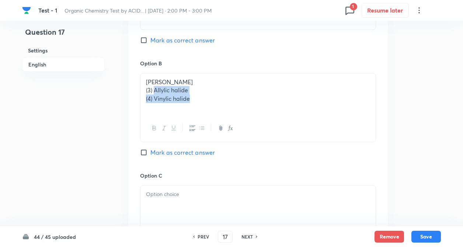
drag, startPoint x: 153, startPoint y: 88, endPoint x: 234, endPoint y: 127, distance: 89.5
click at [234, 127] on div "[PERSON_NAME] (3) Allylic halide (4) Vinylic halide" at bounding box center [258, 107] width 236 height 69
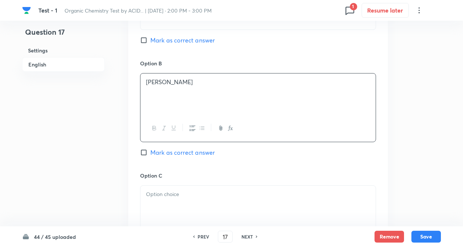
click at [194, 196] on p at bounding box center [258, 194] width 224 height 8
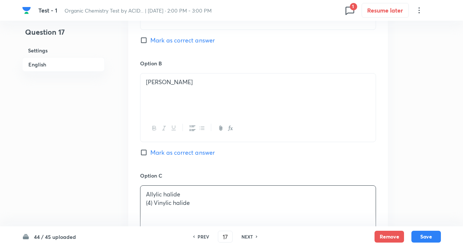
click at [123, 181] on div "Question 17 Settings English Settings Type Single choice correct 4 options + 4 …" at bounding box center [231, 59] width 419 height 962
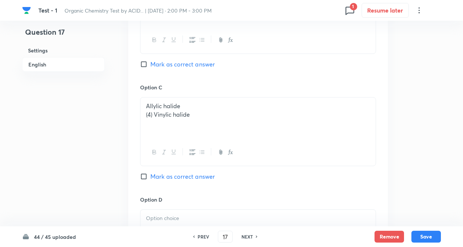
scroll to position [590, 0]
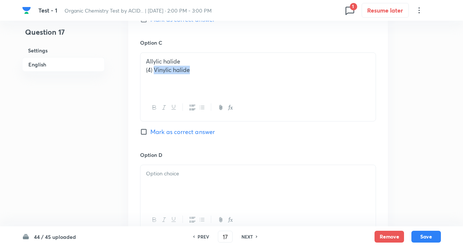
drag, startPoint x: 154, startPoint y: 70, endPoint x: 255, endPoint y: 98, distance: 104.9
click at [255, 98] on div "Allylic halide (4) Vinylic halide" at bounding box center [258, 86] width 236 height 69
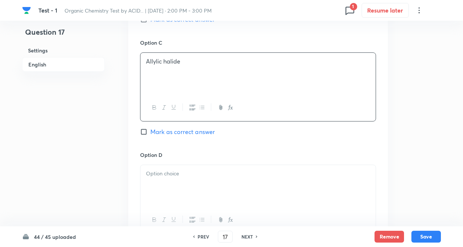
click at [228, 185] on div at bounding box center [257, 185] width 235 height 41
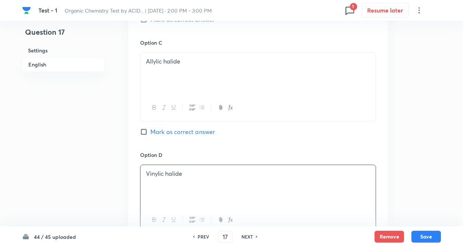
click at [144, 132] on input "Mark as correct answer" at bounding box center [145, 131] width 10 height 7
drag, startPoint x: 144, startPoint y: 57, endPoint x: 217, endPoint y: 79, distance: 75.3
click at [217, 79] on div "Allylic halide" at bounding box center [257, 73] width 235 height 41
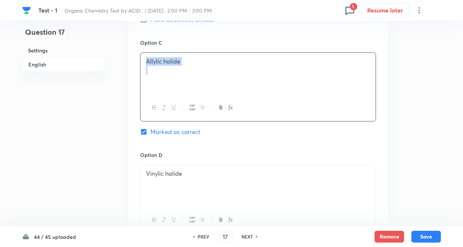
copy p "Allylic halide"
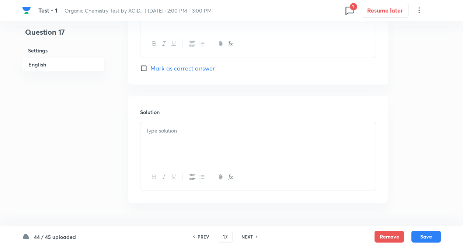
scroll to position [766, 0]
click at [168, 133] on p at bounding box center [258, 129] width 224 height 8
click at [425, 234] on button "Save" at bounding box center [425, 236] width 29 height 12
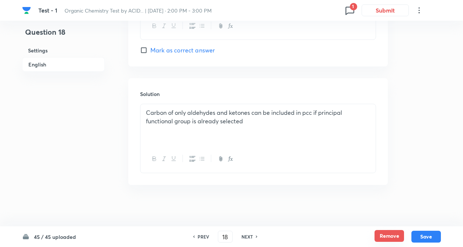
click at [384, 233] on button "Remove" at bounding box center [388, 236] width 29 height 12
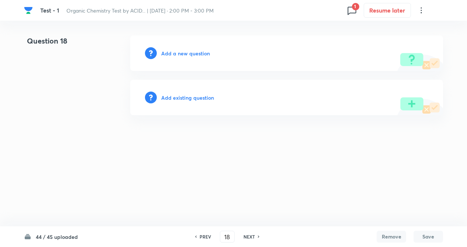
click at [182, 51] on h6 "Add a new question" at bounding box center [185, 53] width 49 height 8
click at [182, 51] on h6 "Choose a question type" at bounding box center [189, 53] width 57 height 8
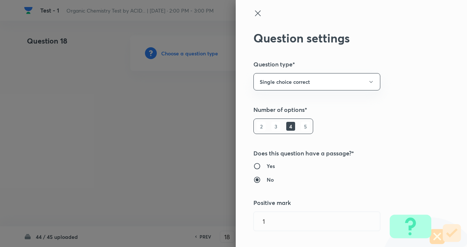
click at [416, 116] on div "Question settings Question type* Single choice correct Number of options* 2 3 4…" at bounding box center [350, 123] width 231 height 247
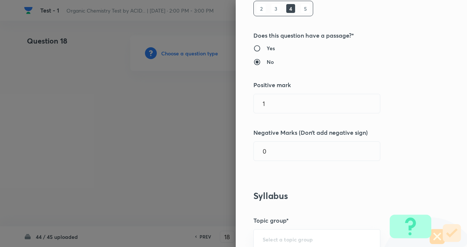
scroll to position [118, 0]
click at [294, 106] on input "1" at bounding box center [317, 103] width 126 height 19
click at [290, 155] on input "text" at bounding box center [317, 150] width 126 height 19
click at [386, 172] on div "Question settings Question type* Single choice correct Number of options* 2 3 4…" at bounding box center [350, 123] width 231 height 247
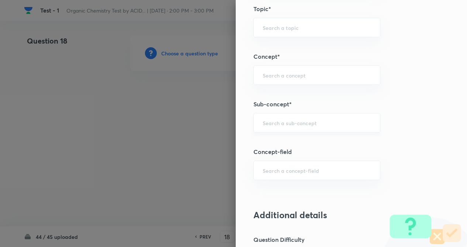
scroll to position [383, 0]
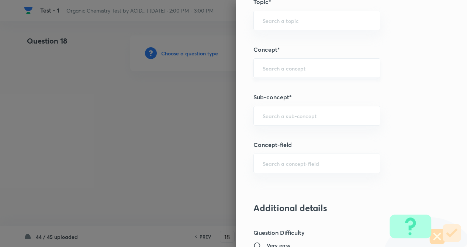
click at [270, 73] on div "​" at bounding box center [316, 68] width 127 height 20
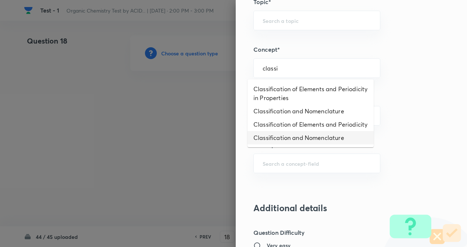
click at [294, 144] on li "Classification and Nomenclature" at bounding box center [310, 137] width 126 height 13
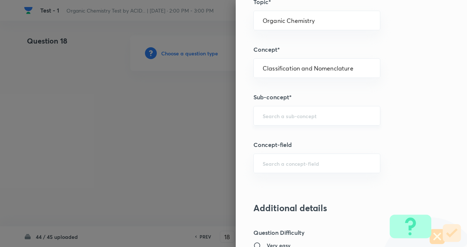
click at [294, 122] on div "​" at bounding box center [316, 116] width 127 height 20
click at [294, 135] on li "Classification and Nomenclature" at bounding box center [310, 136] width 126 height 13
click at [408, 130] on div "Question settings Question type* Single choice correct Number of options* 2 3 4…" at bounding box center [350, 123] width 231 height 247
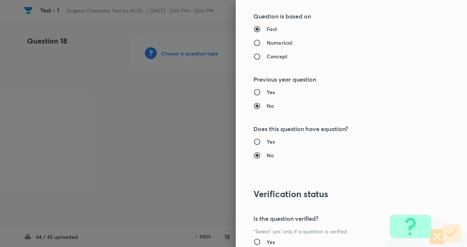
scroll to position [758, 0]
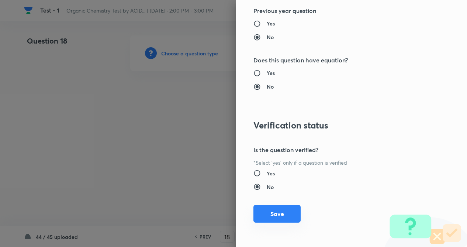
click at [271, 209] on button "Save" at bounding box center [276, 214] width 47 height 18
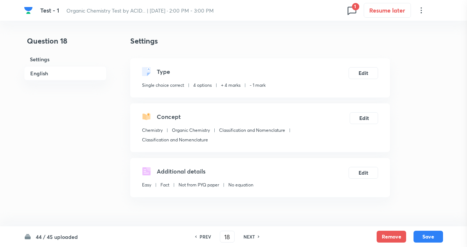
click at [154, 170] on div at bounding box center [233, 123] width 467 height 247
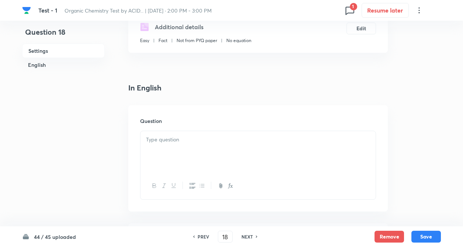
scroll to position [177, 0]
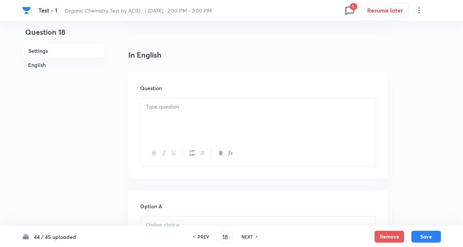
click at [162, 96] on div "Question" at bounding box center [257, 125] width 259 height 106
click at [161, 102] on p at bounding box center [258, 106] width 224 height 8
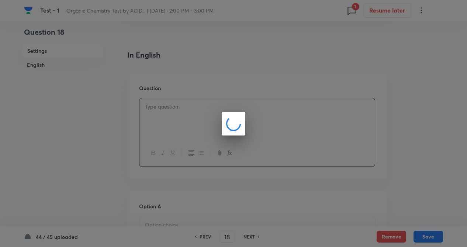
click at [102, 135] on div at bounding box center [233, 123] width 467 height 247
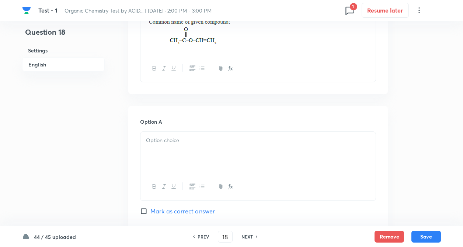
scroll to position [280, 0]
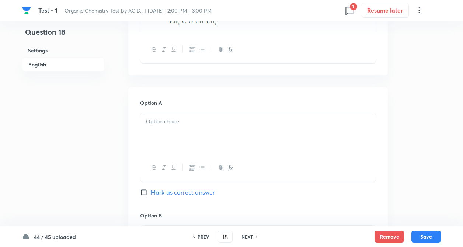
click at [157, 121] on p at bounding box center [258, 121] width 224 height 8
paste div
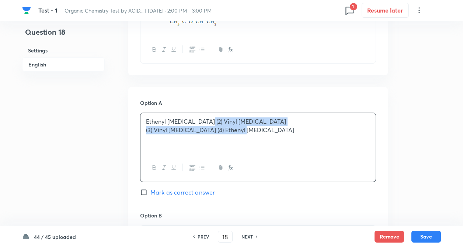
drag, startPoint x: 206, startPoint y: 121, endPoint x: 292, endPoint y: 153, distance: 92.3
click at [292, 153] on div "Ethenyl [MEDICAL_DATA] (2) Vinyl [MEDICAL_DATA] (3) Vinyl [MEDICAL_DATA] (4) Et…" at bounding box center [257, 133] width 235 height 41
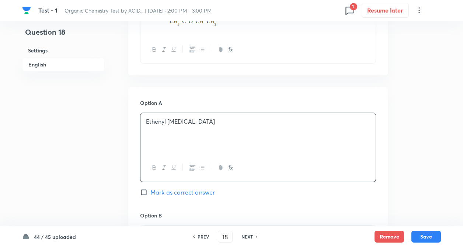
click at [76, 147] on div "Question 18 Settings English" at bounding box center [63, 223] width 83 height 937
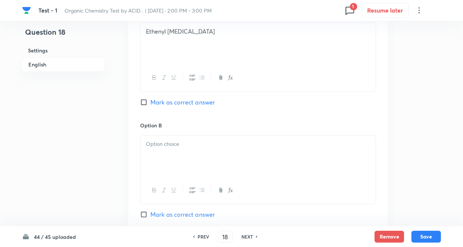
scroll to position [383, 0]
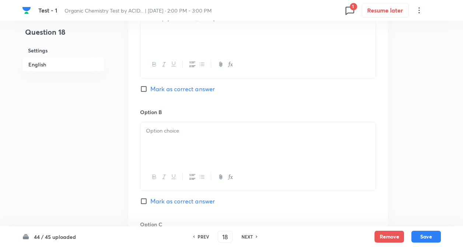
click at [190, 140] on div at bounding box center [257, 142] width 235 height 41
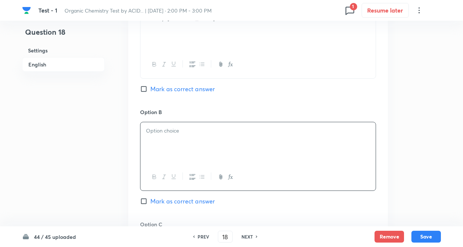
paste div
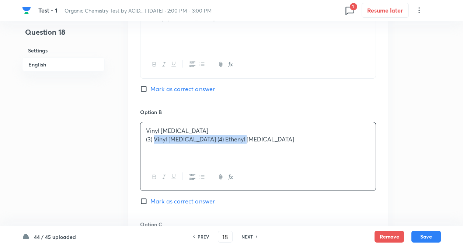
drag, startPoint x: 154, startPoint y: 139, endPoint x: 301, endPoint y: 176, distance: 151.8
click at [301, 176] on div "Vinyl [MEDICAL_DATA] (3) Vinyl [MEDICAL_DATA] (4) Ethenyl [MEDICAL_DATA]" at bounding box center [258, 156] width 236 height 69
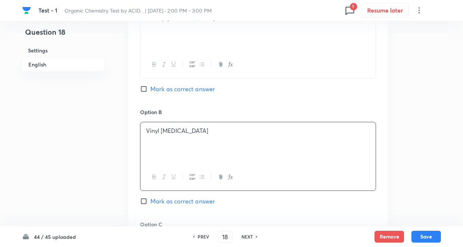
click at [107, 148] on div "Question 18 Settings English Settings Type Single choice correct 4 options + 4 …" at bounding box center [231, 120] width 419 height 937
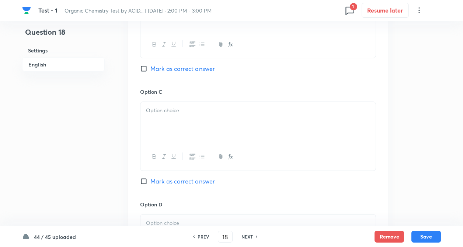
scroll to position [516, 0]
click at [173, 116] on div at bounding box center [257, 121] width 235 height 41
paste div
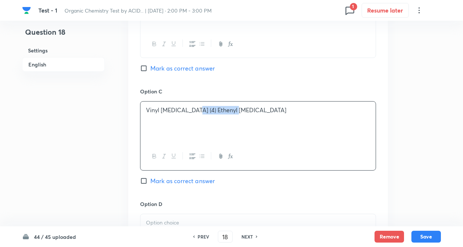
drag, startPoint x: 191, startPoint y: 109, endPoint x: 336, endPoint y: 153, distance: 150.7
click at [336, 153] on div "Vinyl [MEDICAL_DATA] (4) Ethenyl [MEDICAL_DATA]" at bounding box center [258, 135] width 236 height 69
click at [135, 157] on div "Option A Ethenyl [MEDICAL_DATA] [PERSON_NAME] as correct answer Option B Vinyl …" at bounding box center [257, 80] width 259 height 458
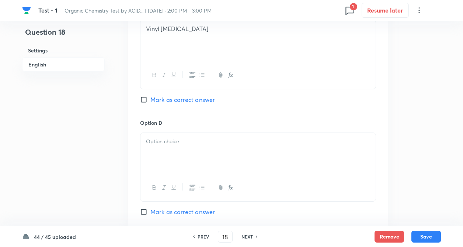
scroll to position [619, 0]
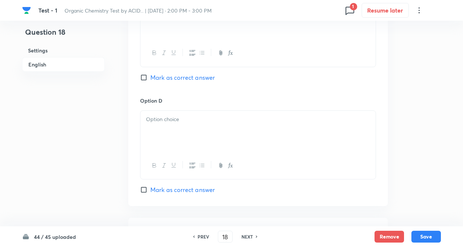
click at [172, 128] on div at bounding box center [257, 131] width 235 height 41
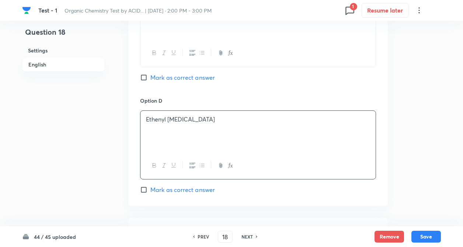
click at [145, 77] on input "Mark as correct answer" at bounding box center [145, 77] width 10 height 7
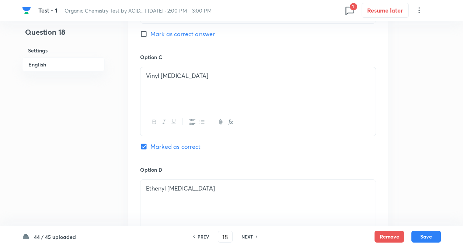
scroll to position [545, 0]
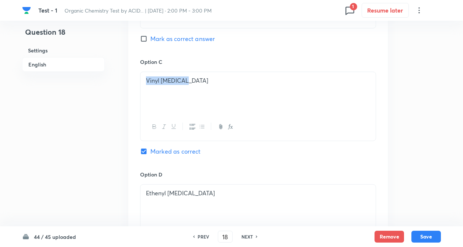
drag, startPoint x: 143, startPoint y: 78, endPoint x: 254, endPoint y: 110, distance: 114.7
click at [254, 110] on div "Vinyl [MEDICAL_DATA]" at bounding box center [257, 92] width 235 height 41
copy p "Vinyl [MEDICAL_DATA]"
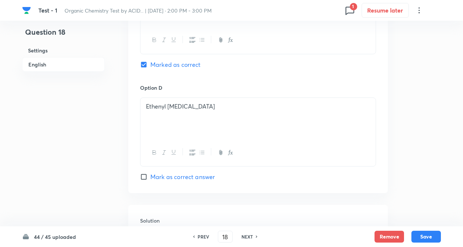
scroll to position [663, 0]
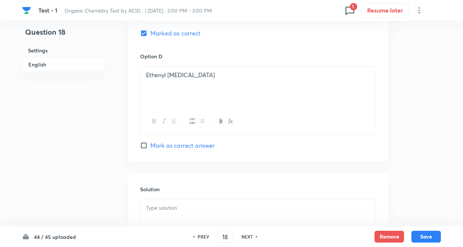
click at [185, 202] on div at bounding box center [257, 219] width 235 height 41
click at [424, 233] on button "Save" at bounding box center [425, 236] width 29 height 12
